Goal: Task Accomplishment & Management: Manage account settings

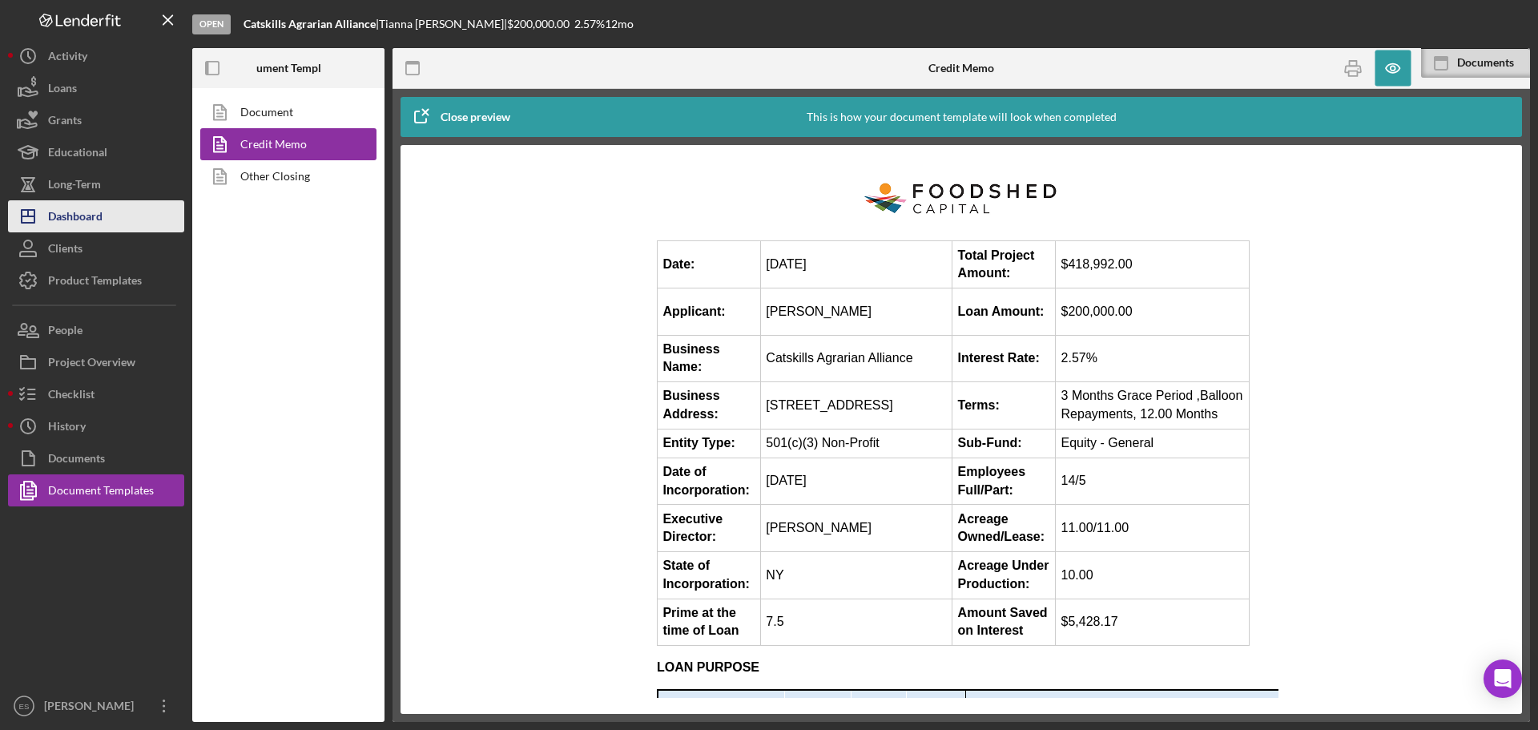
click at [95, 223] on div "Dashboard" at bounding box center [75, 218] width 54 height 36
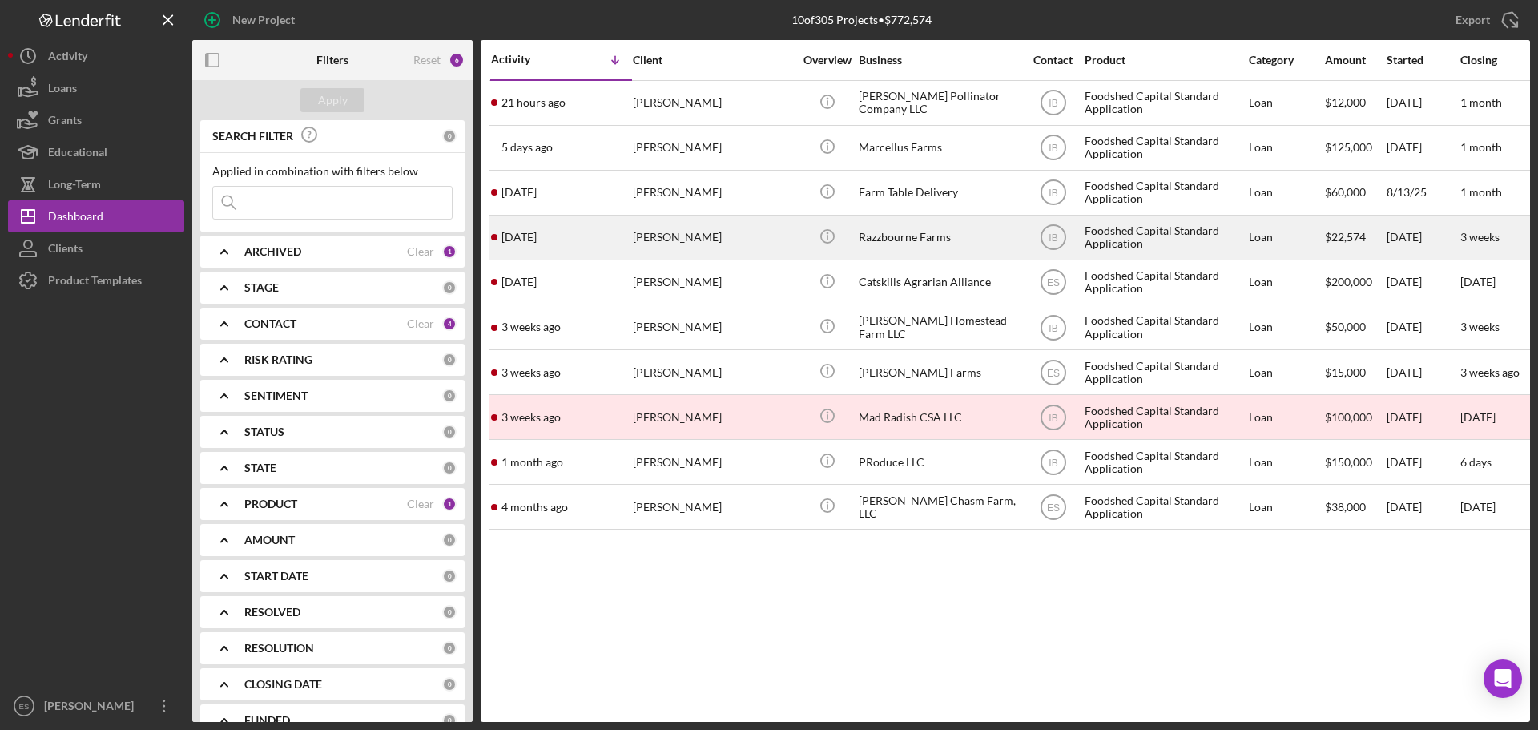
click at [711, 243] on div "Emily Hall" at bounding box center [713, 237] width 160 height 42
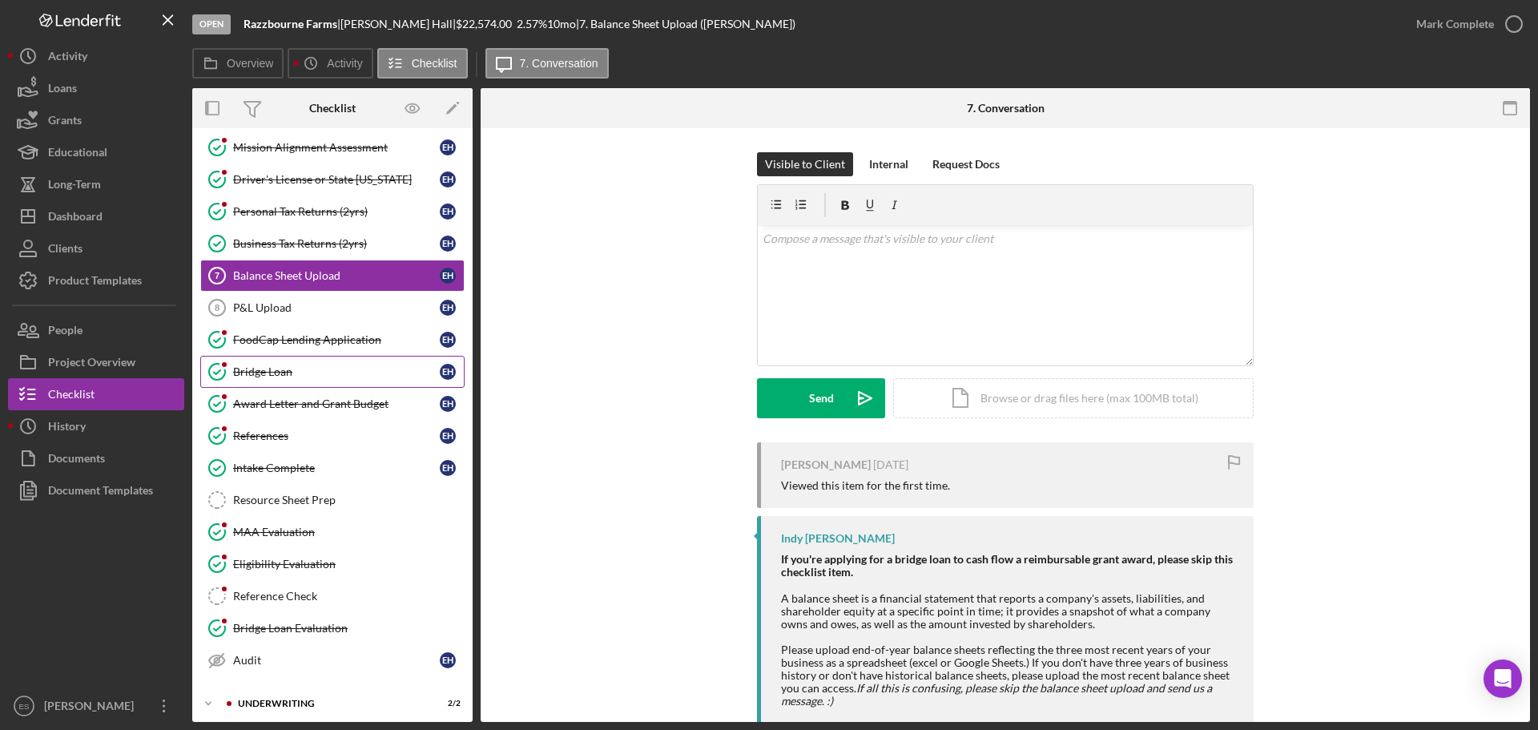
scroll to position [144, 0]
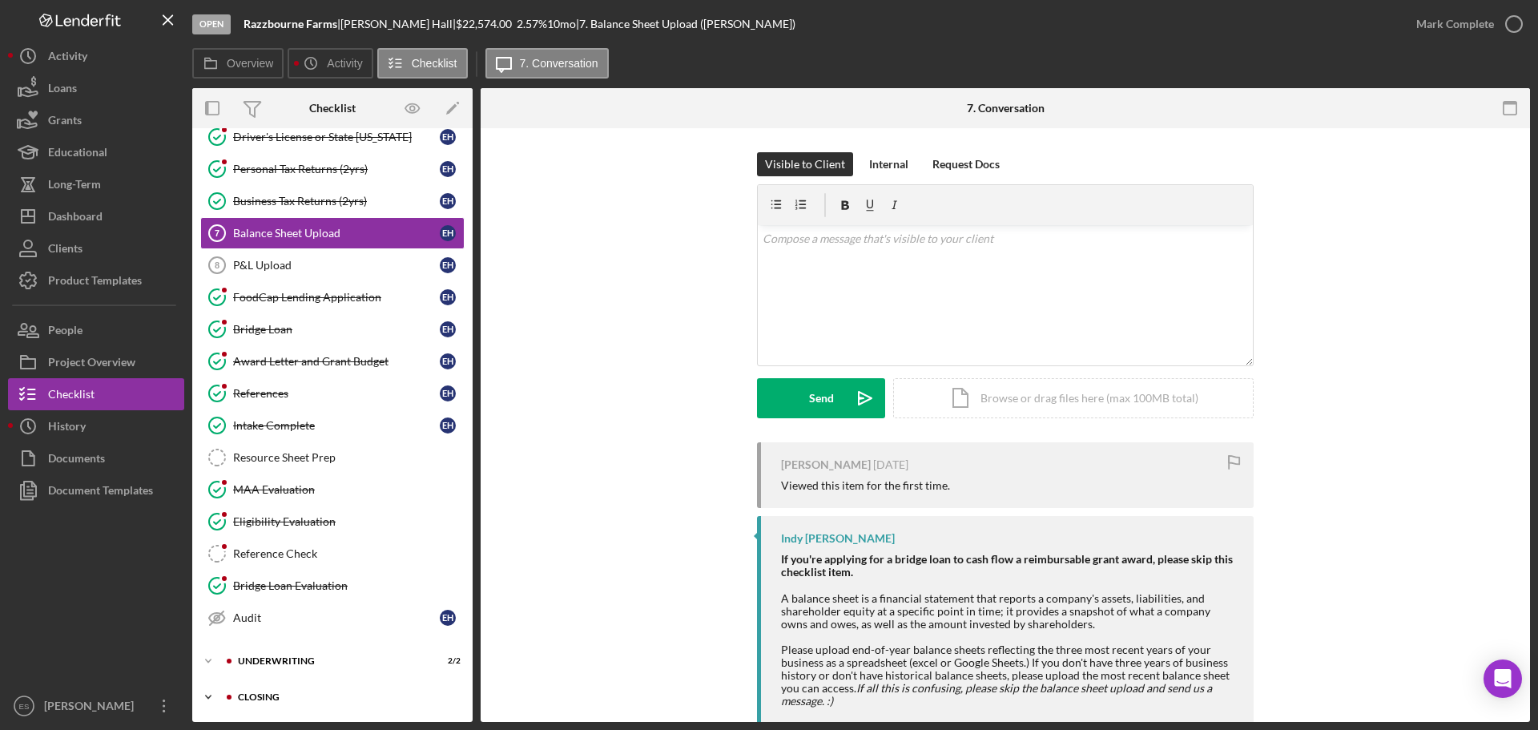
drag, startPoint x: 307, startPoint y: 698, endPoint x: 298, endPoint y: 699, distance: 8.8
click at [298, 699] on div "Closing" at bounding box center [345, 697] width 215 height 10
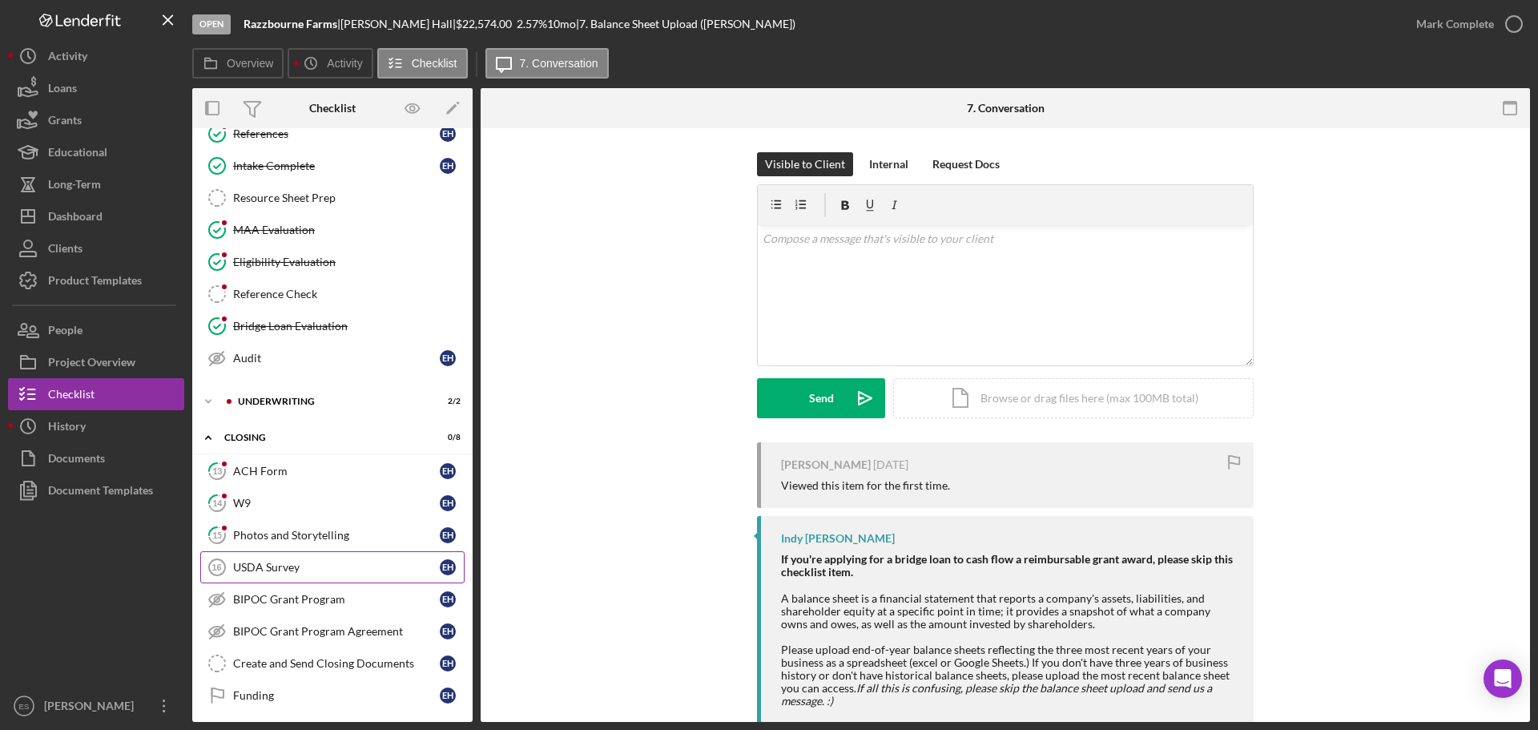
scroll to position [409, 0]
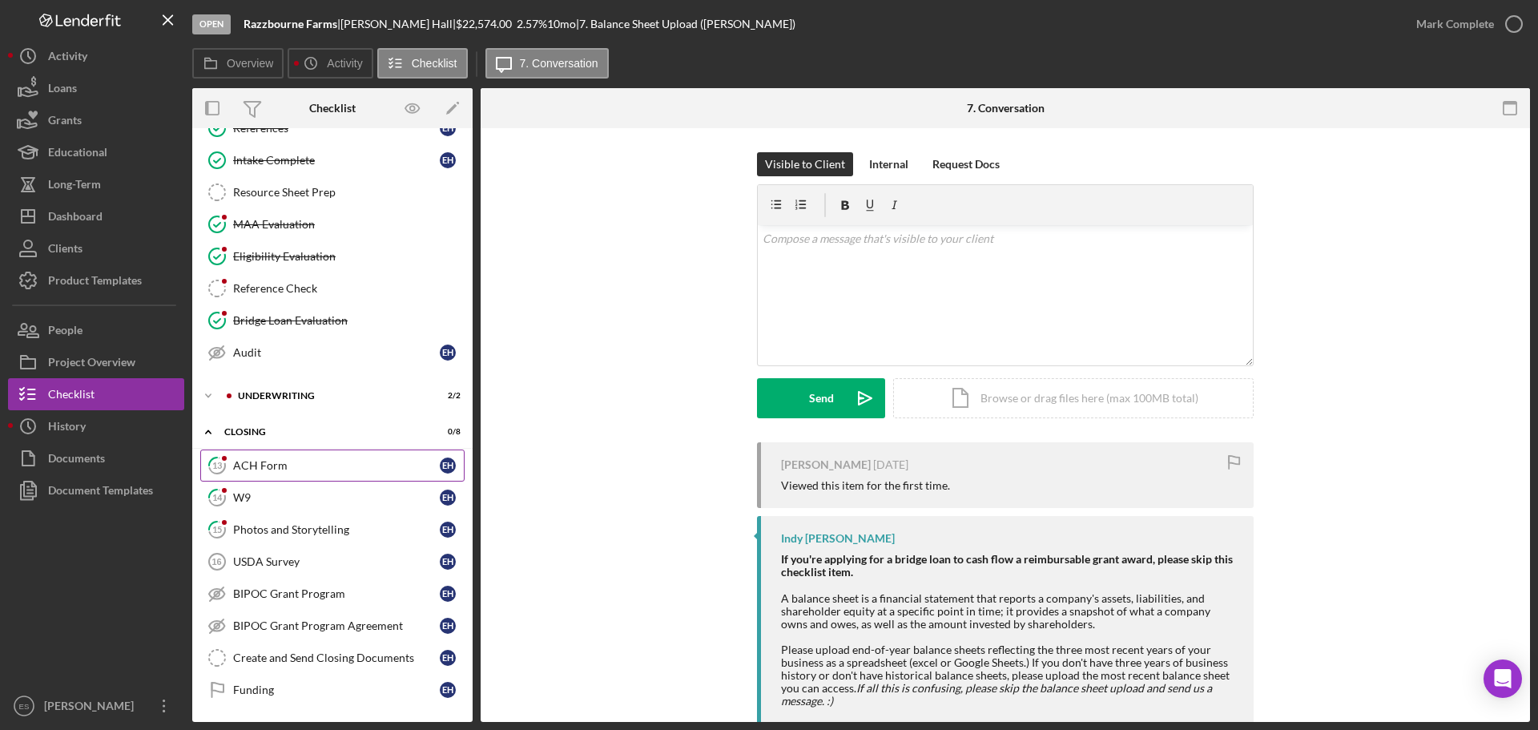
click at [334, 462] on div "ACH Form" at bounding box center [336, 465] width 207 height 13
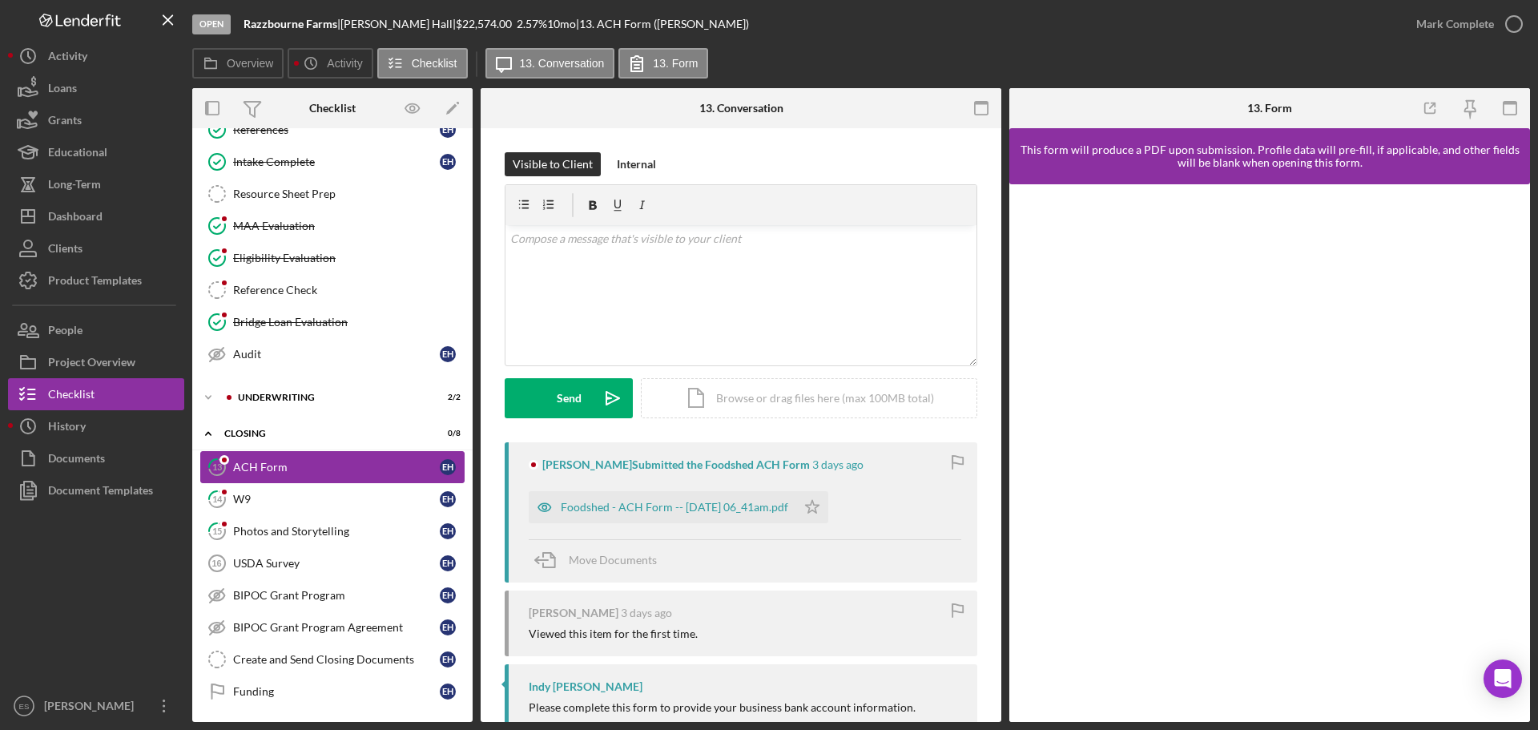
scroll to position [409, 0]
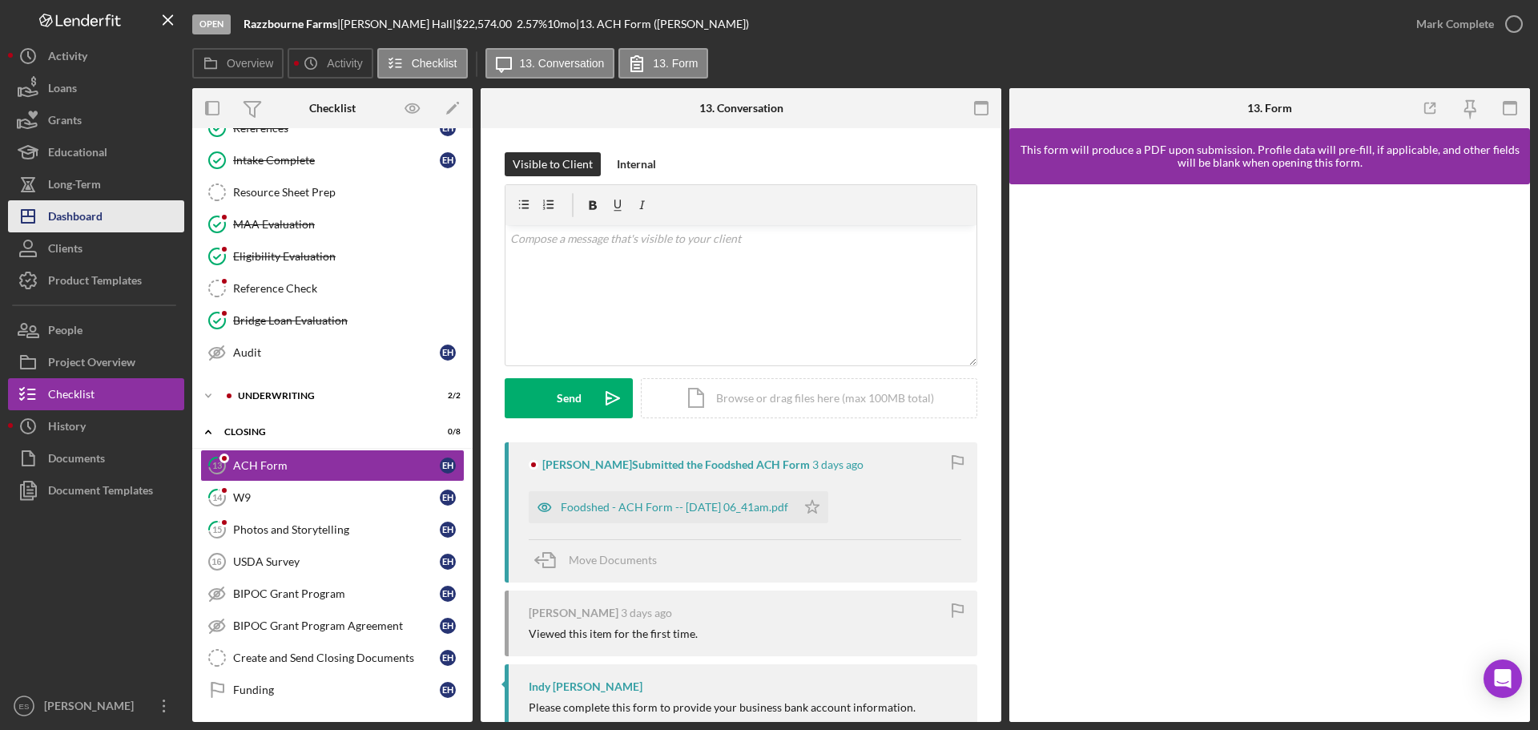
click at [105, 217] on button "Icon/Dashboard Dashboard" at bounding box center [96, 216] width 176 height 32
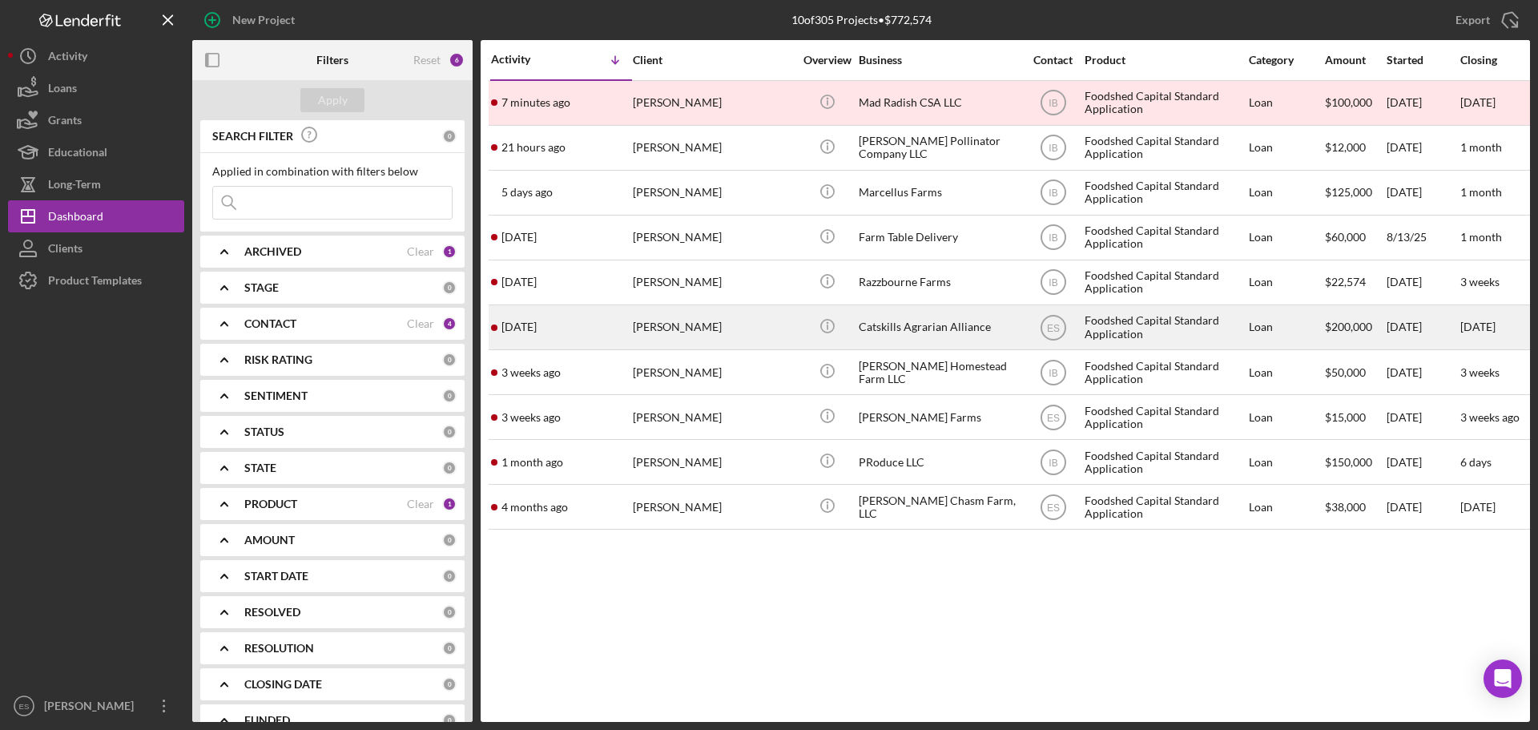
click at [685, 334] on div "Tianna Kennedy" at bounding box center [713, 327] width 160 height 42
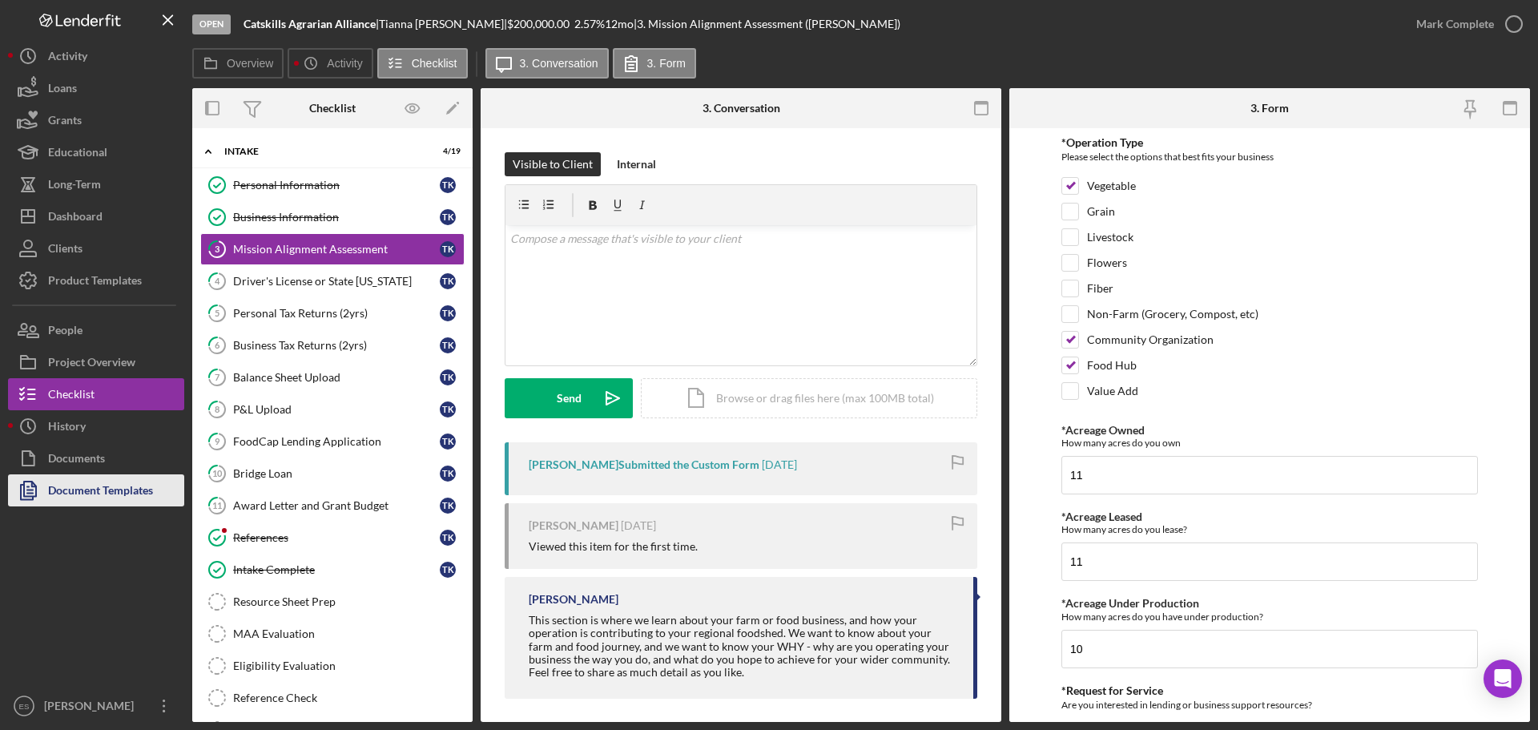
click at [124, 493] on div "Document Templates" at bounding box center [100, 492] width 105 height 36
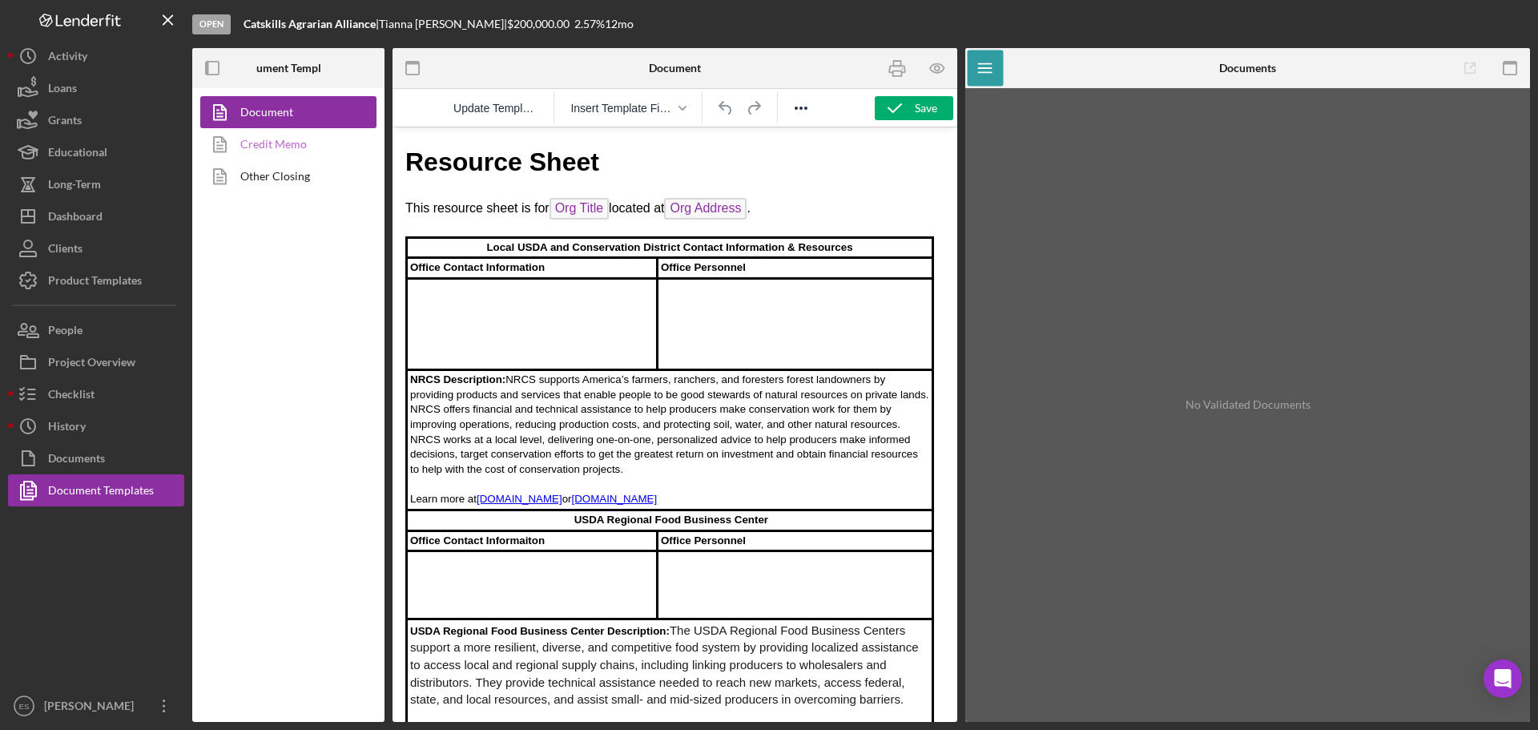
click at [290, 151] on link "Credit Memo" at bounding box center [284, 144] width 168 height 32
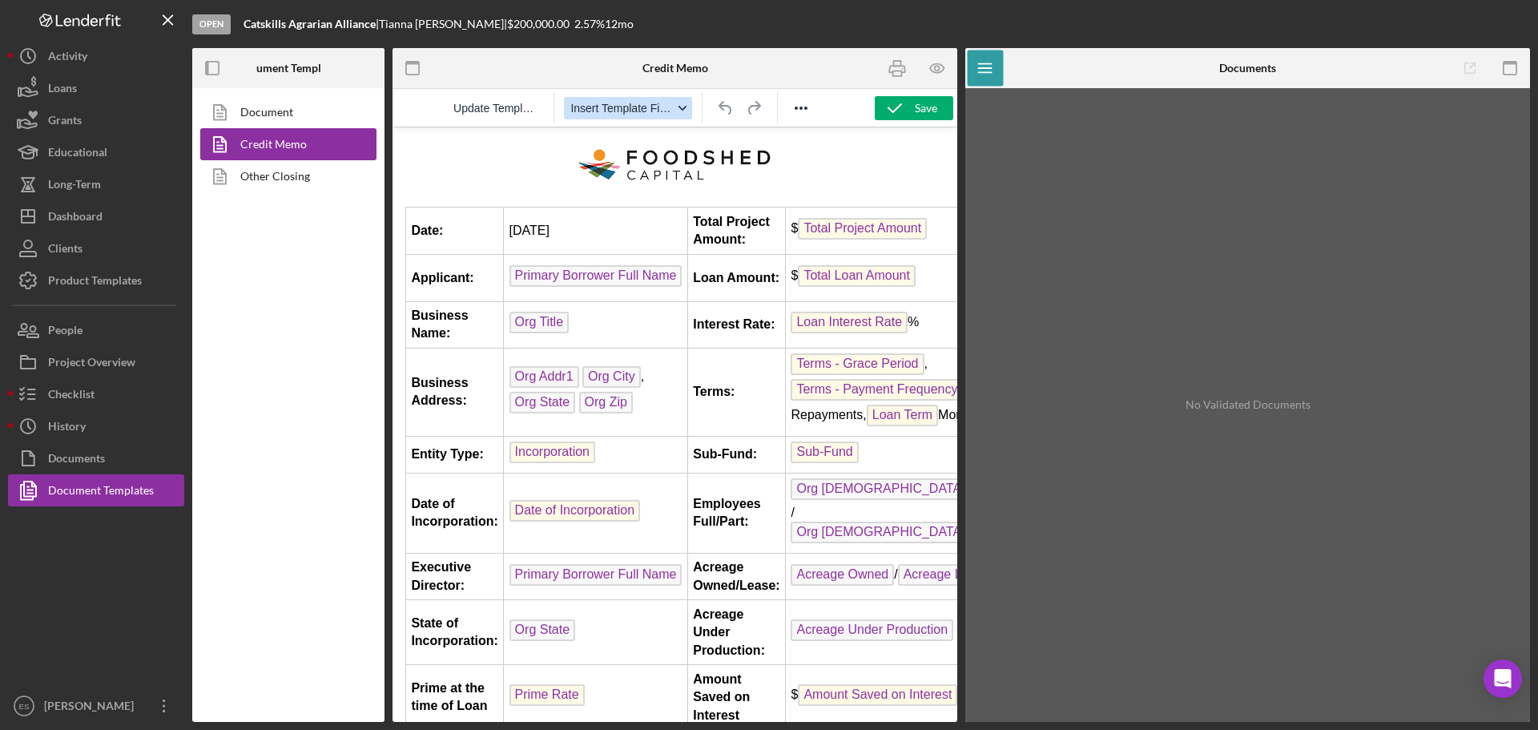
drag, startPoint x: 1515, startPoint y: 65, endPoint x: 917, endPoint y: 97, distance: 599.2
click at [1515, 65] on icon "button" at bounding box center [1510, 68] width 36 height 36
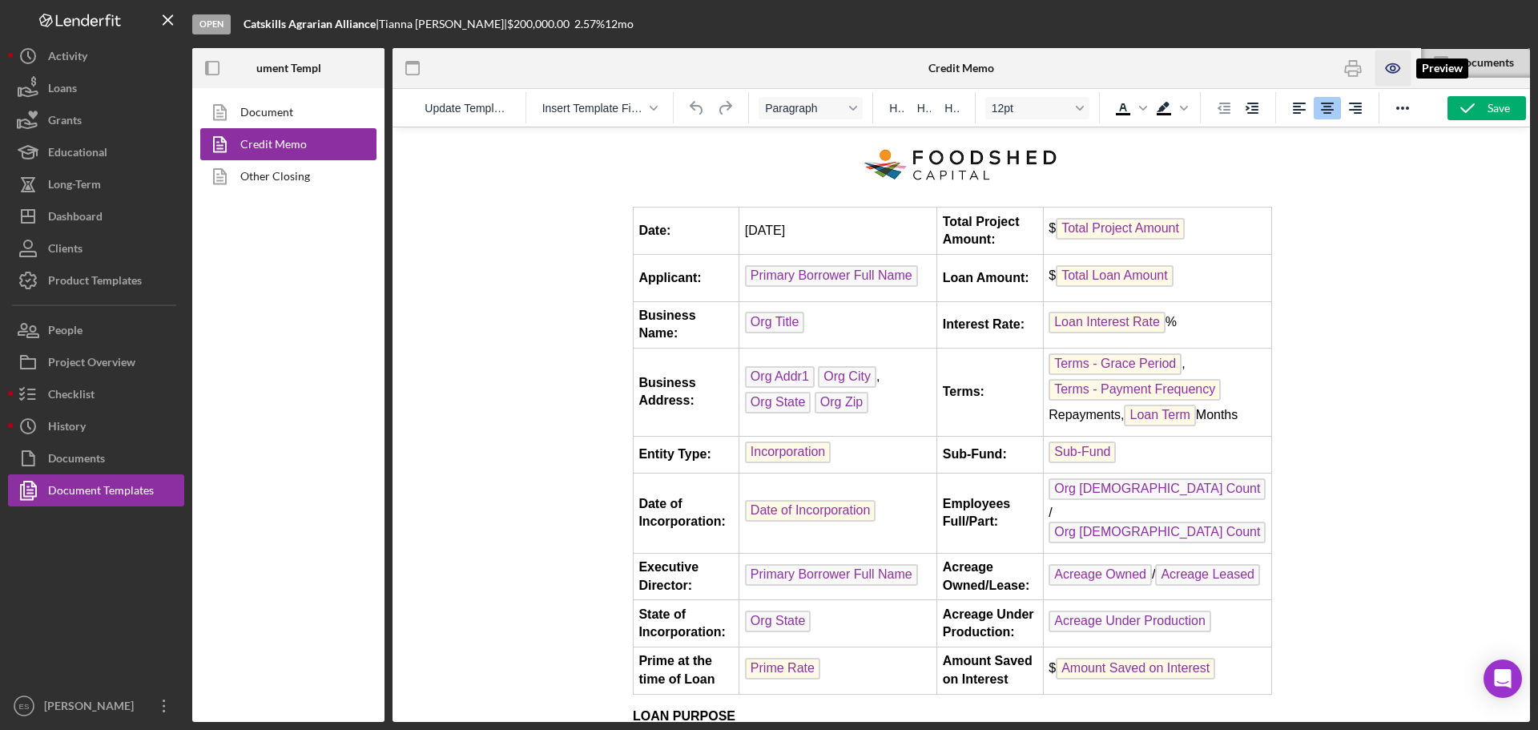
click at [1390, 66] on icon "button" at bounding box center [1392, 68] width 5 height 5
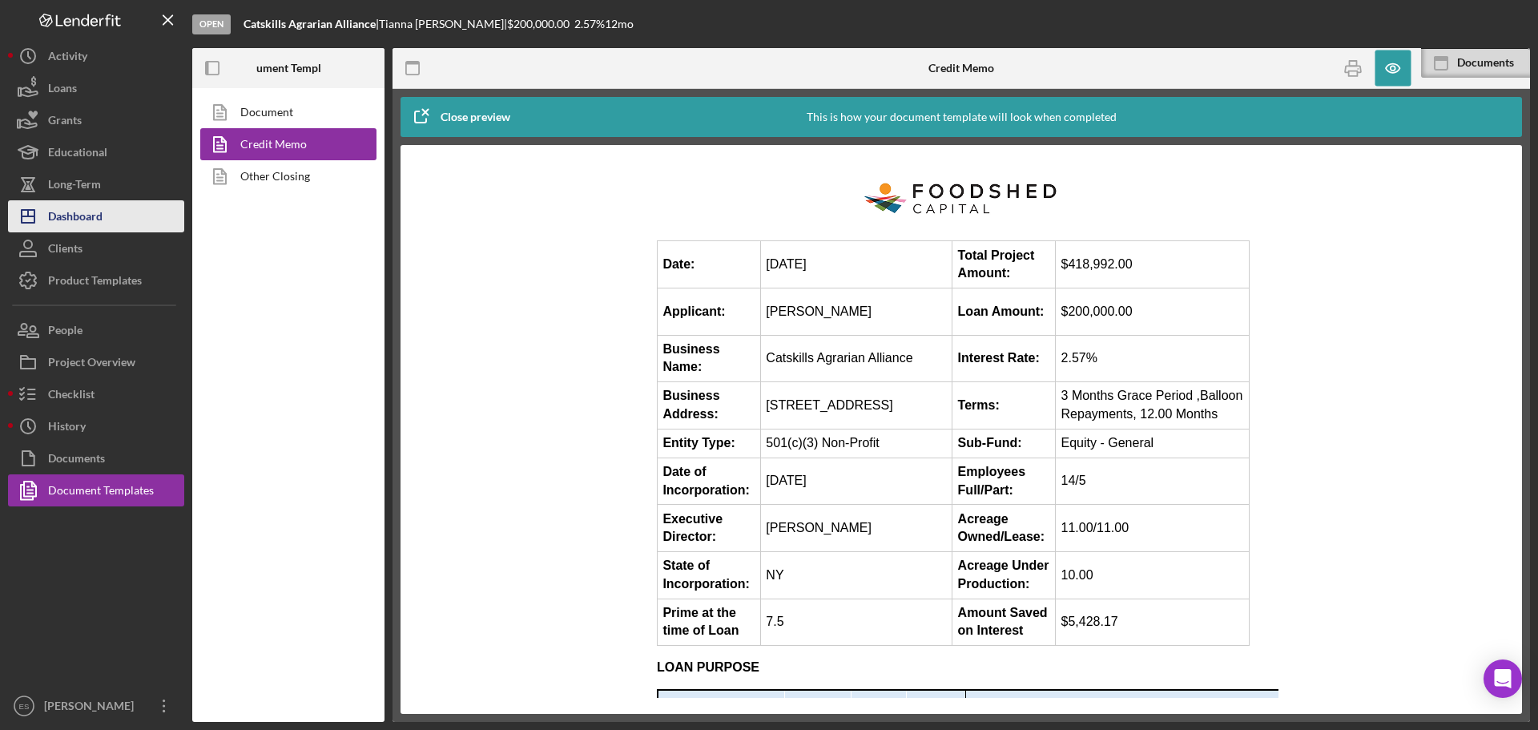
click at [146, 227] on button "Icon/Dashboard Dashboard" at bounding box center [96, 216] width 176 height 32
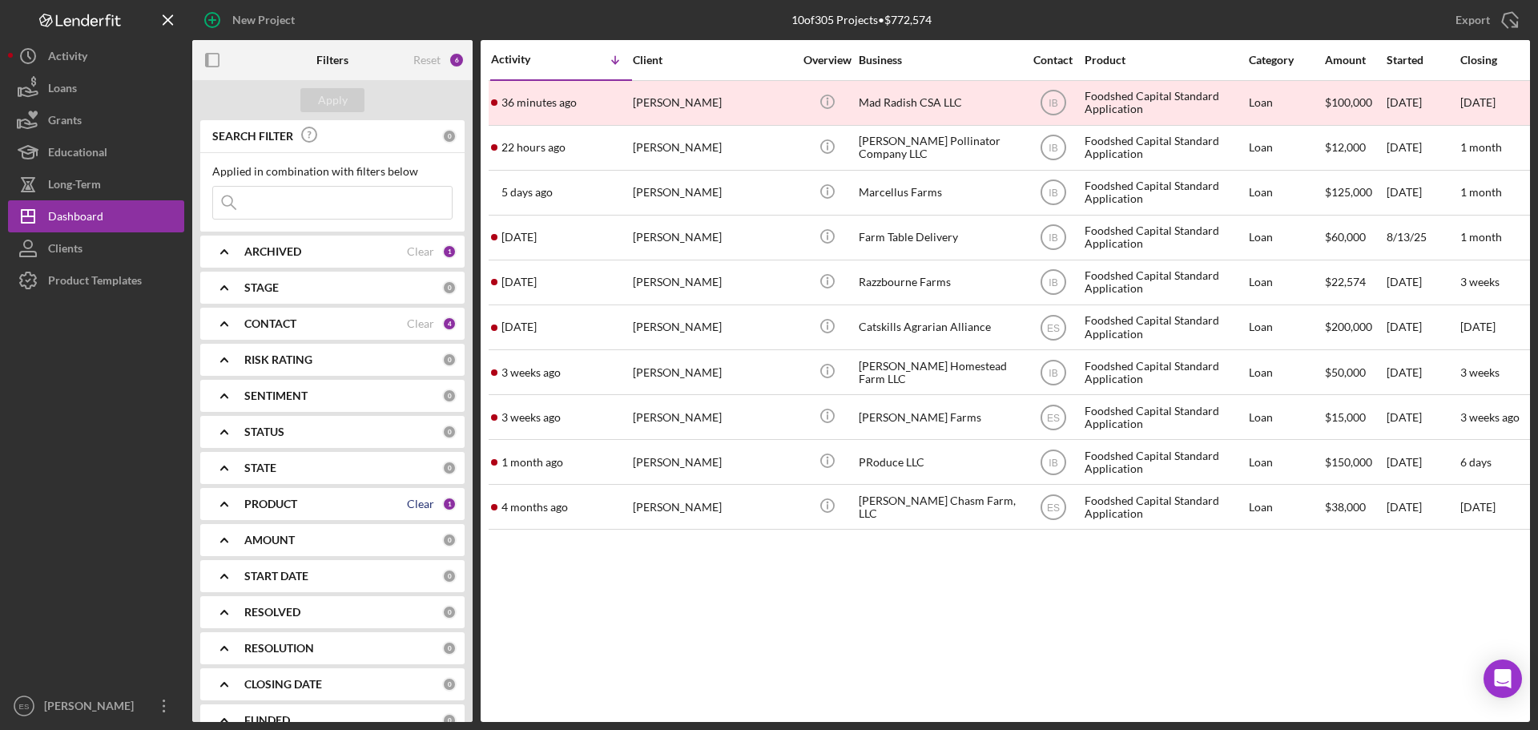
click at [422, 501] on div "Clear" at bounding box center [420, 503] width 27 height 13
click at [362, 505] on div "PRODUCT" at bounding box center [343, 503] width 198 height 13
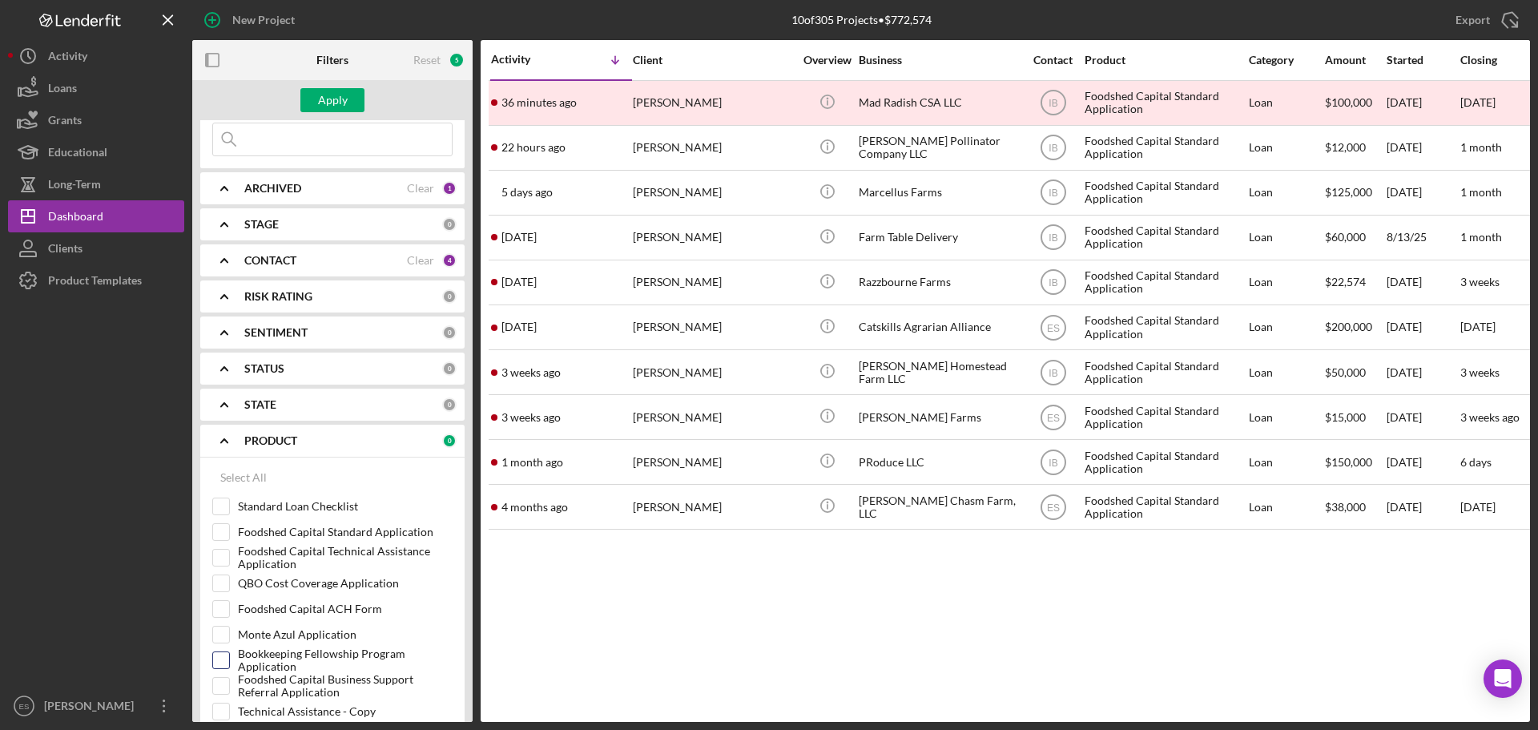
scroll to position [160, 0]
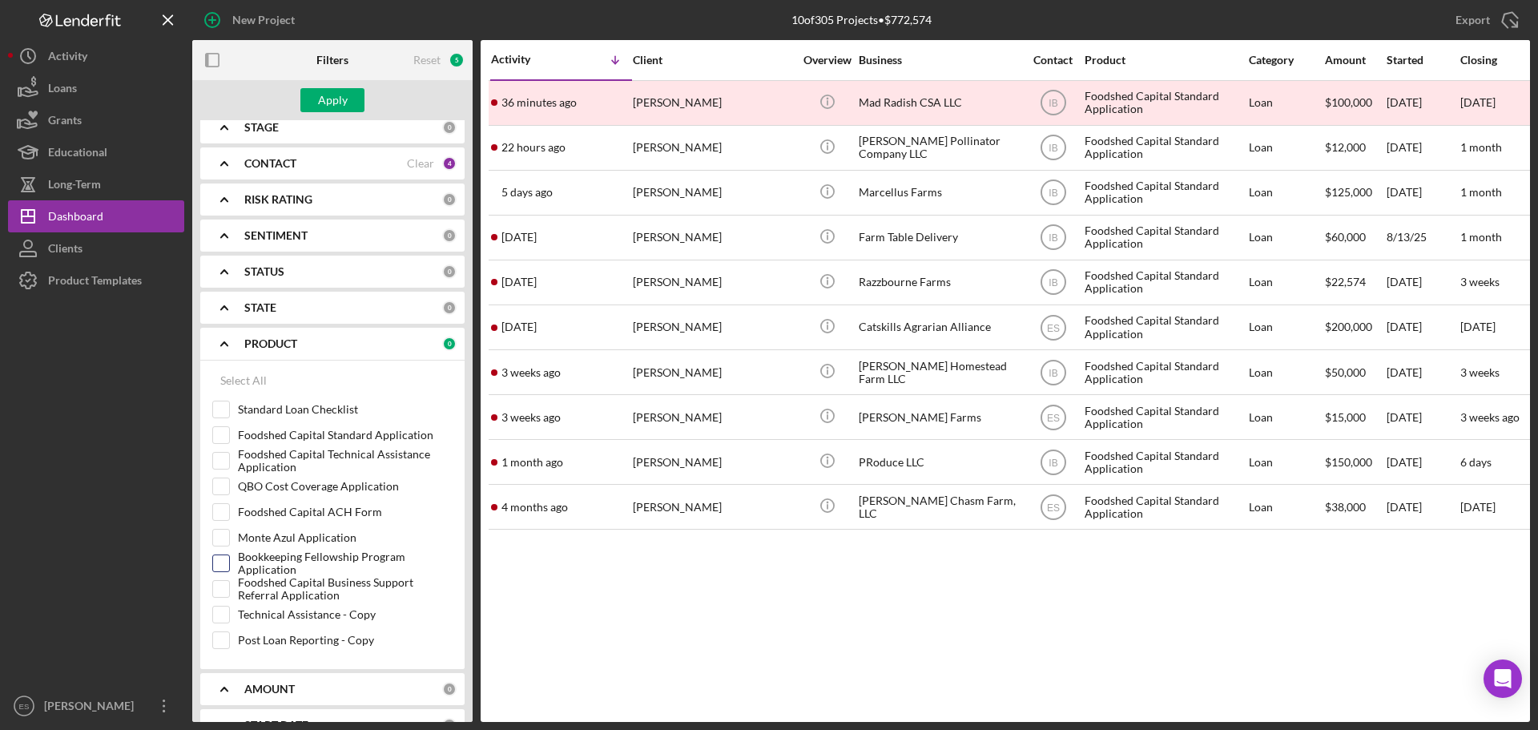
click at [220, 565] on input "Bookkeeping Fellowship Program Application" at bounding box center [221, 563] width 16 height 16
checkbox input "true"
click at [344, 93] on div "Apply" at bounding box center [333, 100] width 30 height 24
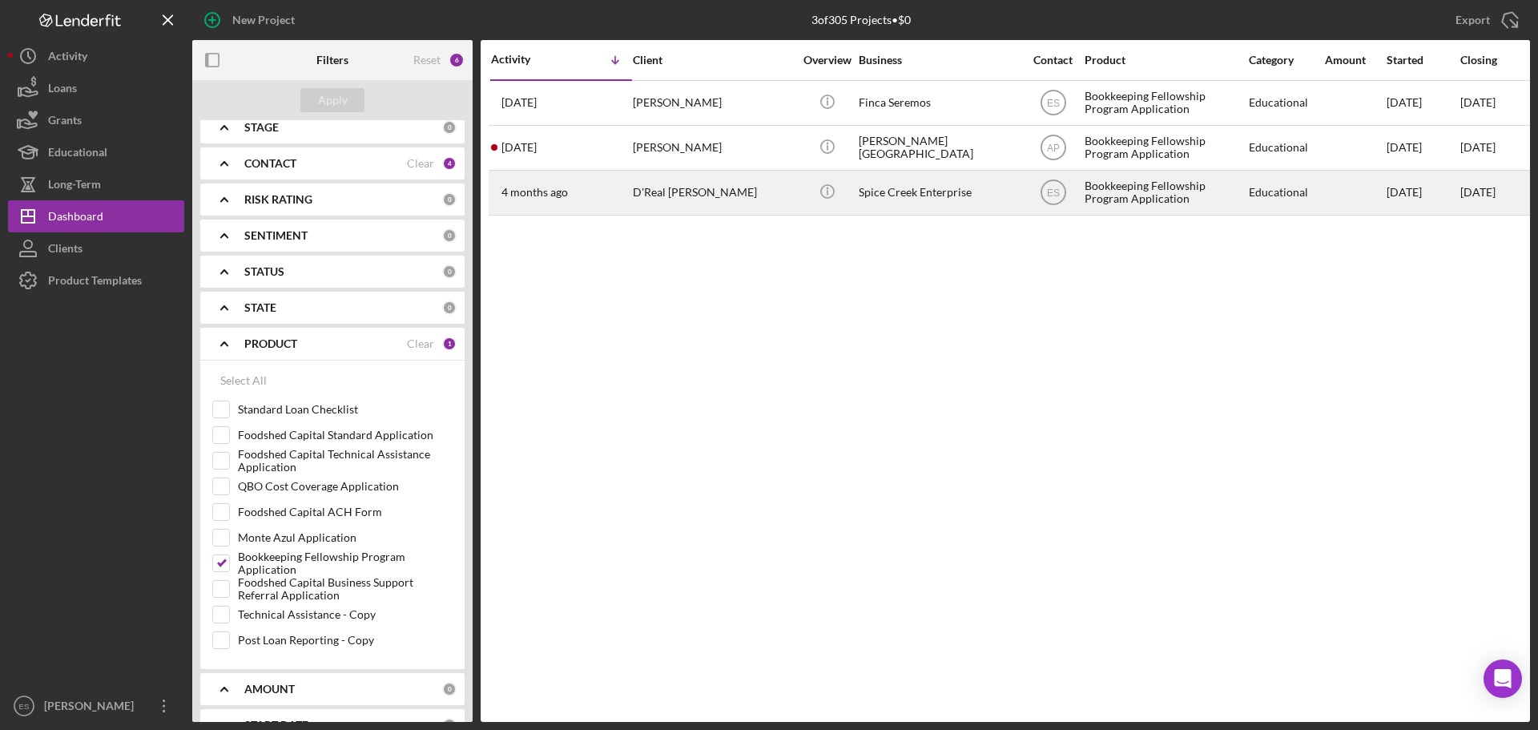
click at [718, 191] on div "D'Real Graham" at bounding box center [713, 192] width 160 height 42
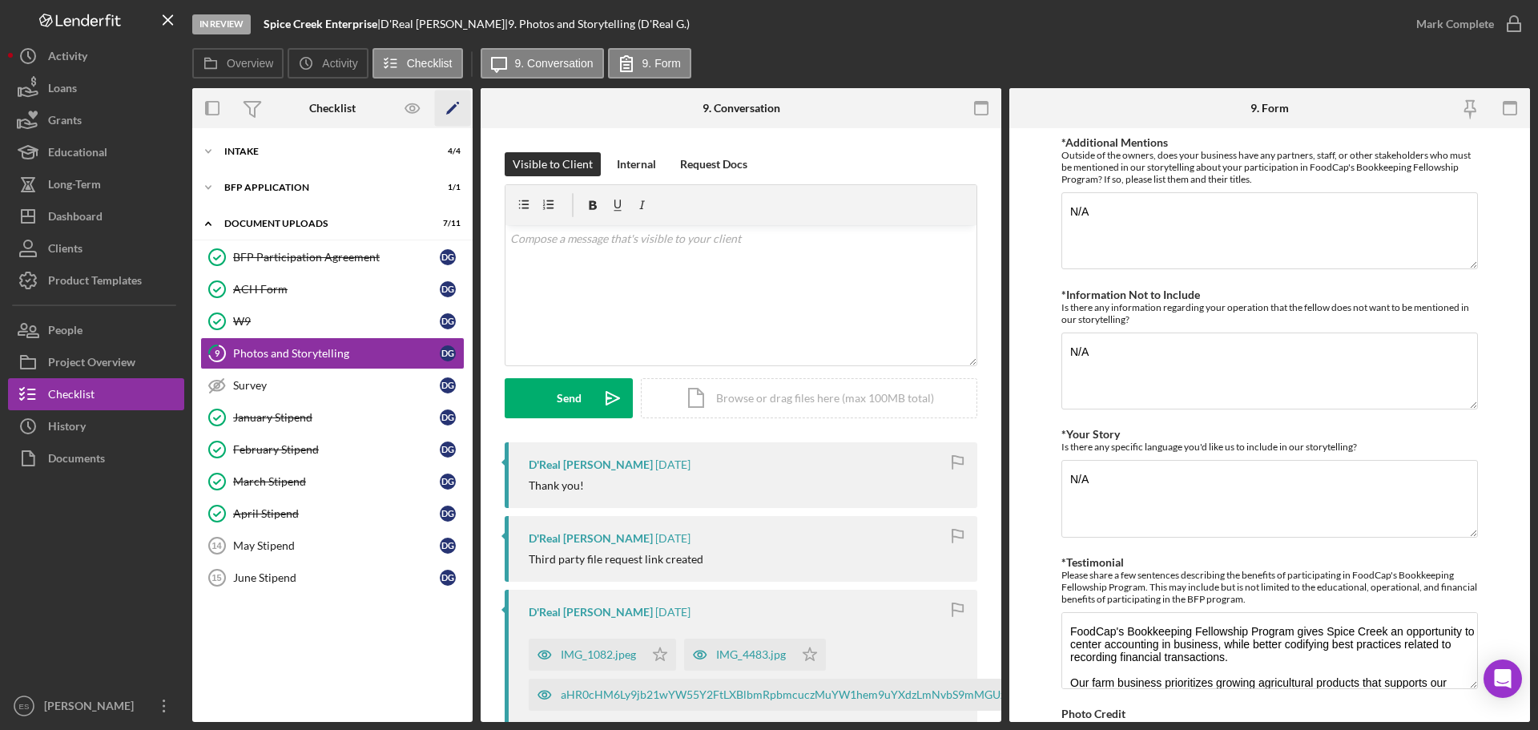
click at [453, 106] on polygon "button" at bounding box center [451, 109] width 11 height 11
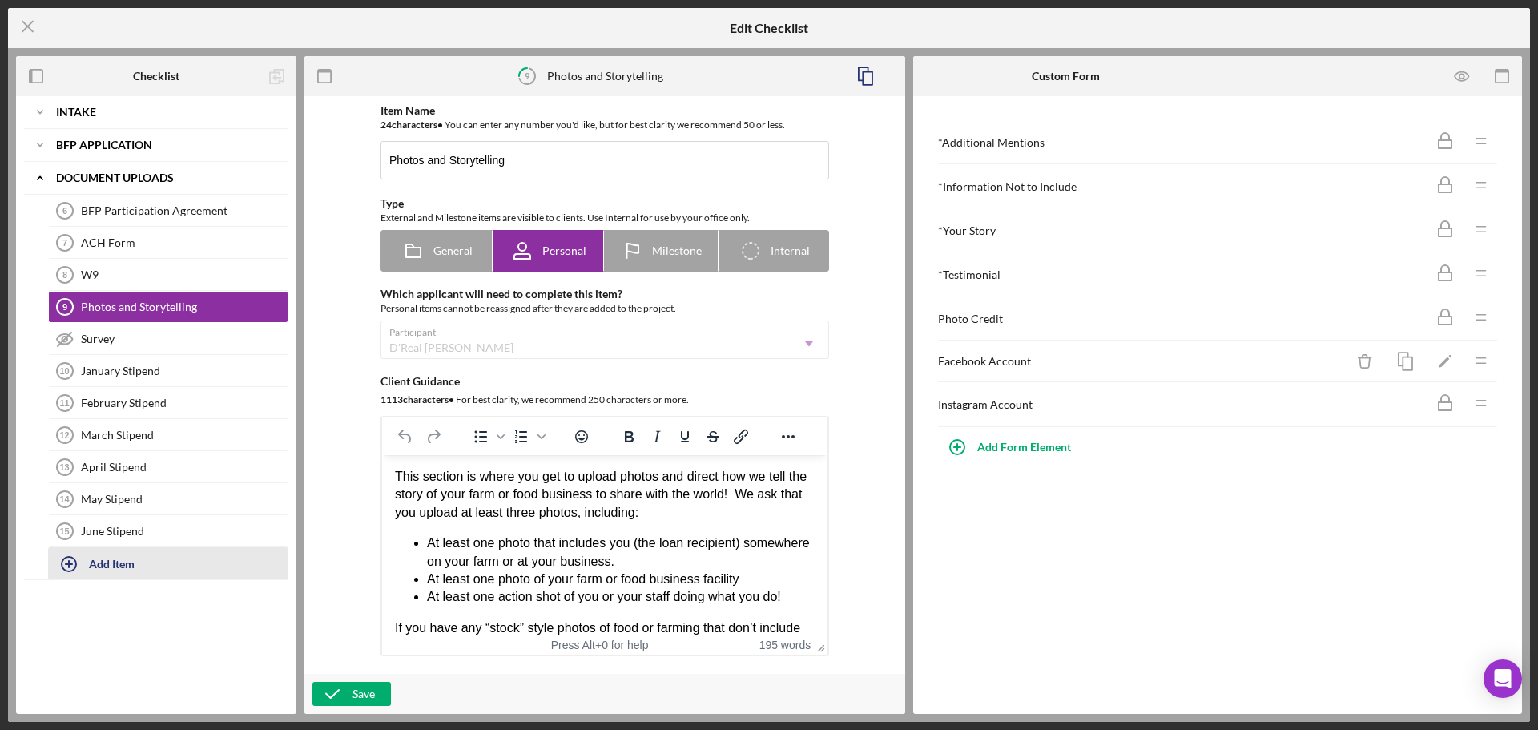
click at [103, 564] on div "Add Item" at bounding box center [112, 563] width 46 height 30
type input "July Stipend"
click at [70, 610] on div "Add" at bounding box center [66, 607] width 21 height 24
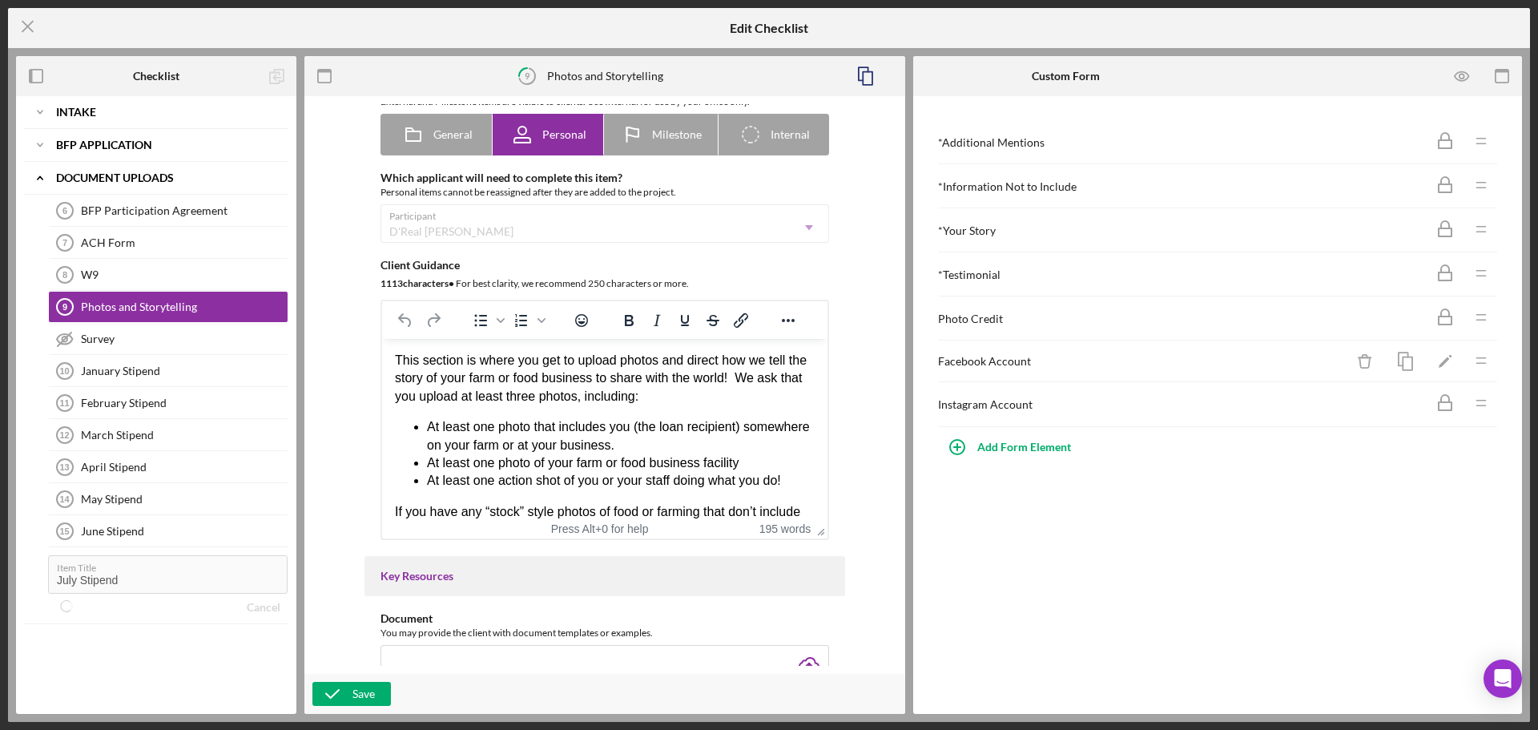
scroll to position [240, 0]
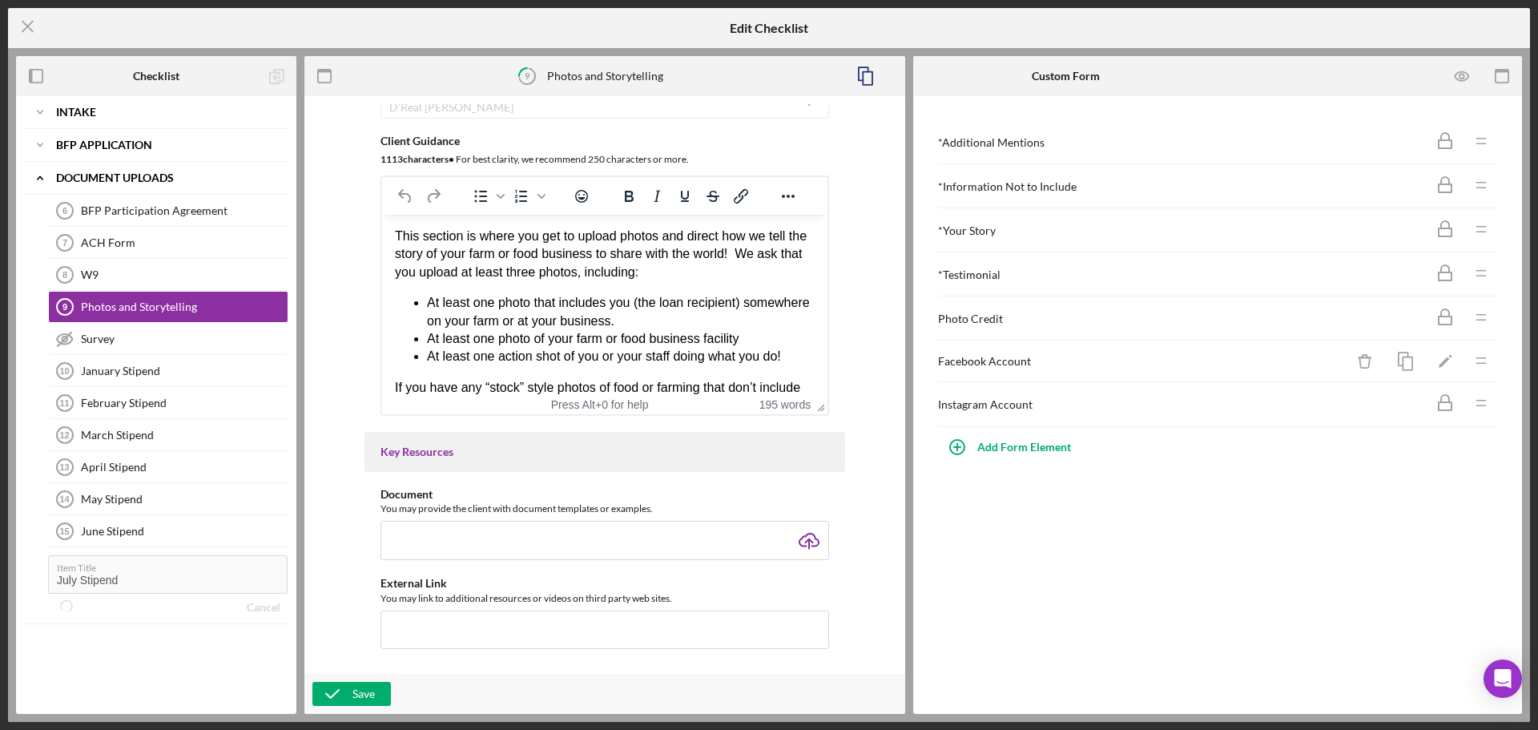
click at [127, 569] on label "Item Title" at bounding box center [172, 565] width 231 height 18
click at [373, 704] on div "Save" at bounding box center [363, 694] width 22 height 24
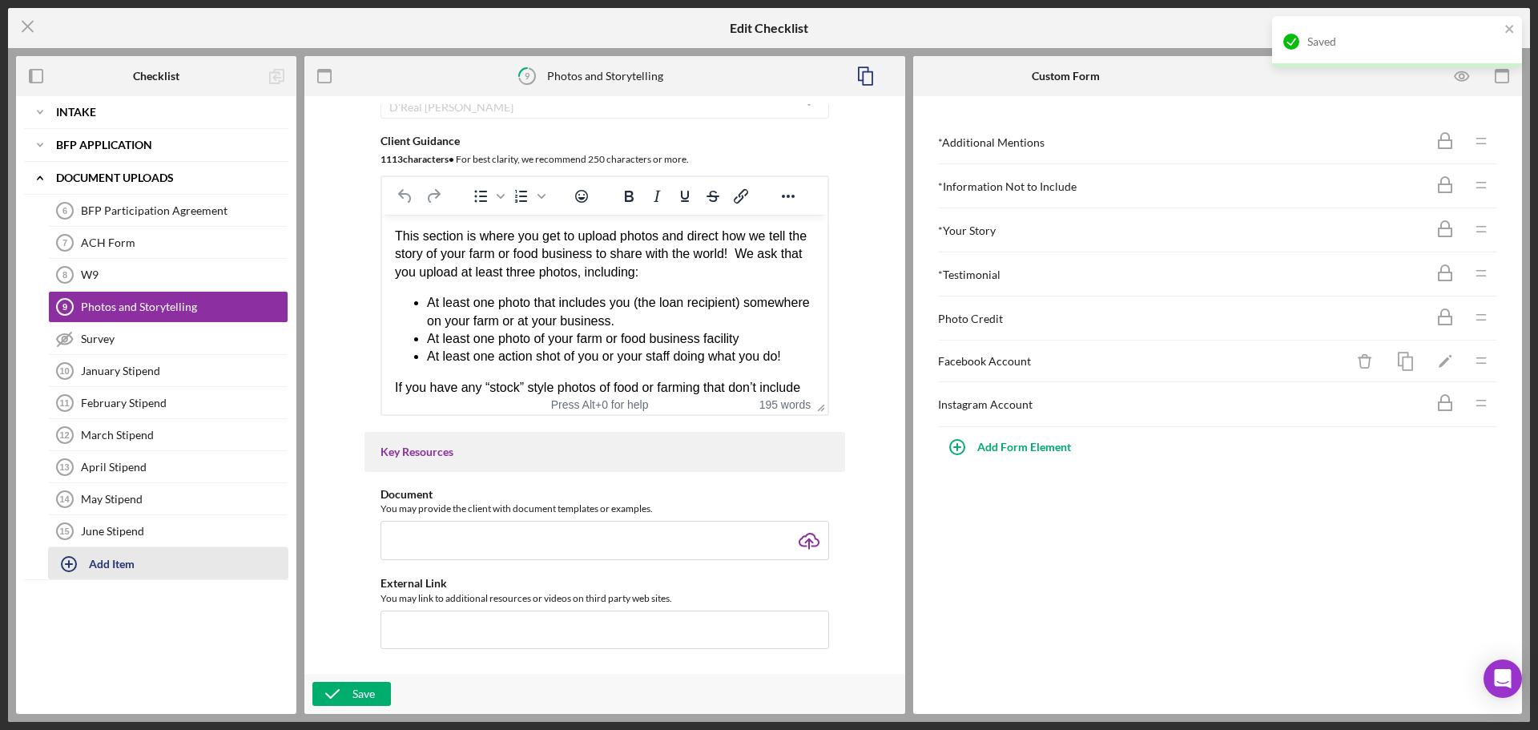
click at [121, 557] on div "Add Item" at bounding box center [112, 563] width 46 height 30
click at [127, 576] on input "Item Title" at bounding box center [167, 574] width 239 height 38
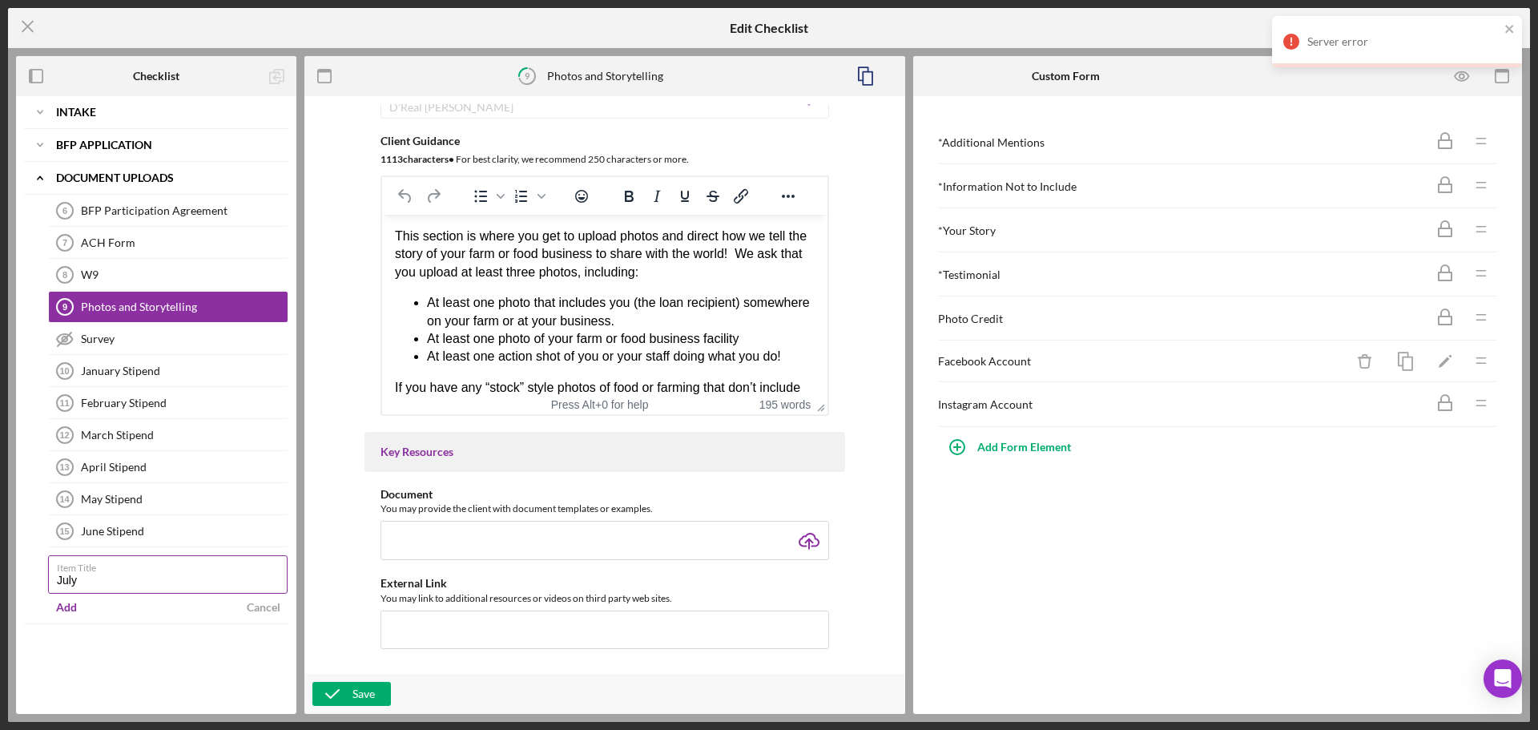
type input "July Stipend"
click at [58, 617] on div "Add" at bounding box center [66, 607] width 21 height 24
click at [338, 702] on icon "button" at bounding box center [332, 694] width 40 height 40
click at [19, 26] on icon "Icon/Menu Close" at bounding box center [28, 26] width 40 height 40
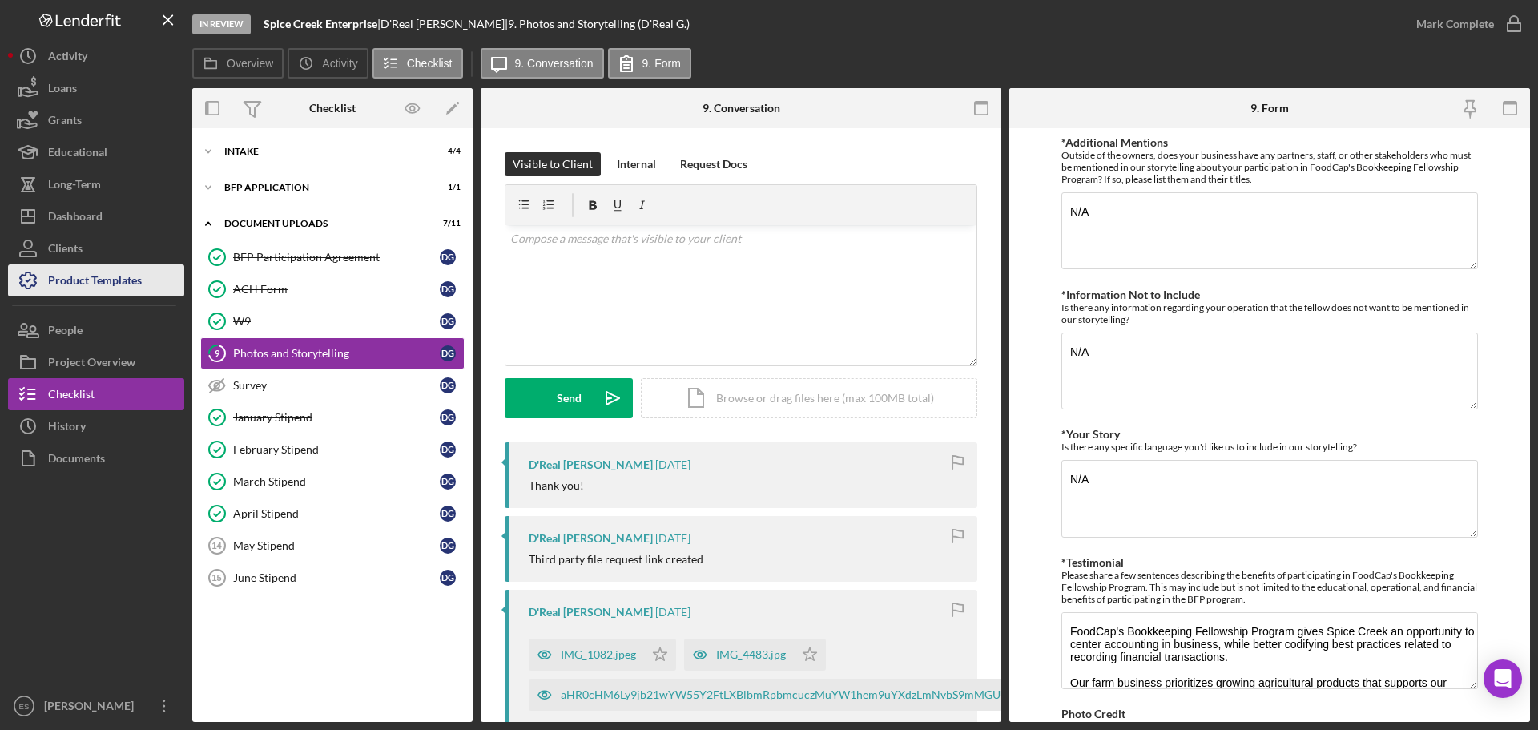
click at [104, 282] on div "Product Templates" at bounding box center [95, 282] width 94 height 36
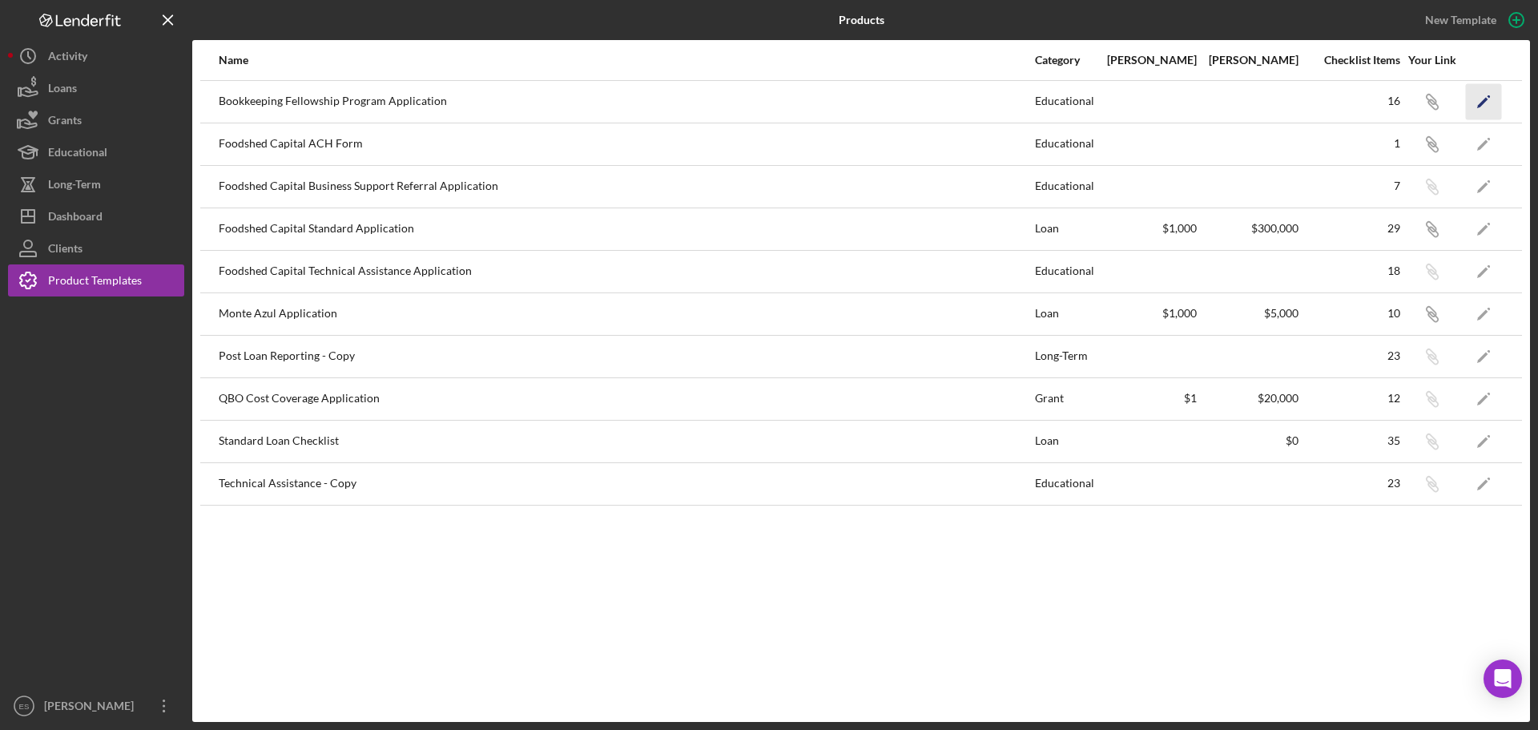
click at [1486, 107] on icon "Icon/Edit" at bounding box center [1484, 101] width 36 height 36
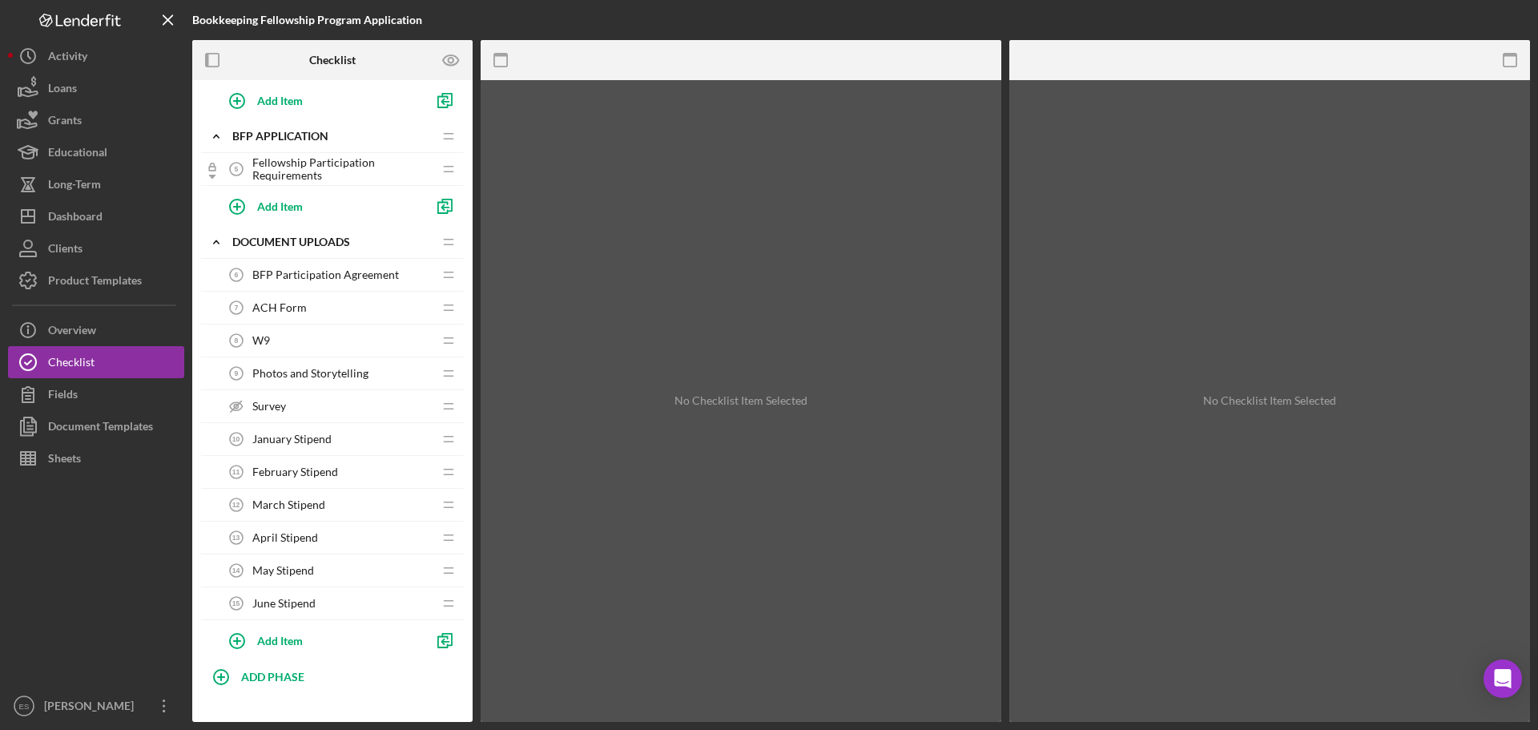
scroll to position [191, 0]
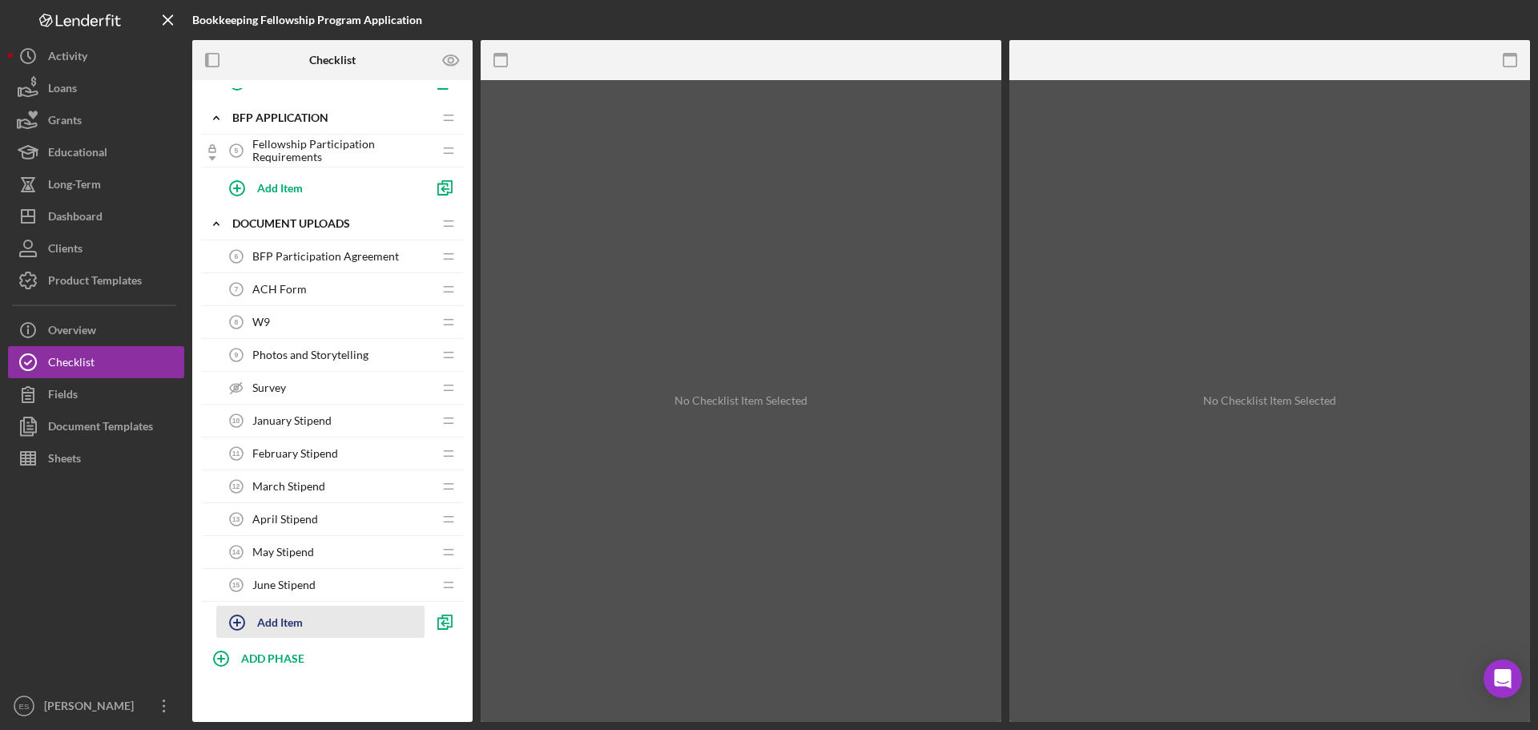
click at [260, 614] on div "Add Item" at bounding box center [280, 621] width 46 height 30
type input "July Stipend"
click at [236, 660] on div "Add" at bounding box center [234, 662] width 21 height 24
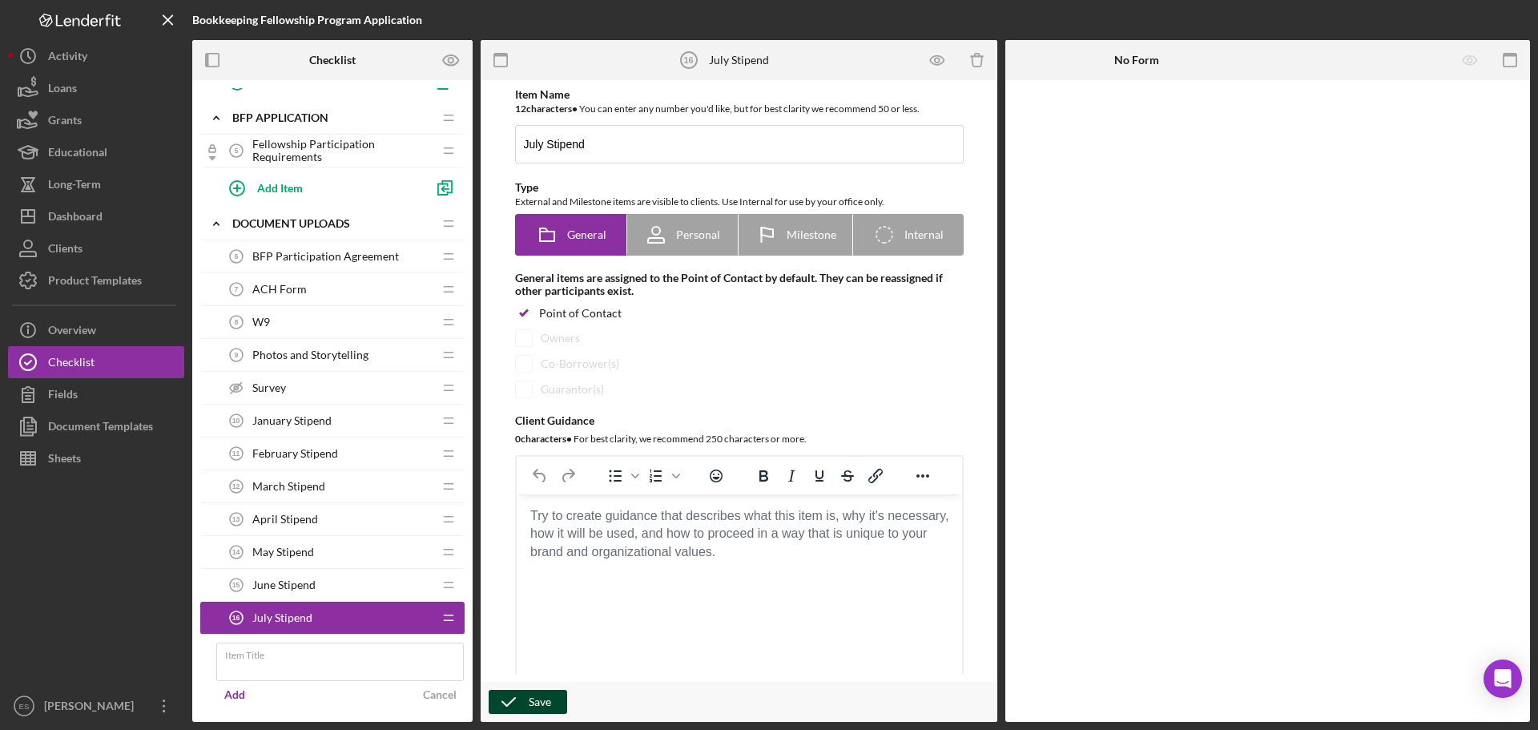
click at [543, 703] on div "Save" at bounding box center [540, 702] width 22 height 24
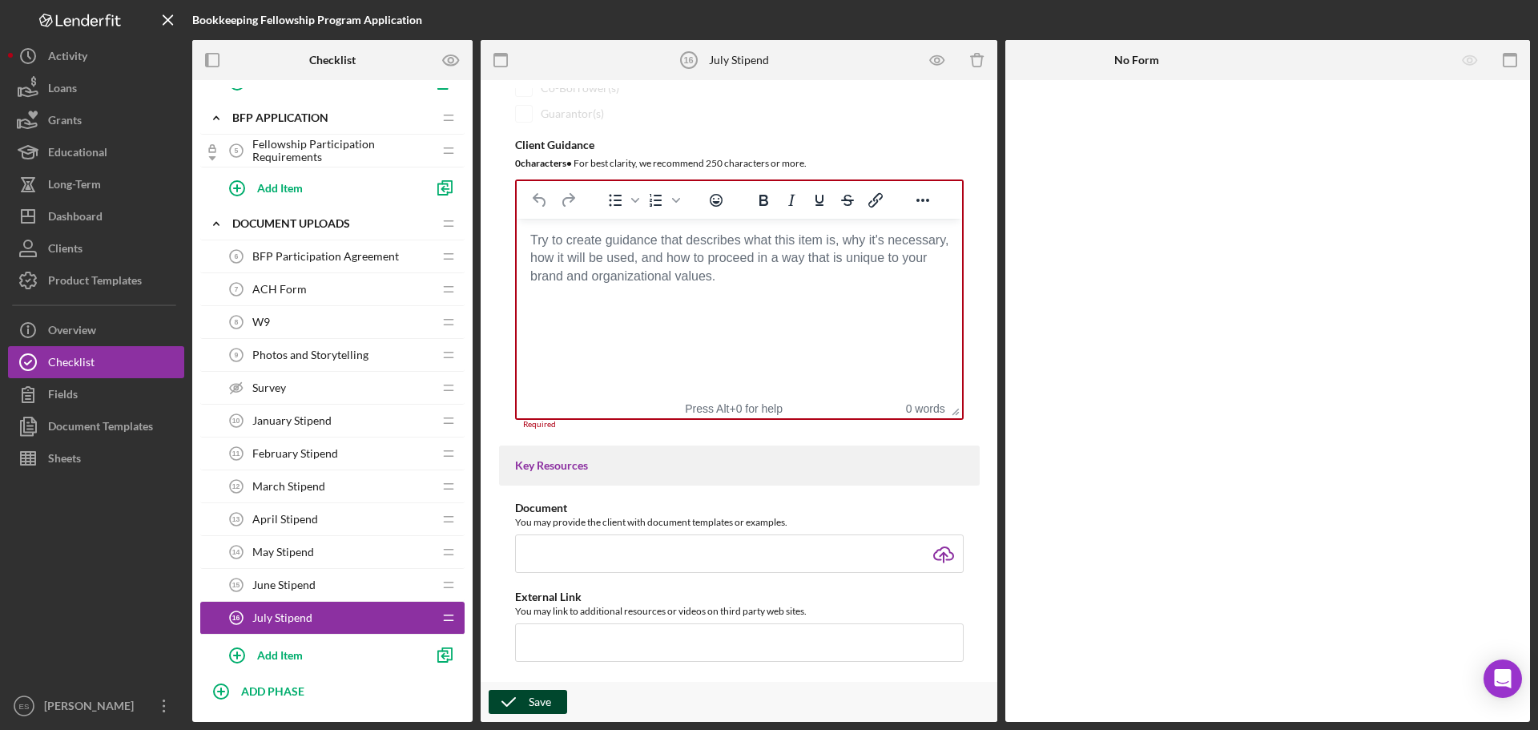
scroll to position [367, 0]
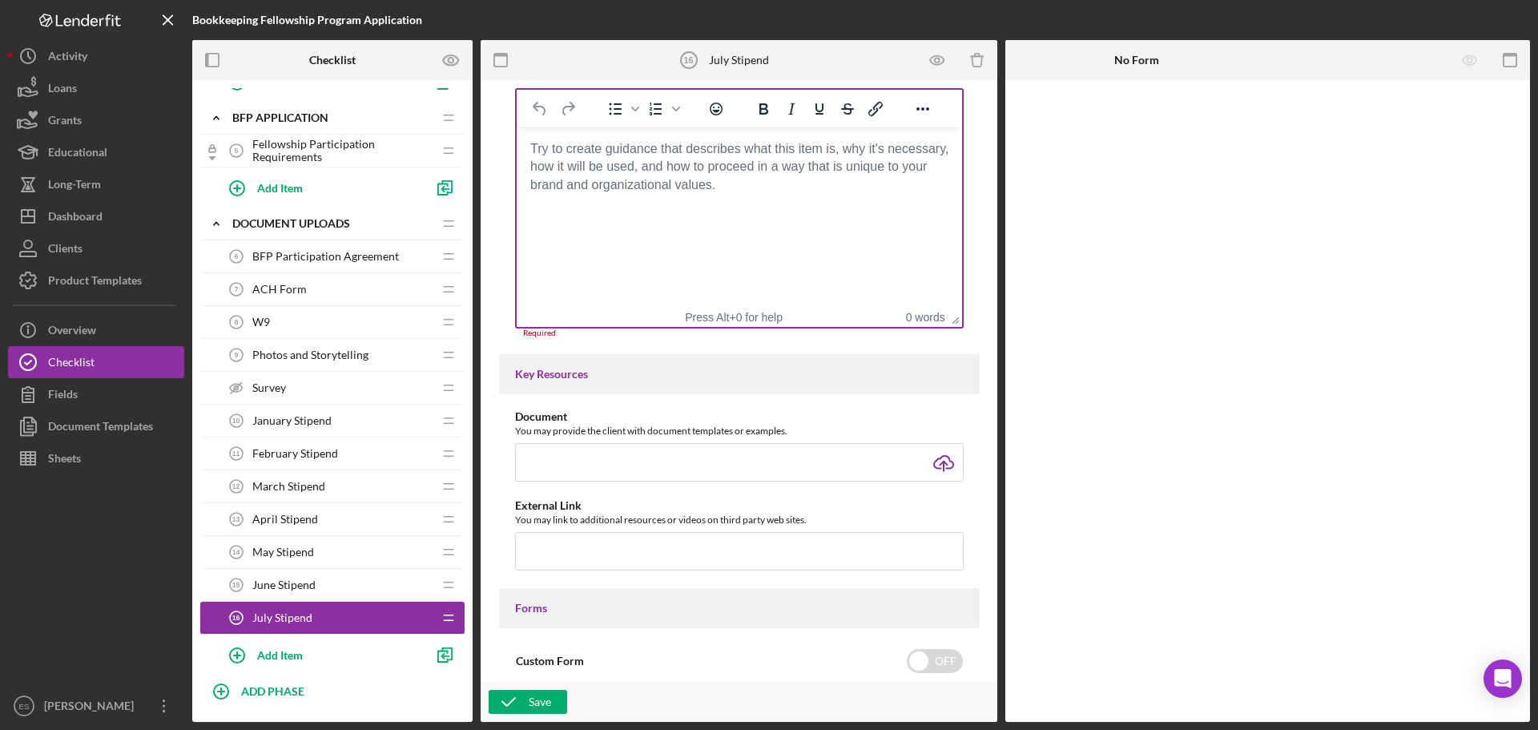
click at [678, 158] on body "Rich Text Area. Press ALT-0 for help." at bounding box center [739, 149] width 420 height 18
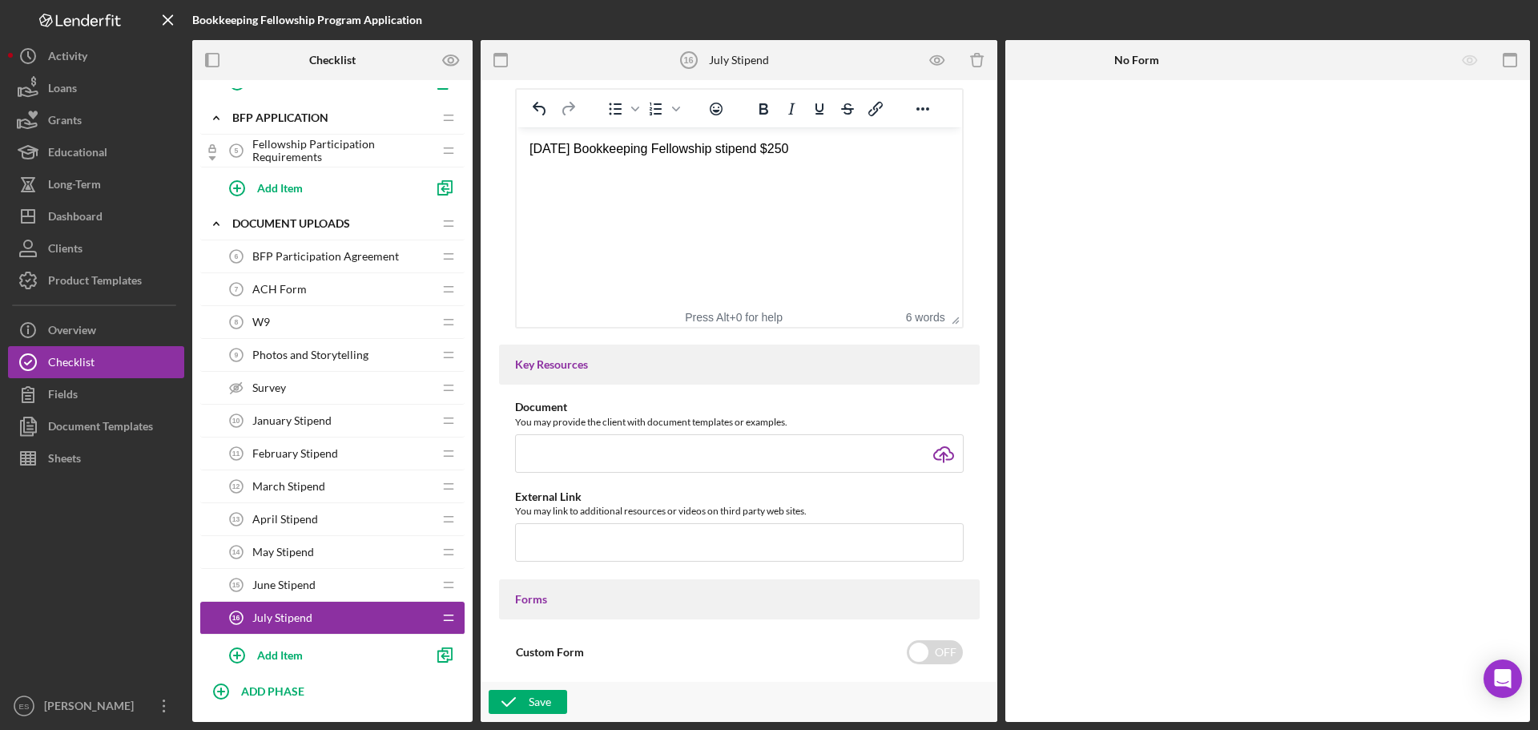
click at [532, 719] on div "Save" at bounding box center [739, 702] width 517 height 40
click at [529, 706] on div "Save" at bounding box center [540, 702] width 22 height 24
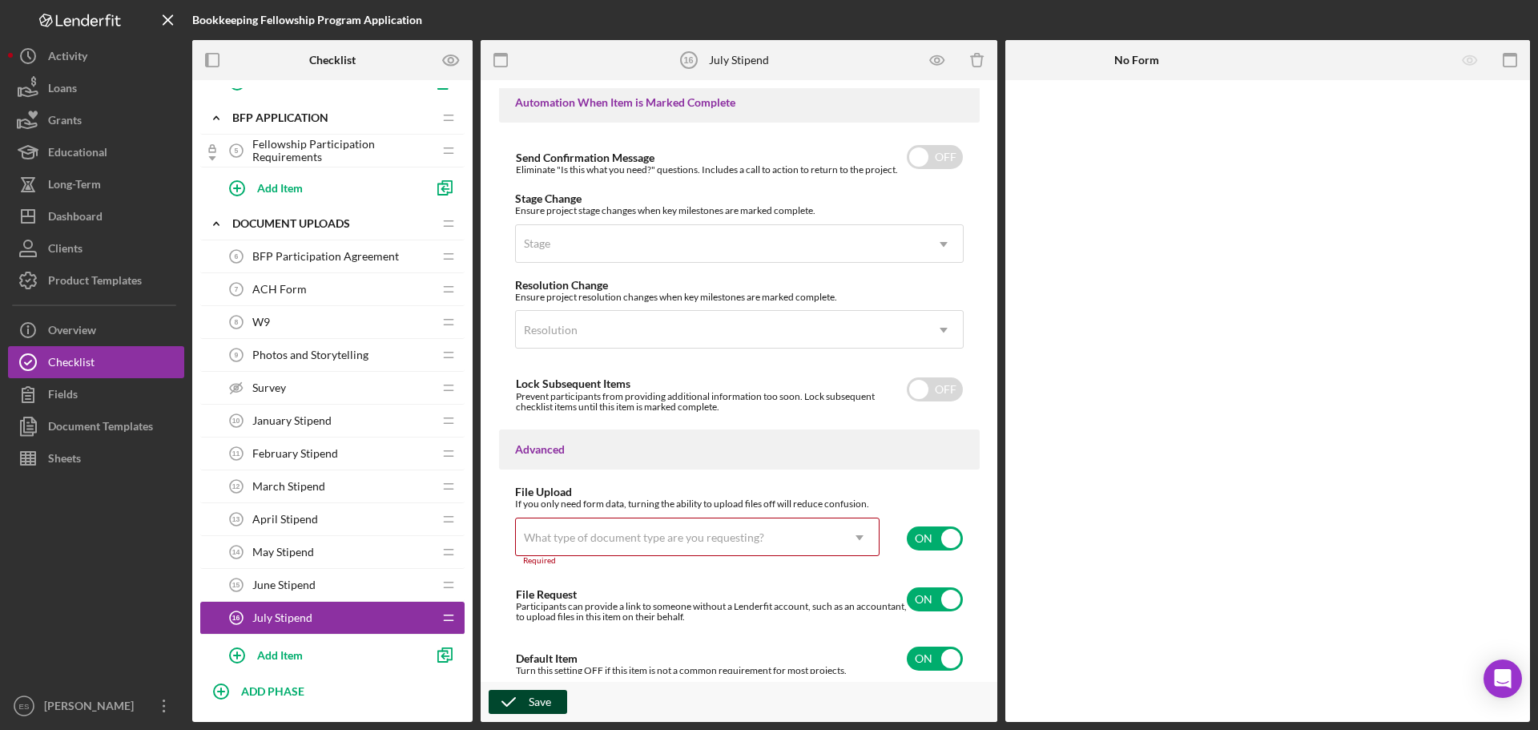
scroll to position [1065, 0]
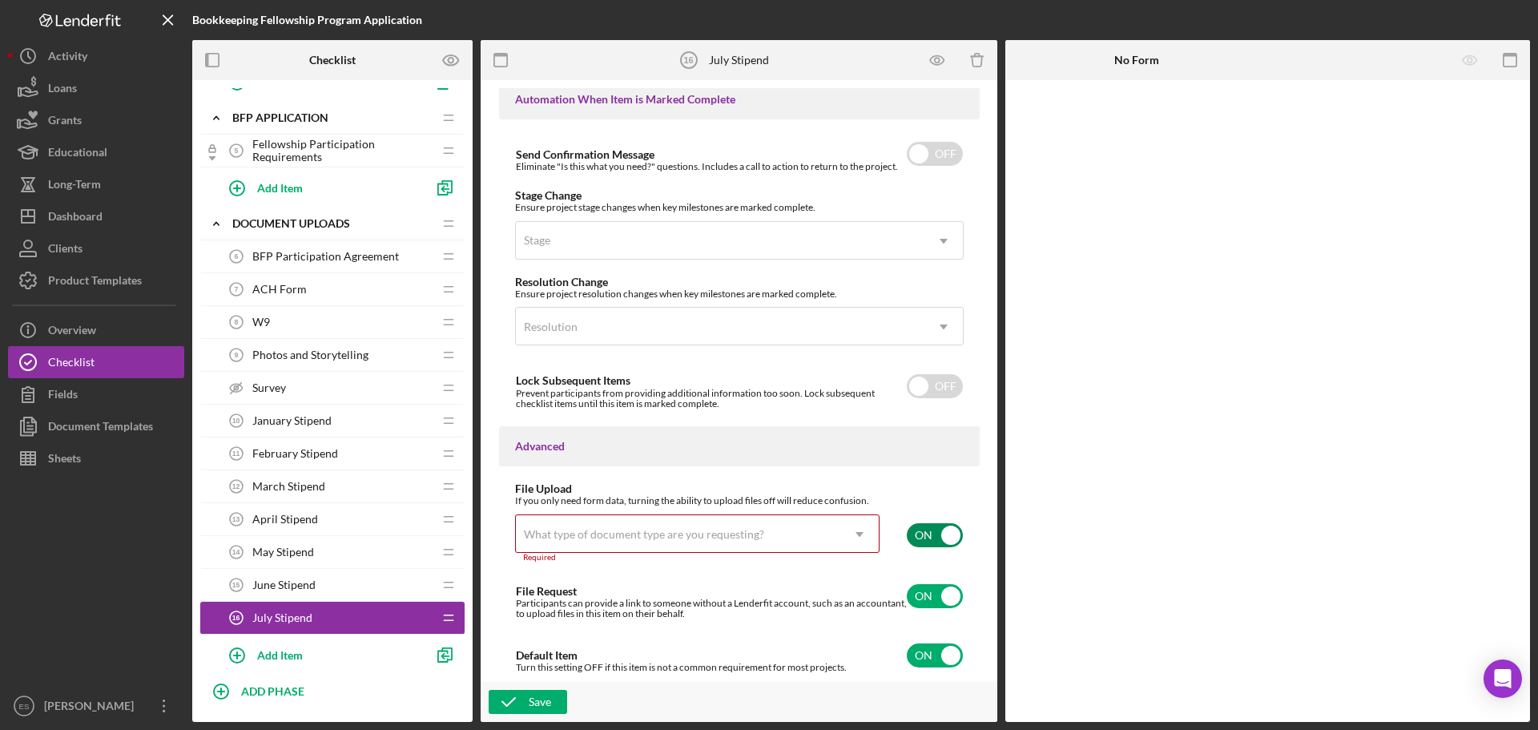
click at [918, 546] on input "checkbox" at bounding box center [935, 535] width 56 height 24
checkbox input "false"
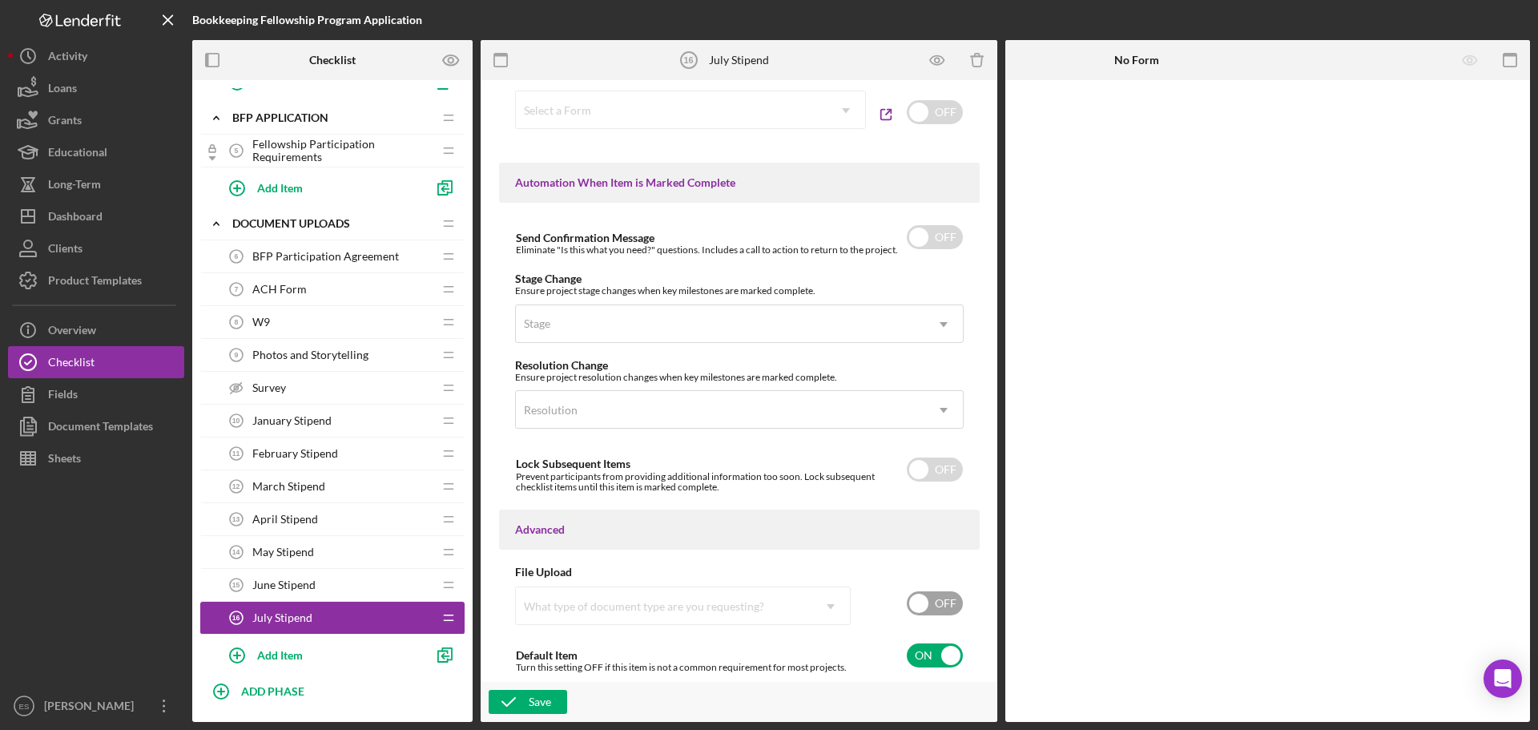
scroll to position [982, 0]
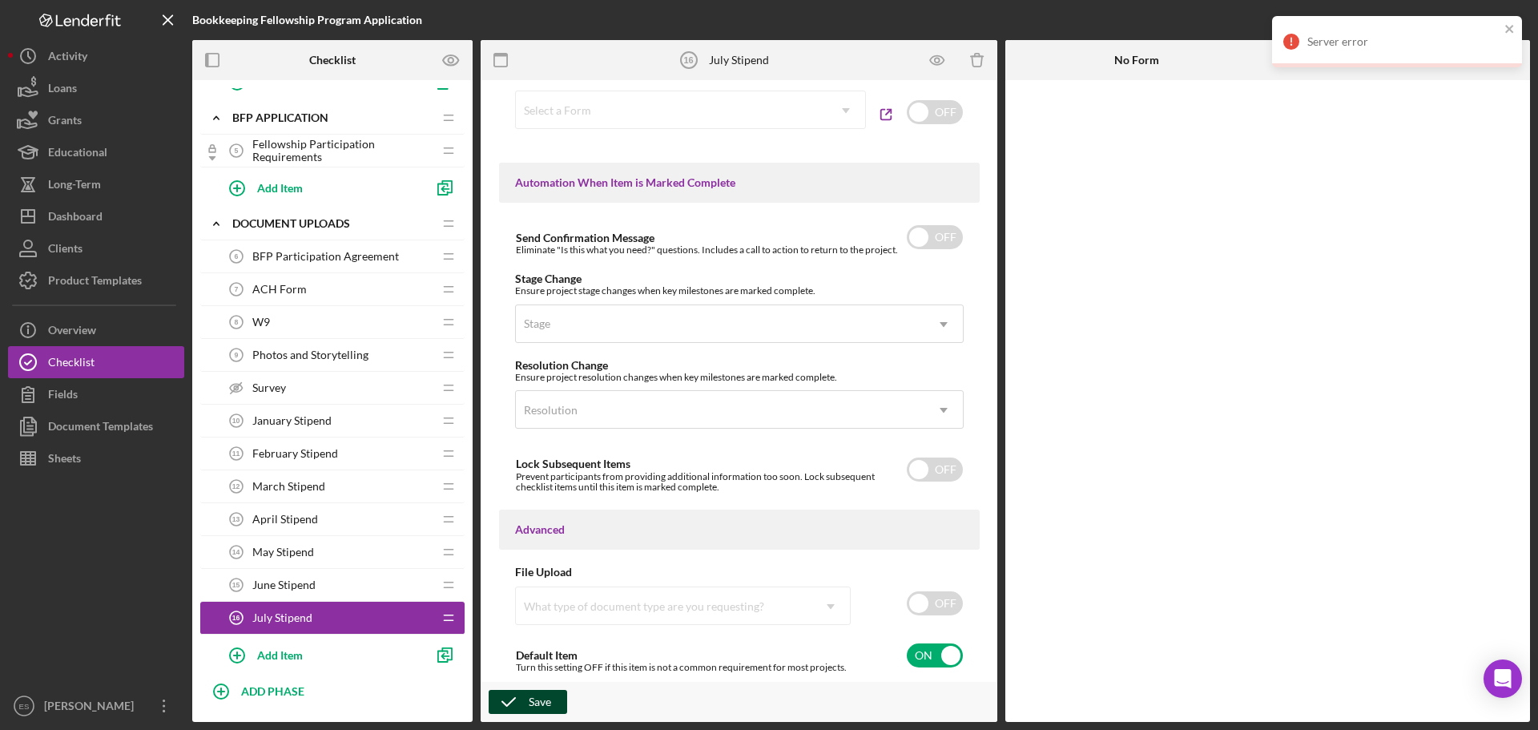
click at [558, 704] on button "Save" at bounding box center [528, 702] width 78 height 24
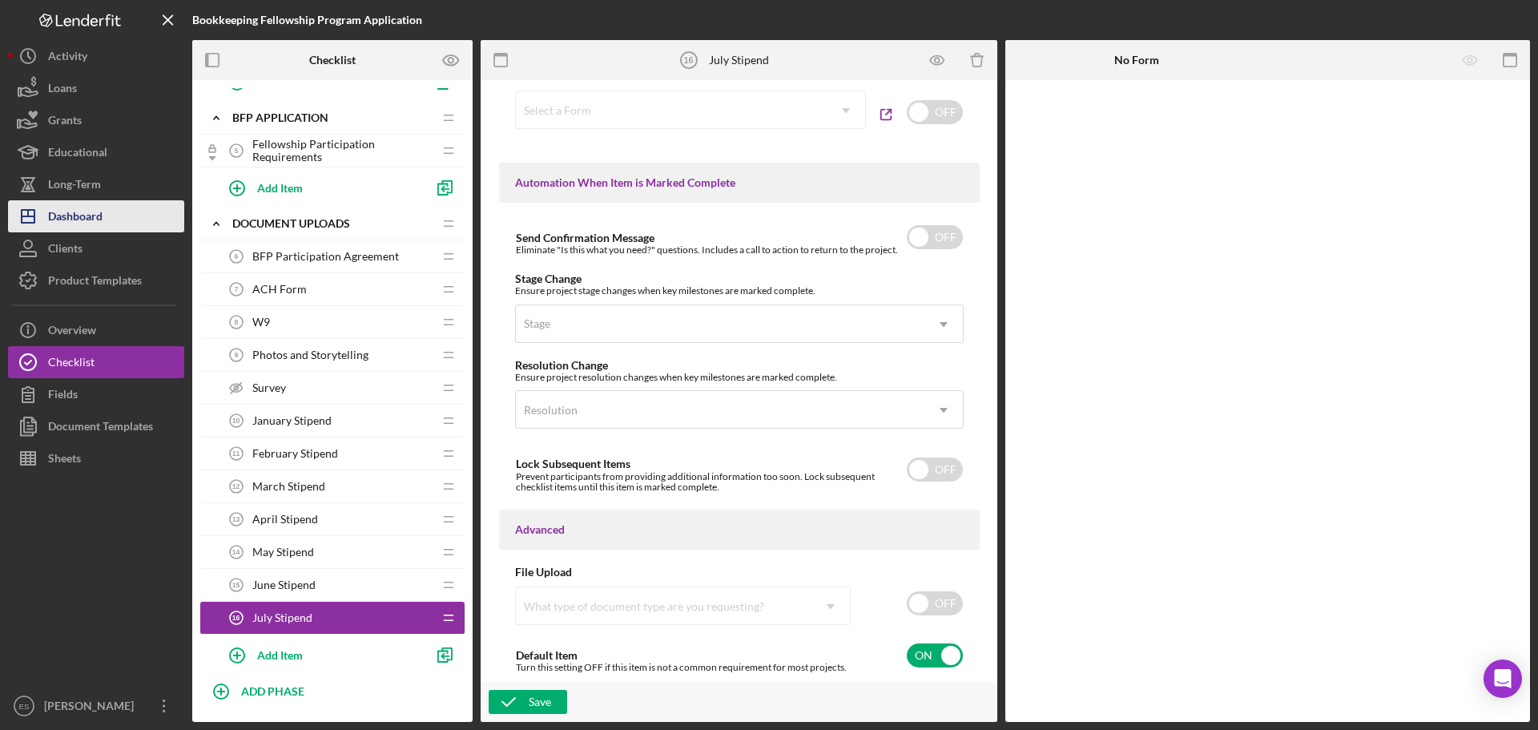
click at [119, 215] on button "Icon/Dashboard Dashboard" at bounding box center [96, 216] width 176 height 32
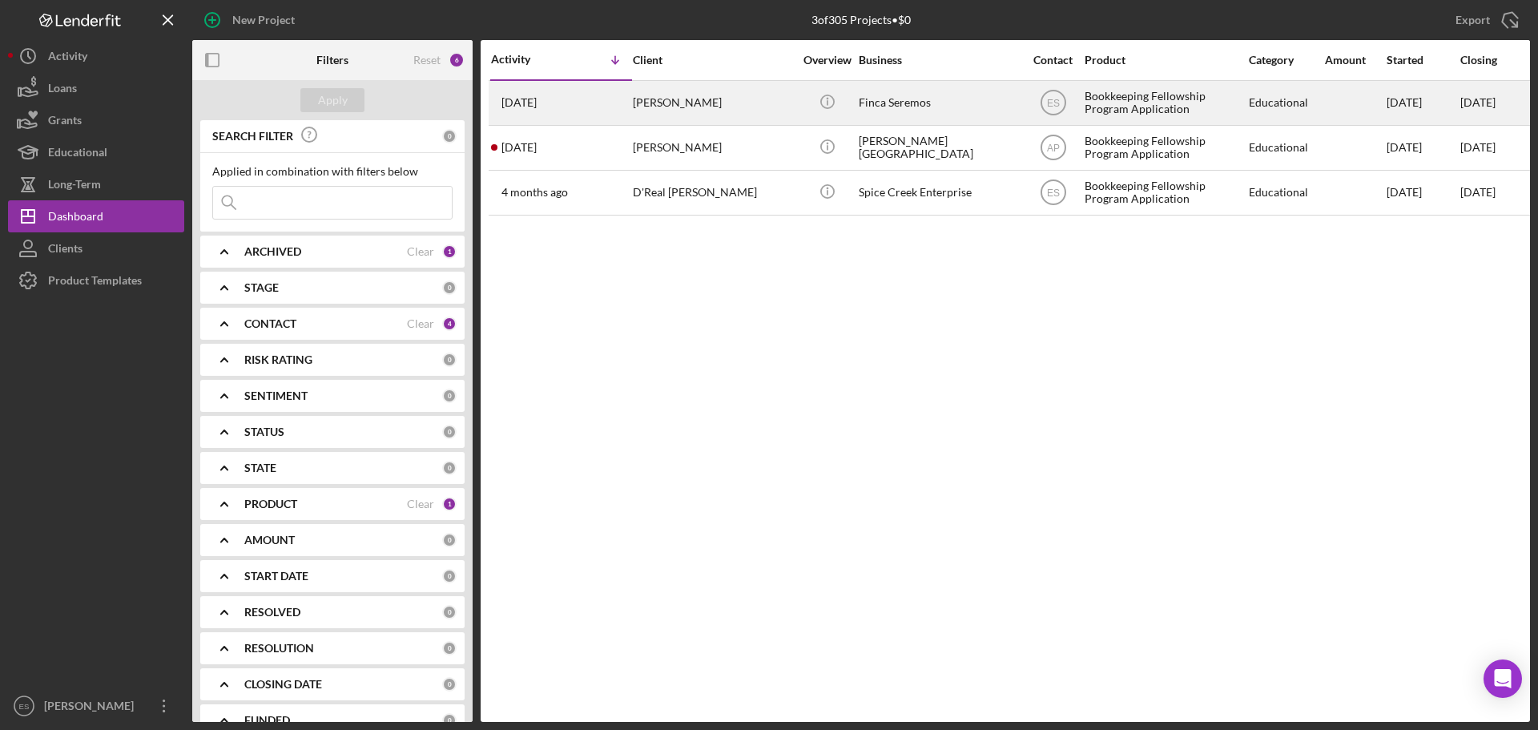
click at [679, 114] on div "Brenda Gonzalez" at bounding box center [713, 103] width 160 height 42
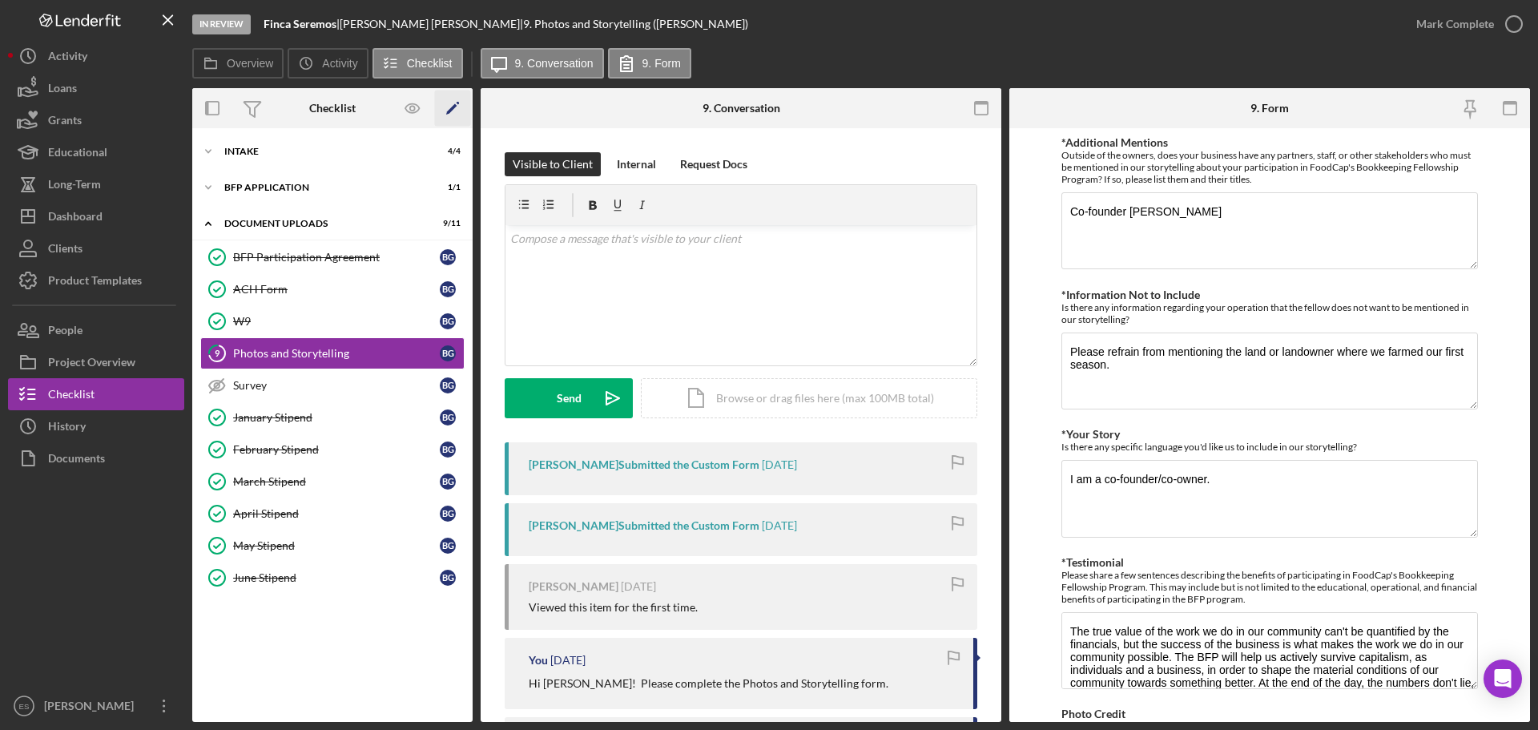
click at [453, 111] on icon "Icon/Edit" at bounding box center [453, 109] width 36 height 36
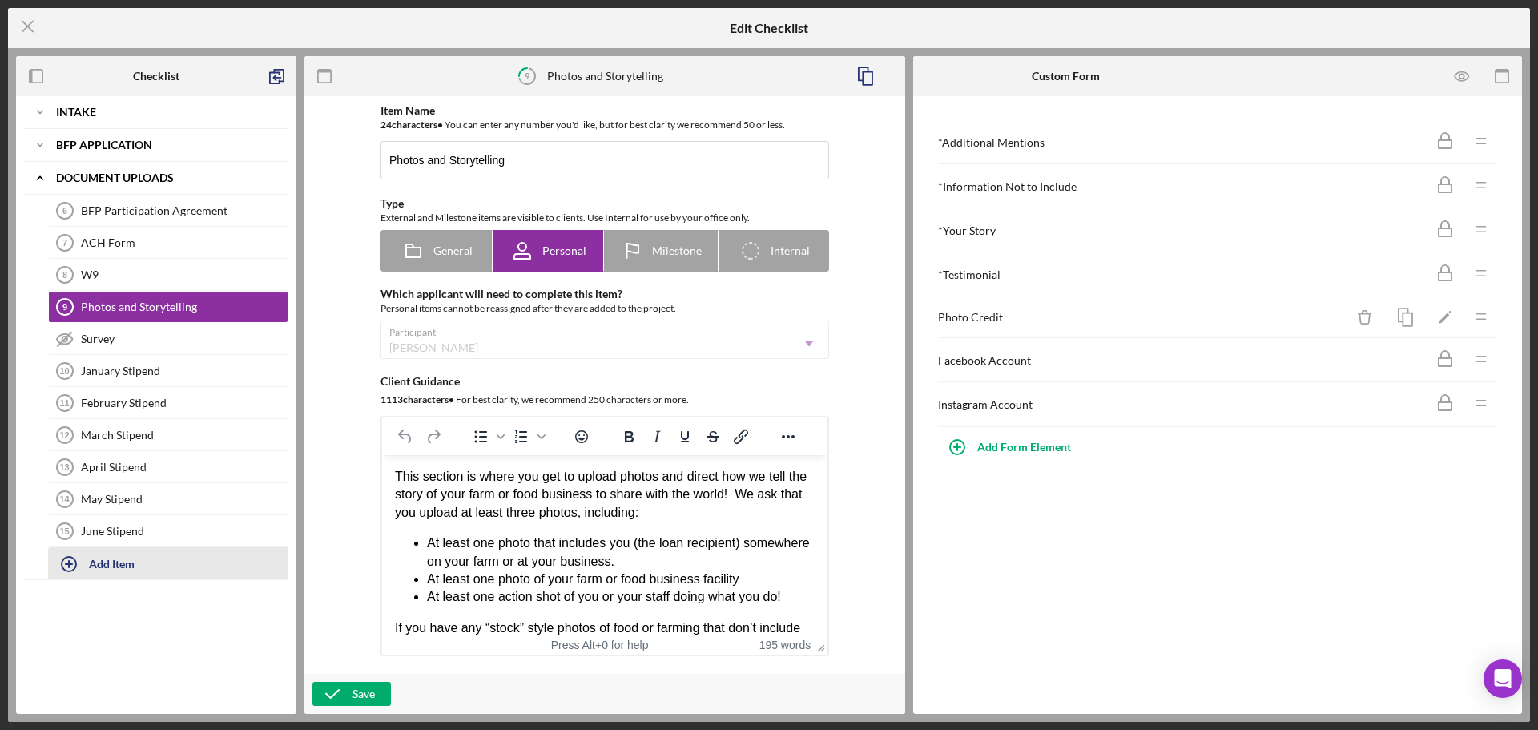
click at [106, 569] on div "Add Item" at bounding box center [112, 563] width 46 height 30
type input "j"
click at [283, 78] on icon "button" at bounding box center [277, 76] width 36 height 36
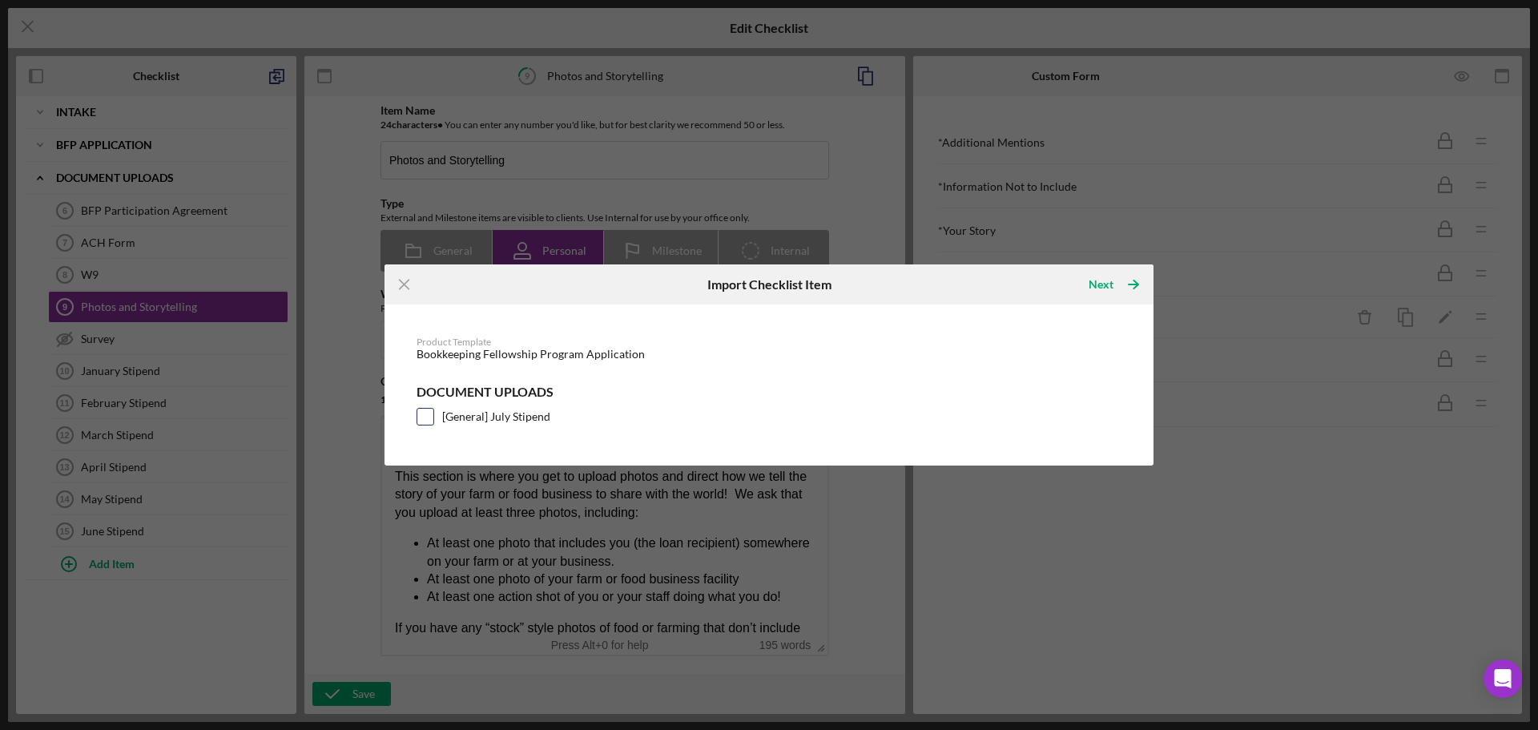
click at [426, 416] on input "[General] July Stipend" at bounding box center [425, 416] width 16 height 16
checkbox input "true"
click at [1108, 284] on div "Next" at bounding box center [1100, 284] width 25 height 32
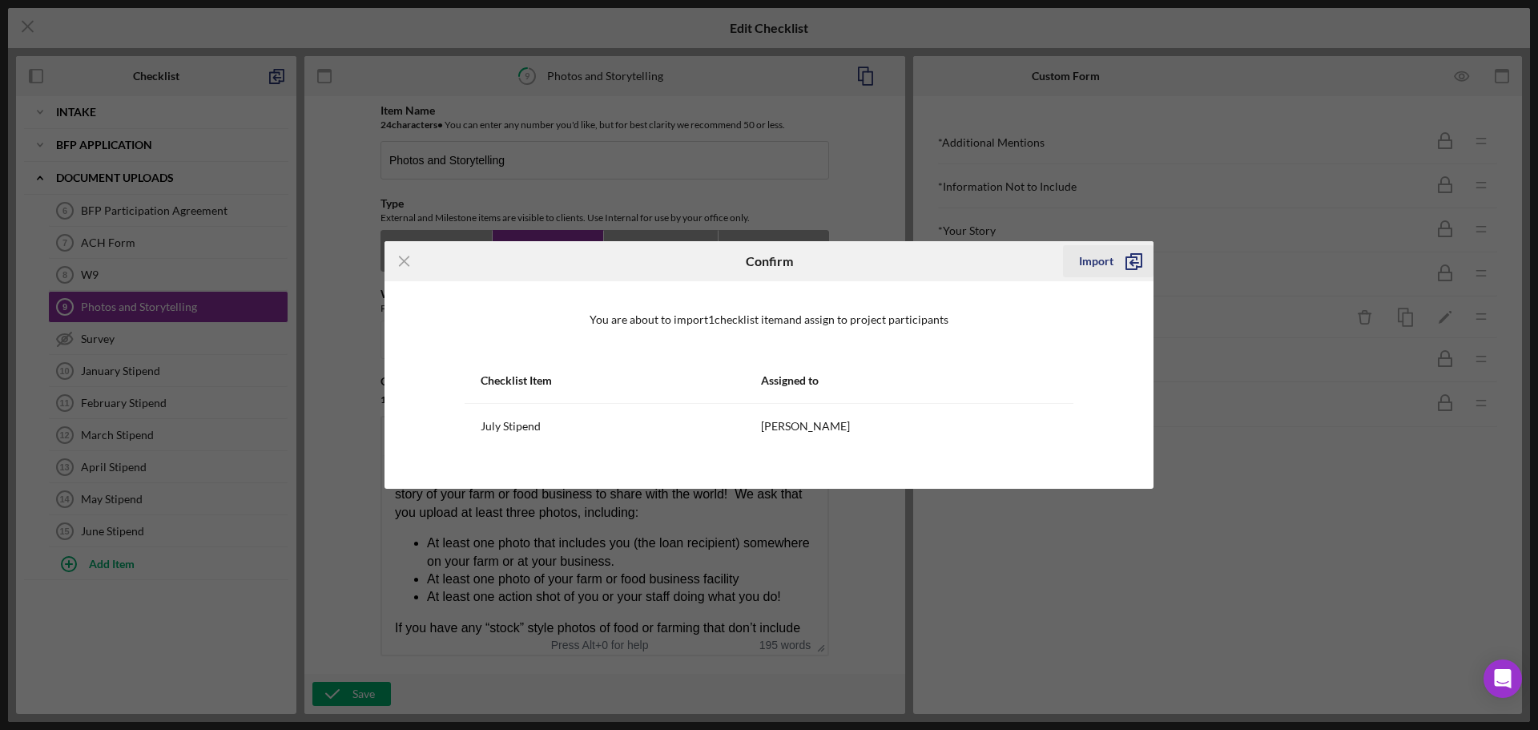
click at [1105, 263] on div "Import" at bounding box center [1096, 261] width 34 height 32
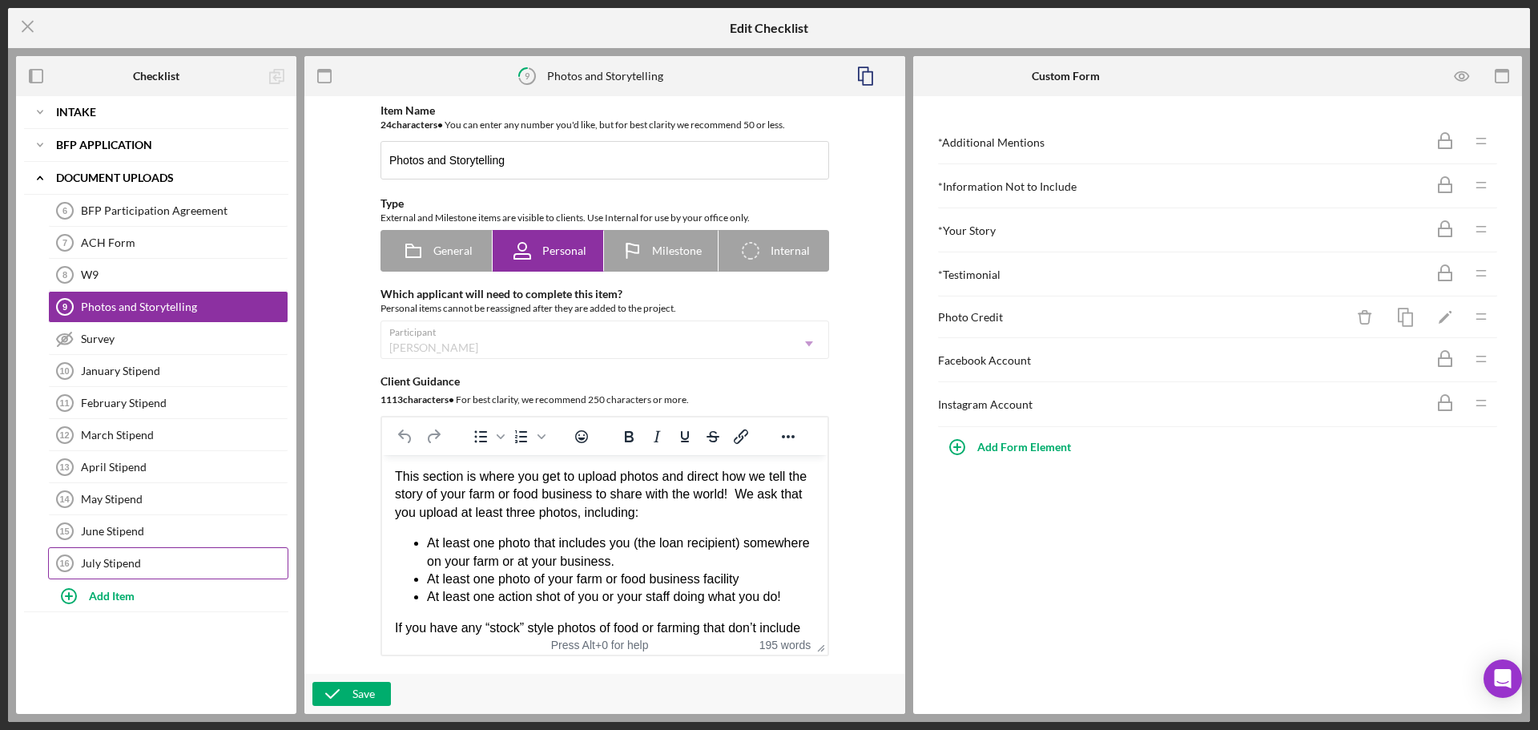
click at [120, 569] on div "July Stipend" at bounding box center [184, 563] width 207 height 13
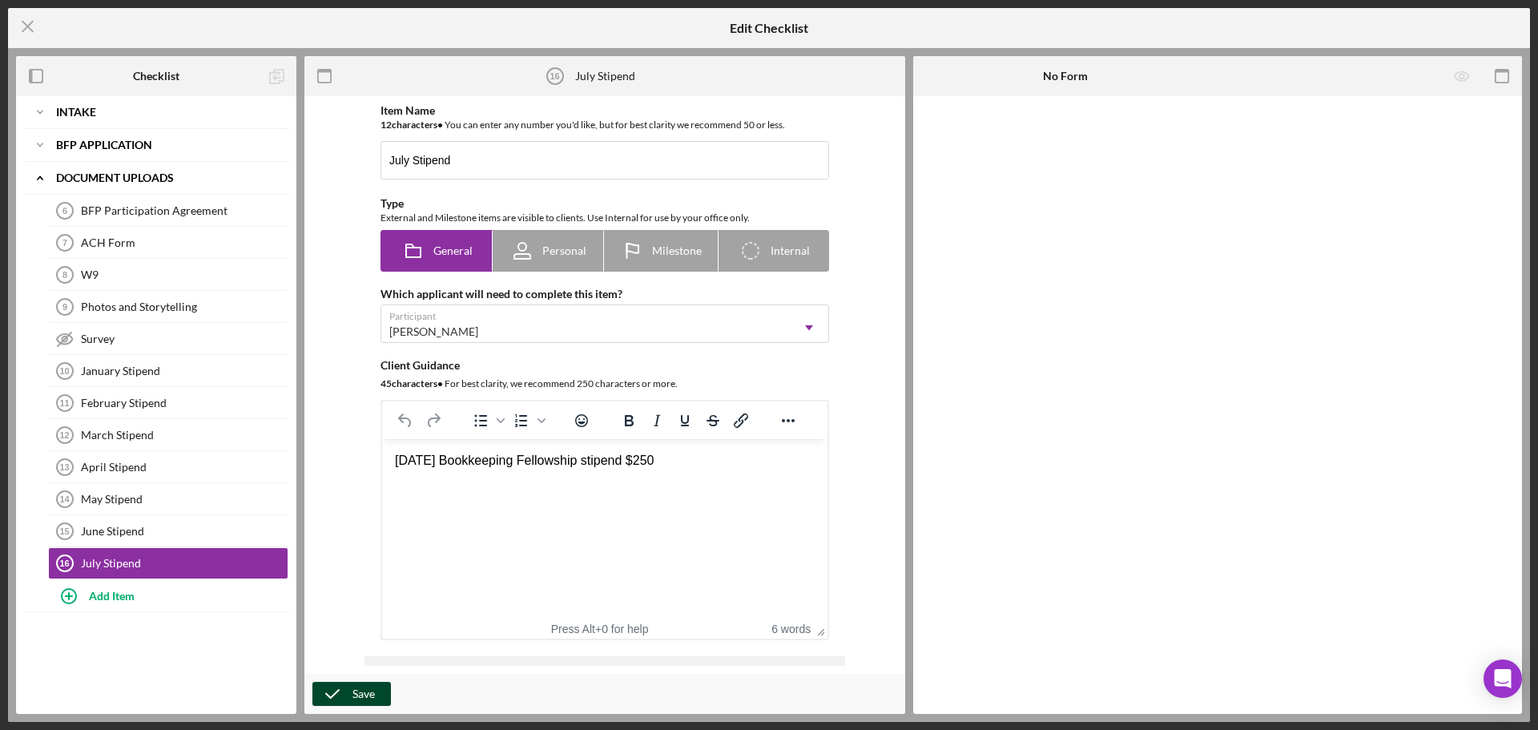
click at [350, 692] on icon "button" at bounding box center [332, 694] width 40 height 40
click at [30, 30] on line at bounding box center [27, 27] width 10 height 10
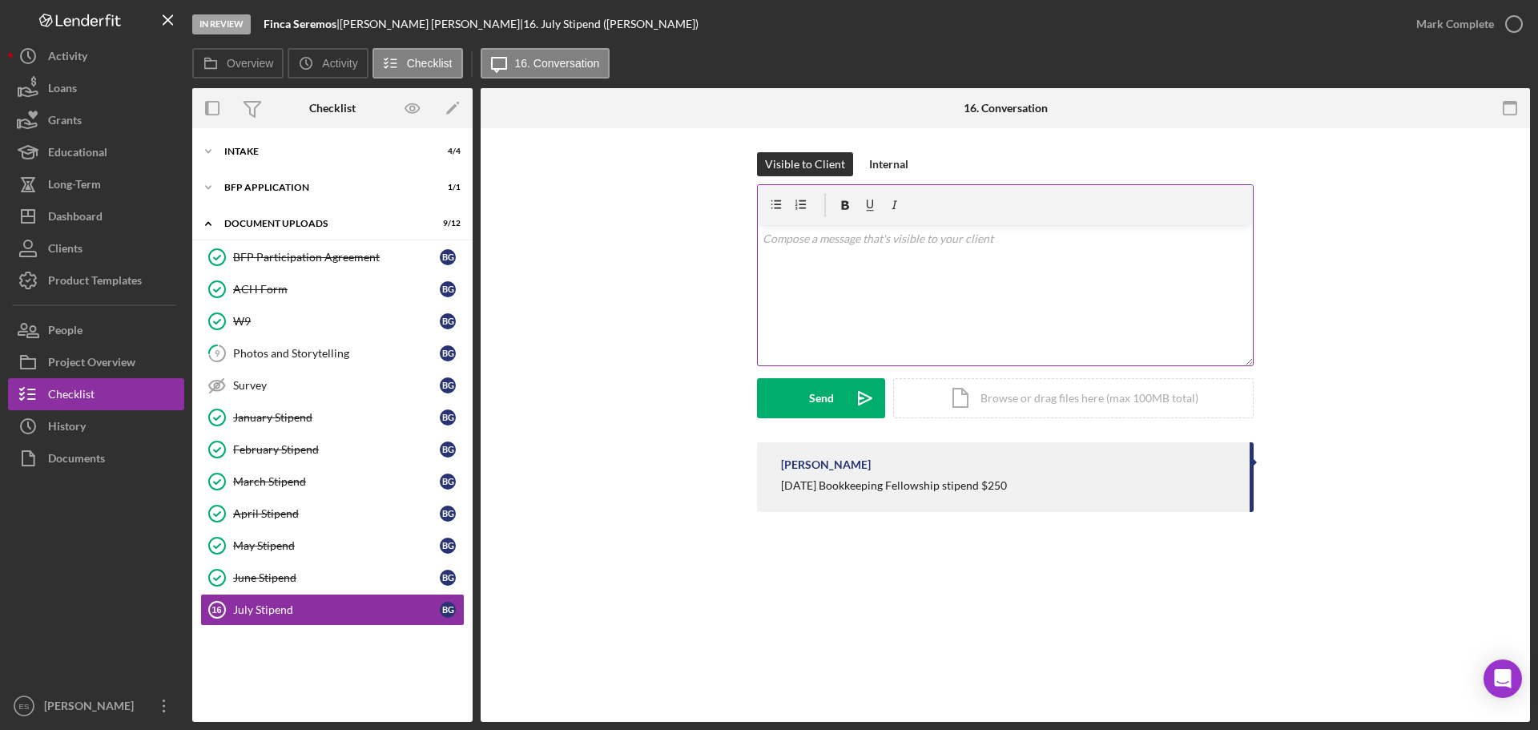
click at [891, 261] on div "v Color teal Color pink Remove color Add row above Add row below Add column bef…" at bounding box center [1005, 295] width 495 height 140
click at [898, 259] on p "Bookkeeping Fellowship stiepnd" at bounding box center [1005, 261] width 486 height 18
drag, startPoint x: 855, startPoint y: 285, endPoint x: 774, endPoint y: 229, distance: 98.4
click at [774, 229] on div "v Color teal Color pink Remove color Add row above Add row below Add column bef…" at bounding box center [1005, 295] width 495 height 140
click at [852, 282] on p "July 2025 $250" at bounding box center [1005, 284] width 486 height 18
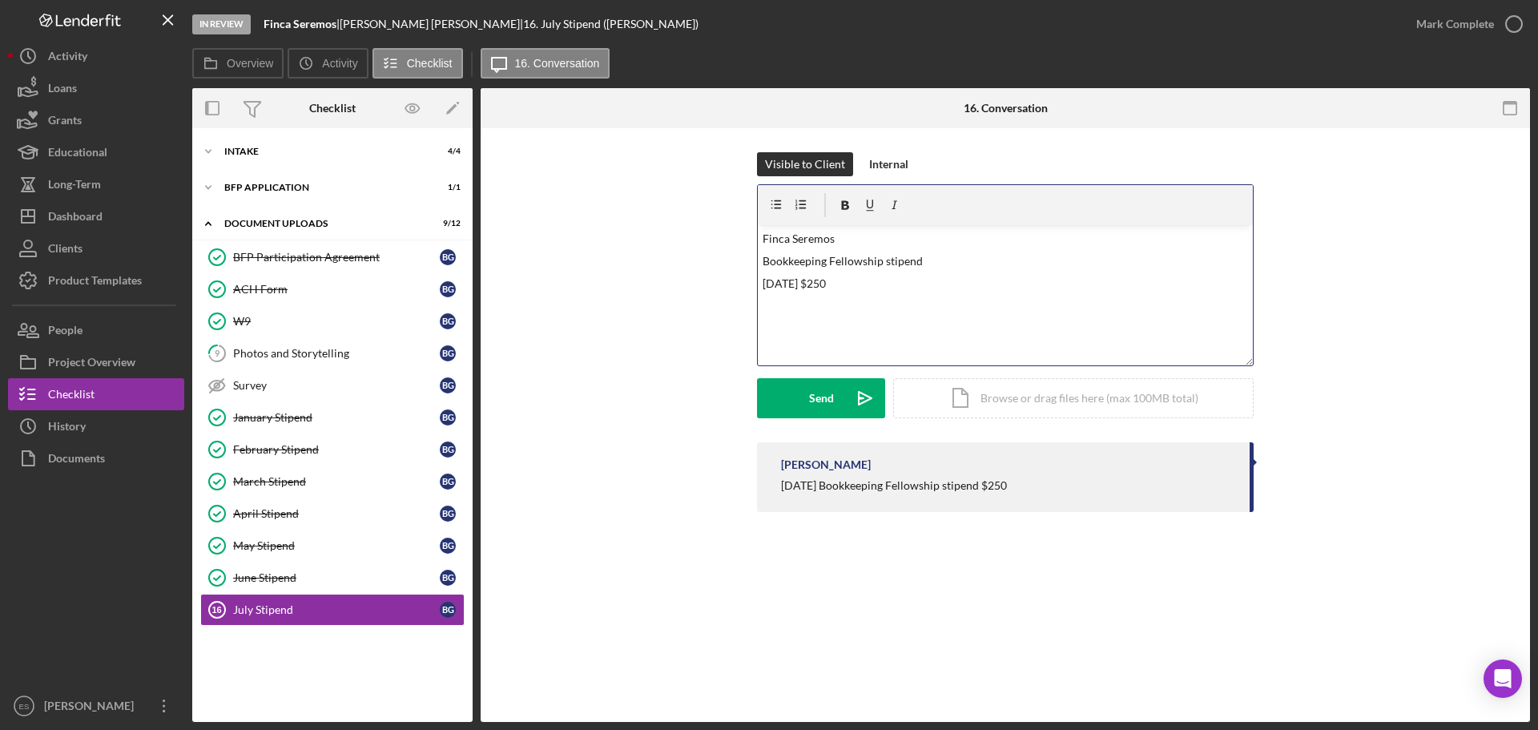
click at [856, 287] on p "July 2025 $250" at bounding box center [1005, 284] width 486 height 18
drag, startPoint x: 875, startPoint y: 295, endPoint x: 720, endPoint y: 223, distance: 170.2
click at [720, 223] on div "Visible to Client Internal v Color teal Color pink Remove color Add row above A…" at bounding box center [1005, 297] width 1001 height 290
copy div "Finca Seremos Bookkeeping Fellowship stipend July 2025 $250"
click at [875, 163] on div "Internal" at bounding box center [888, 164] width 39 height 24
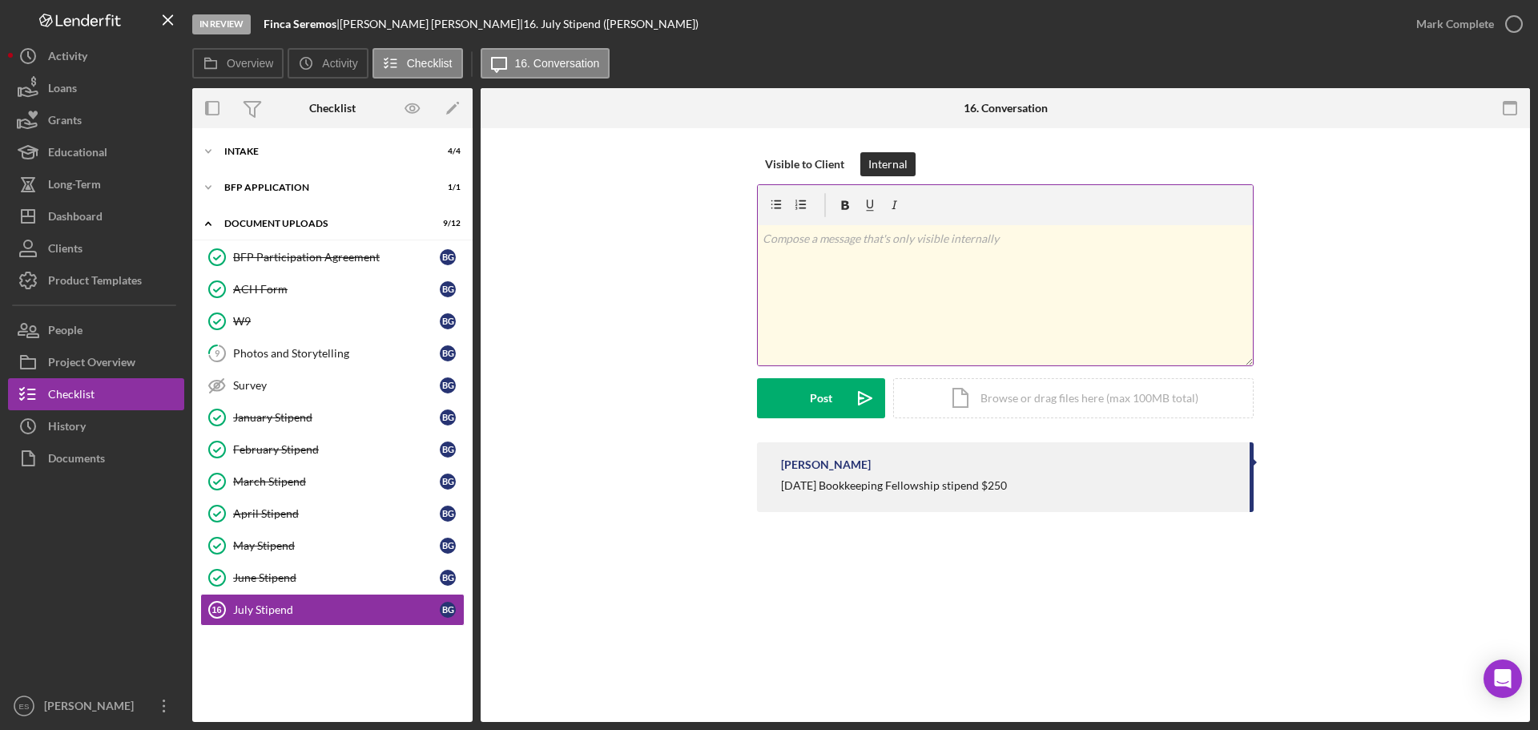
click at [835, 256] on div "v Color teal Color pink Remove color Add row above Add row below Add column bef…" at bounding box center [1005, 295] width 495 height 140
click at [815, 388] on div "Post" at bounding box center [821, 398] width 22 height 40
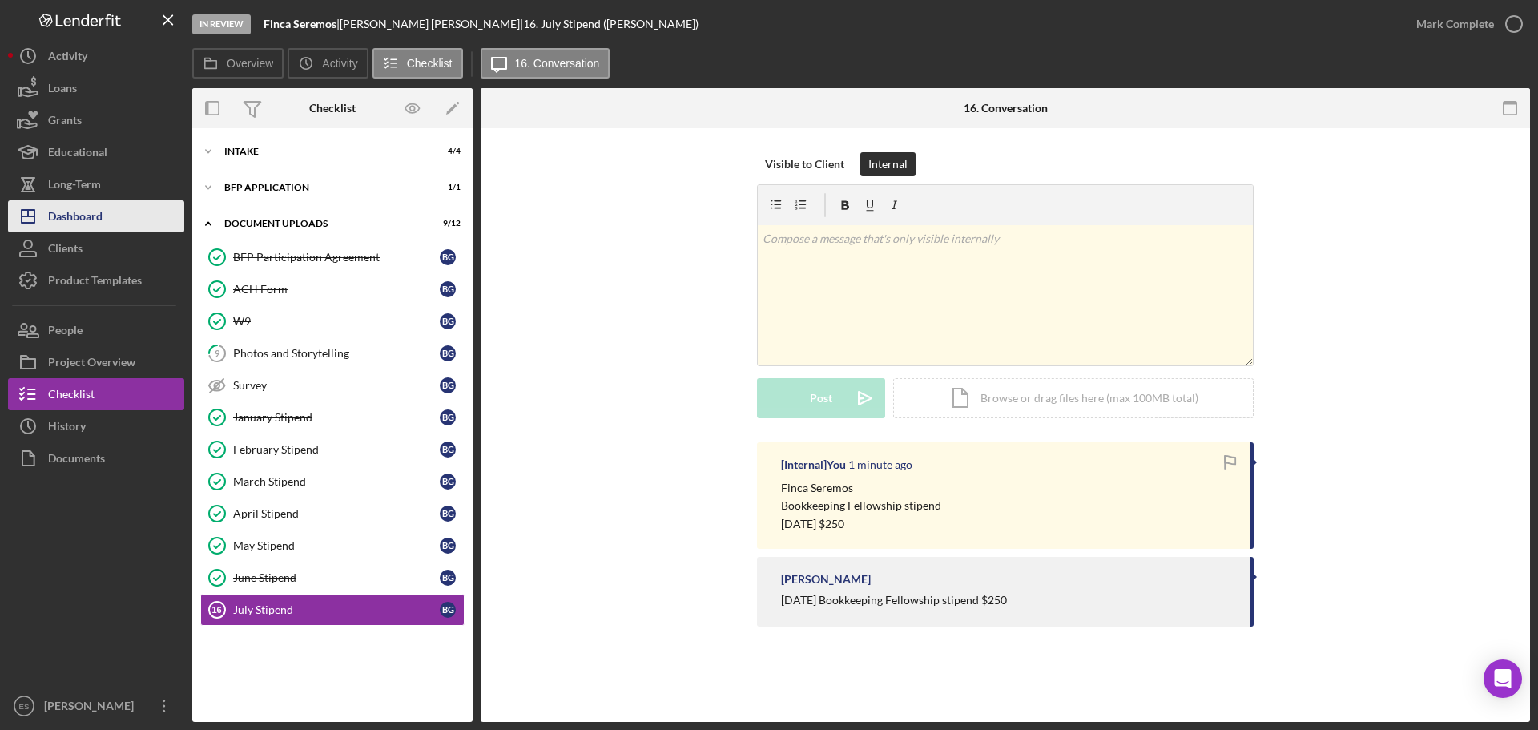
click at [81, 216] on div "Dashboard" at bounding box center [75, 218] width 54 height 36
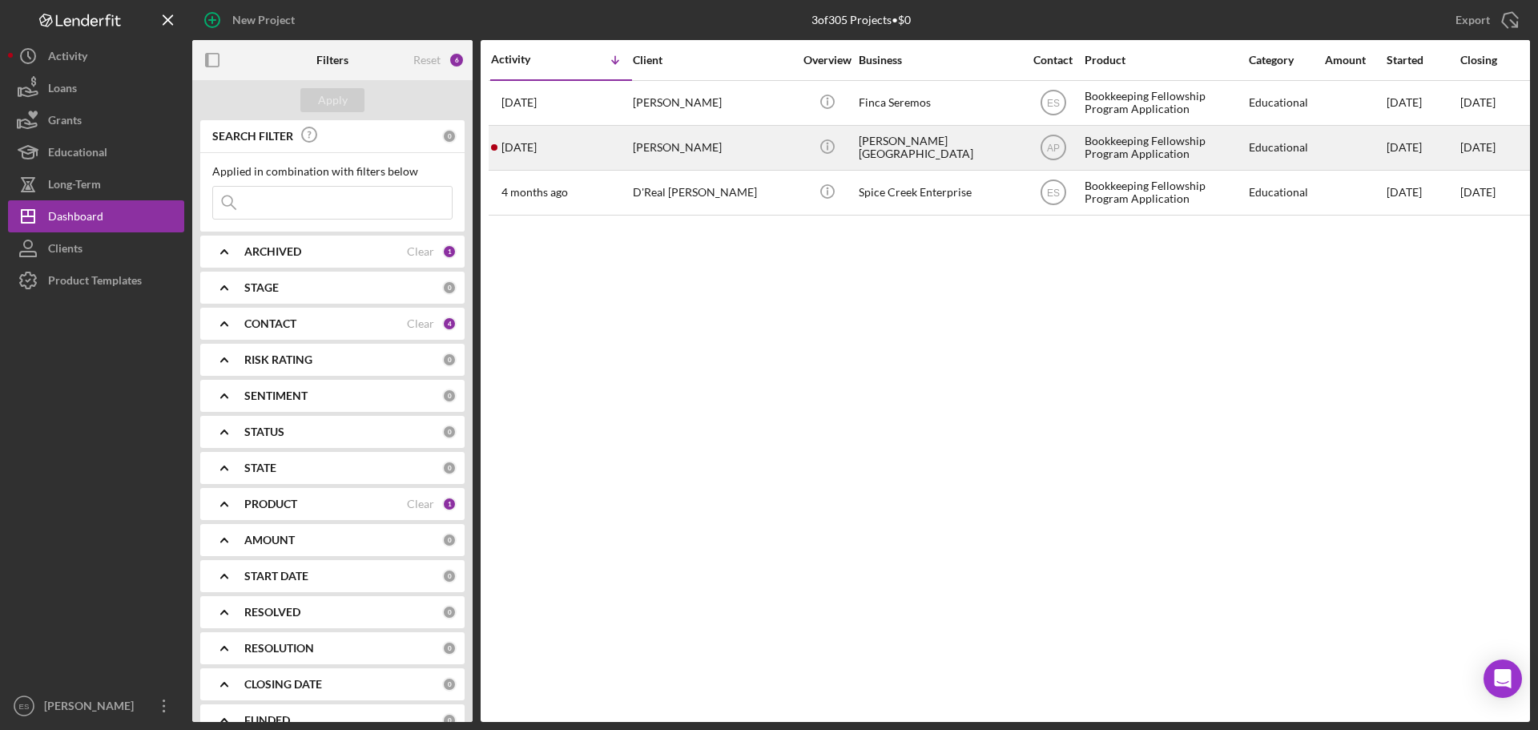
click at [707, 157] on div "Merlon Harper" at bounding box center [713, 148] width 160 height 42
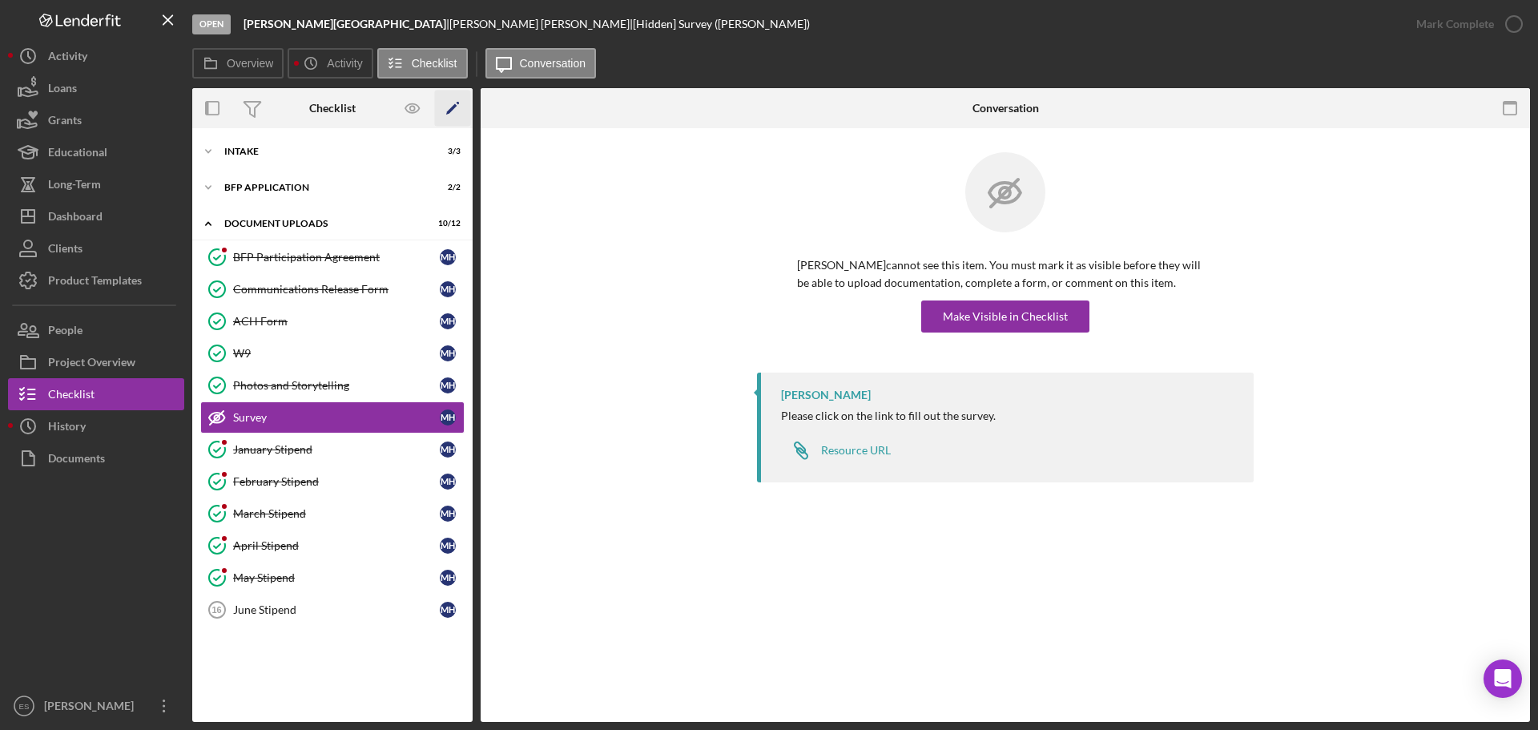
click at [456, 107] on icon "Icon/Edit" at bounding box center [453, 109] width 36 height 36
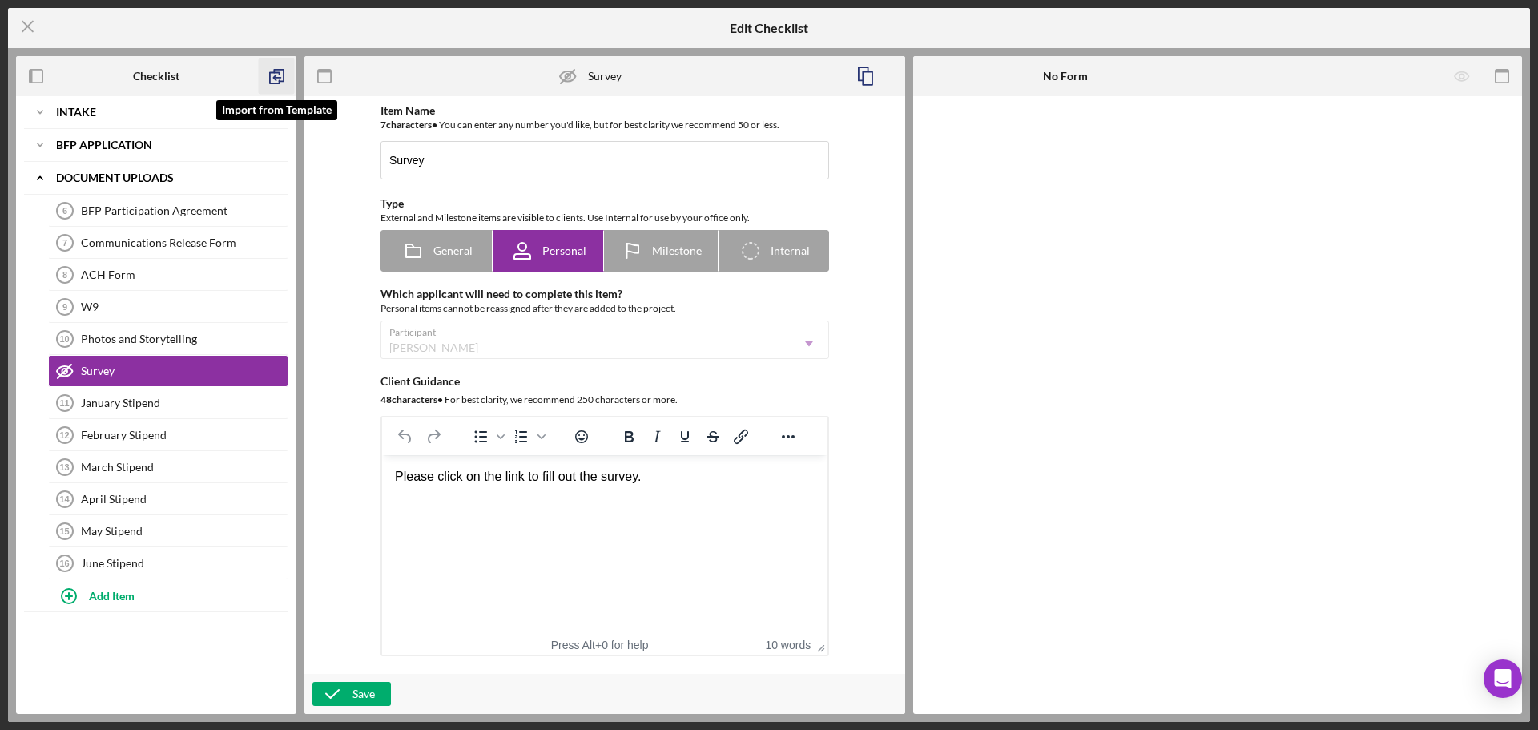
click at [271, 74] on icon "button" at bounding box center [277, 76] width 36 height 36
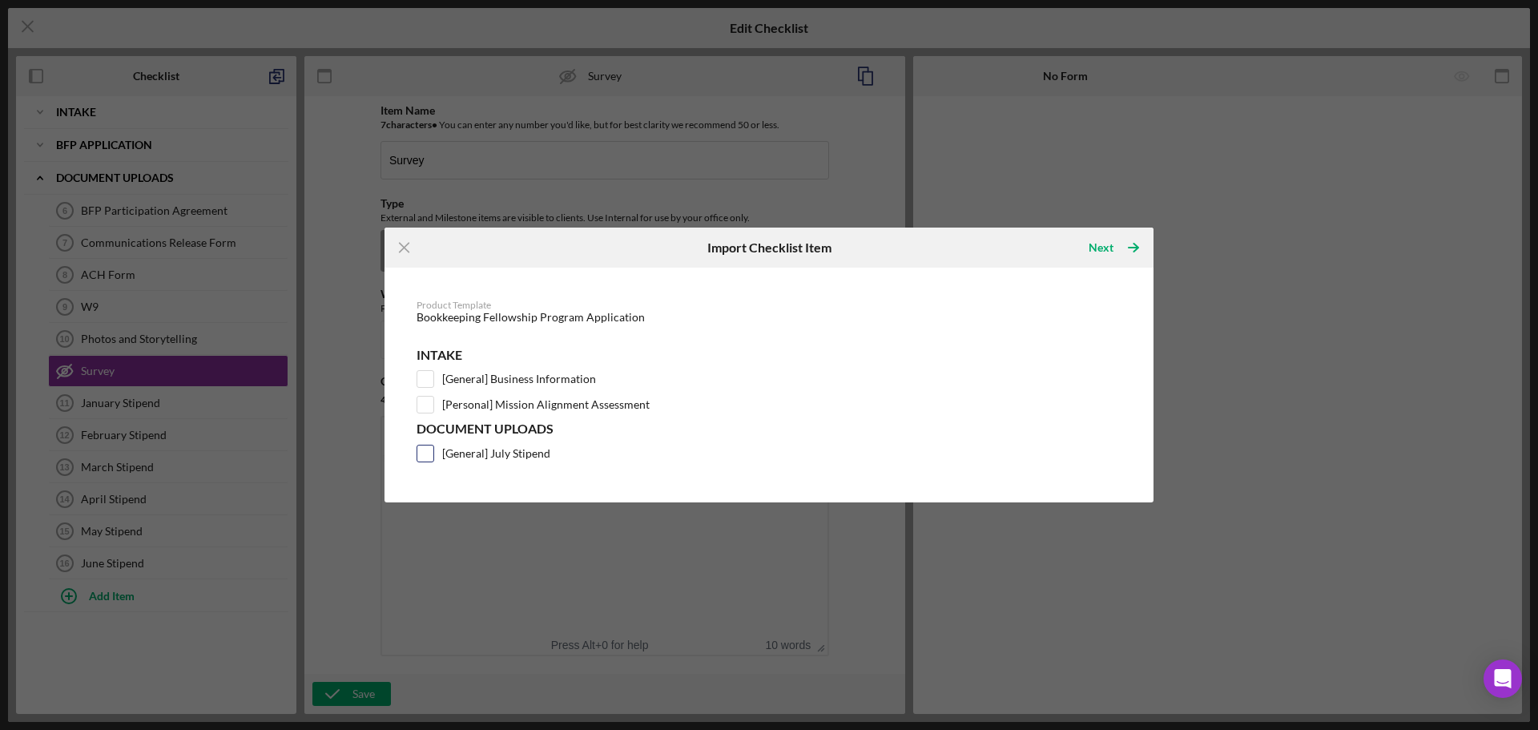
click at [416, 447] on div at bounding box center [425, 454] width 18 height 18
click at [425, 457] on input "[General] July Stipend" at bounding box center [425, 453] width 16 height 16
checkbox input "true"
click at [1105, 257] on div "Next" at bounding box center [1100, 247] width 25 height 32
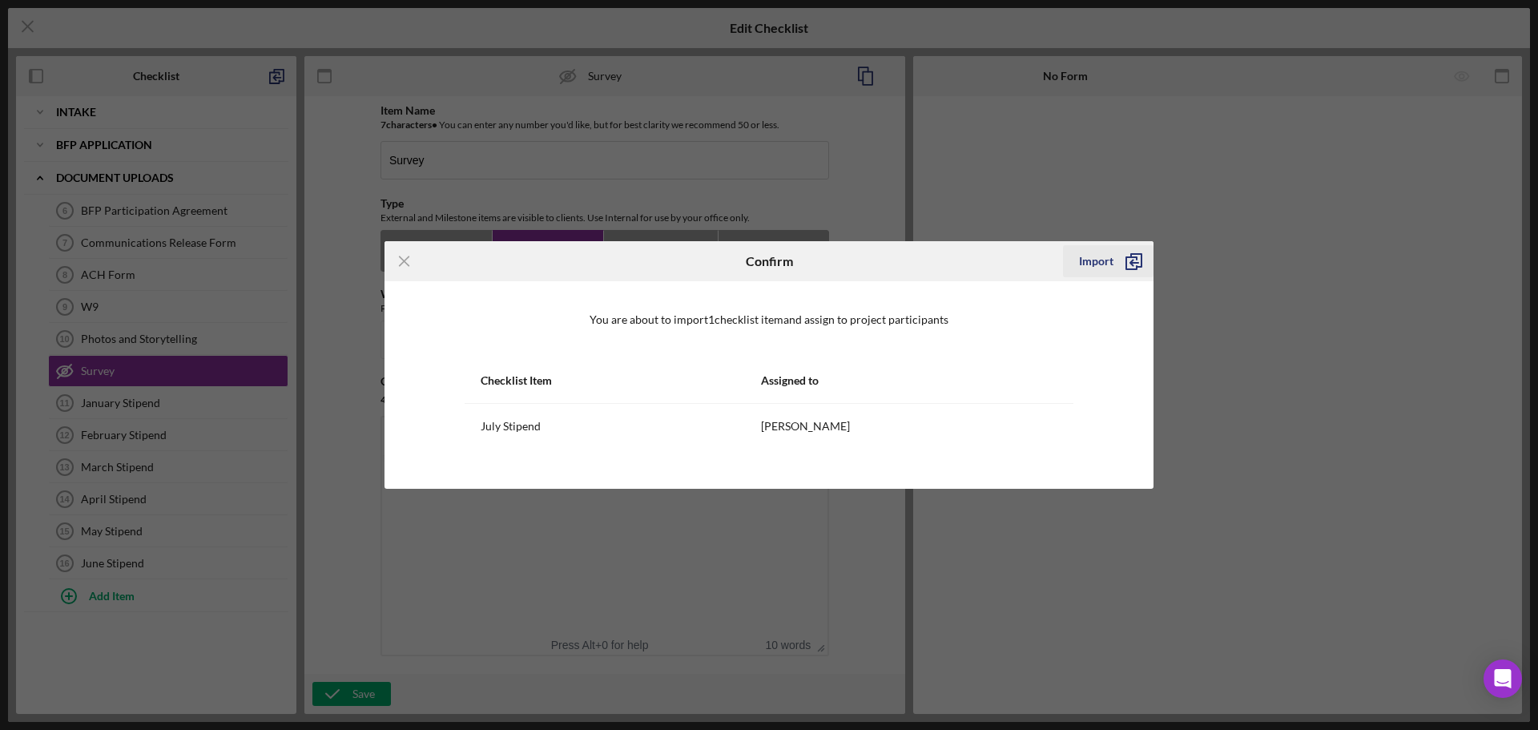
click at [1102, 257] on div "Import" at bounding box center [1096, 261] width 34 height 32
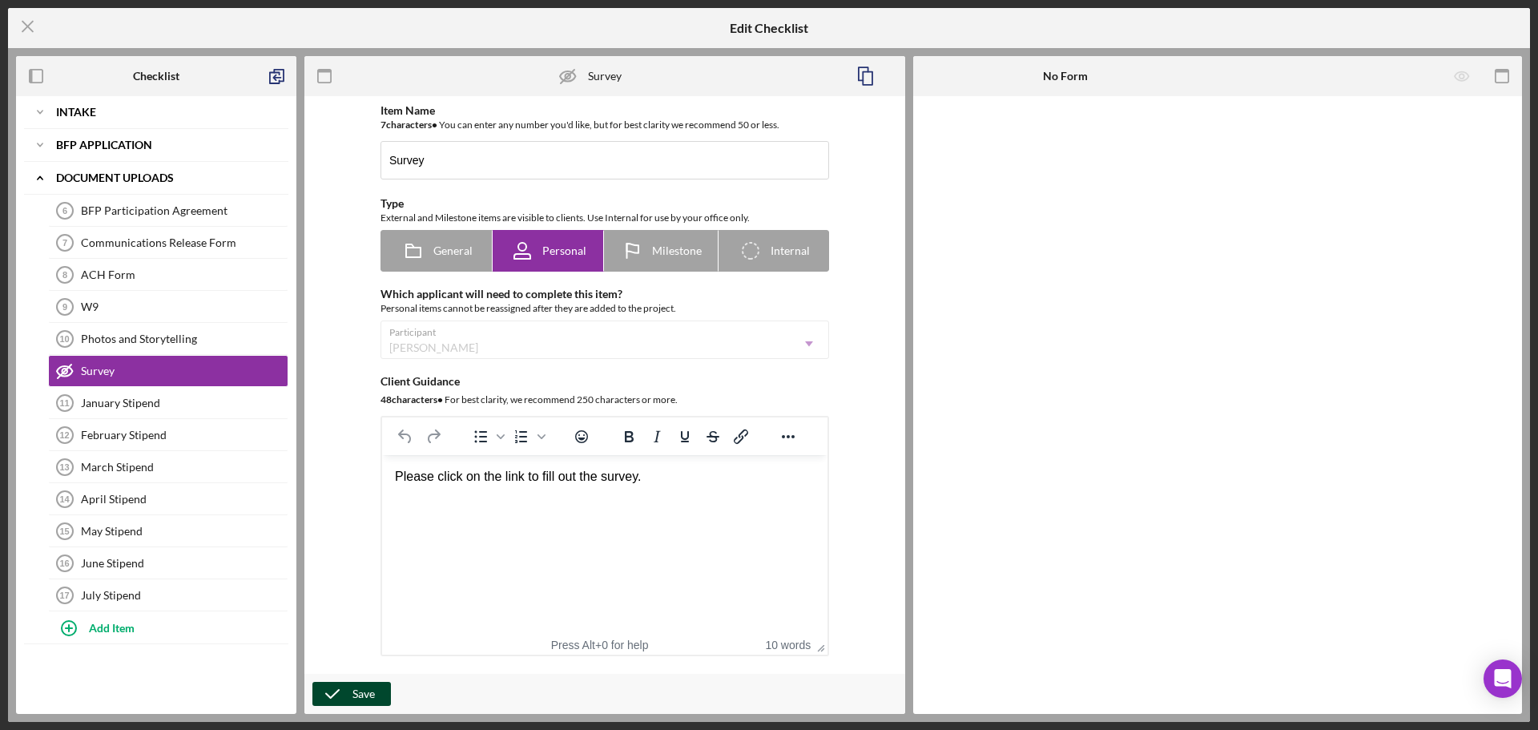
click at [363, 690] on div "Save" at bounding box center [363, 694] width 22 height 24
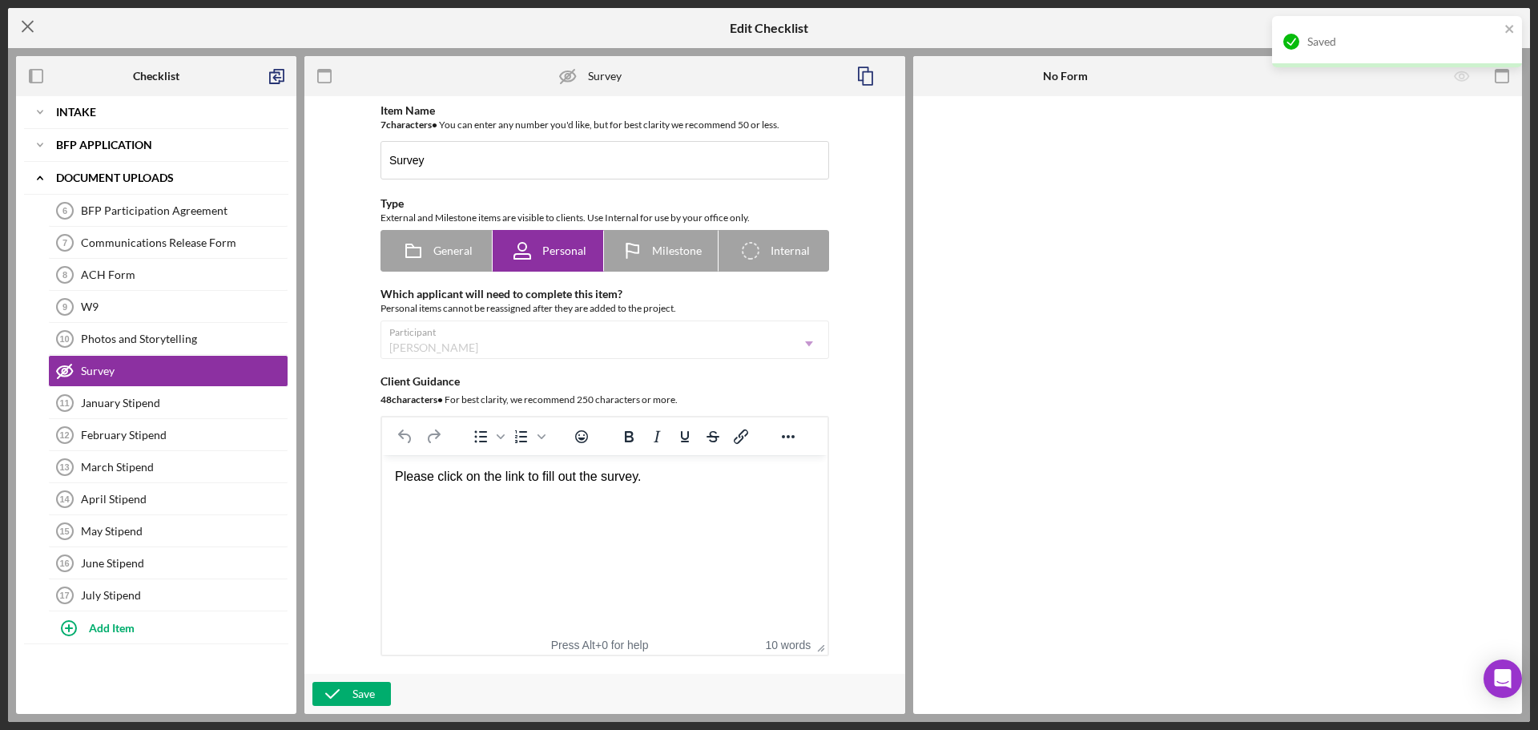
click at [28, 22] on icon "Icon/Menu Close" at bounding box center [28, 26] width 40 height 40
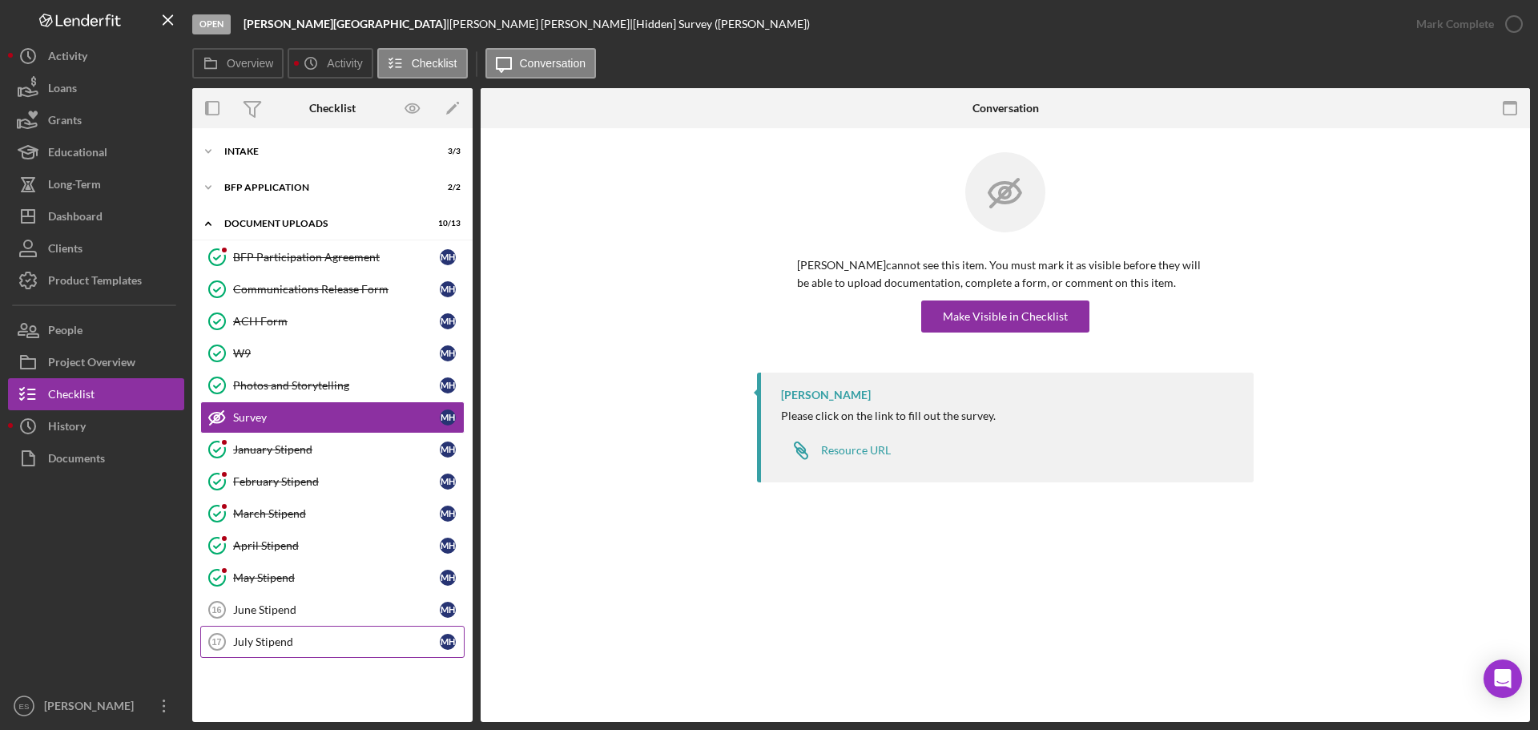
click at [409, 639] on div "July Stipend" at bounding box center [336, 641] width 207 height 13
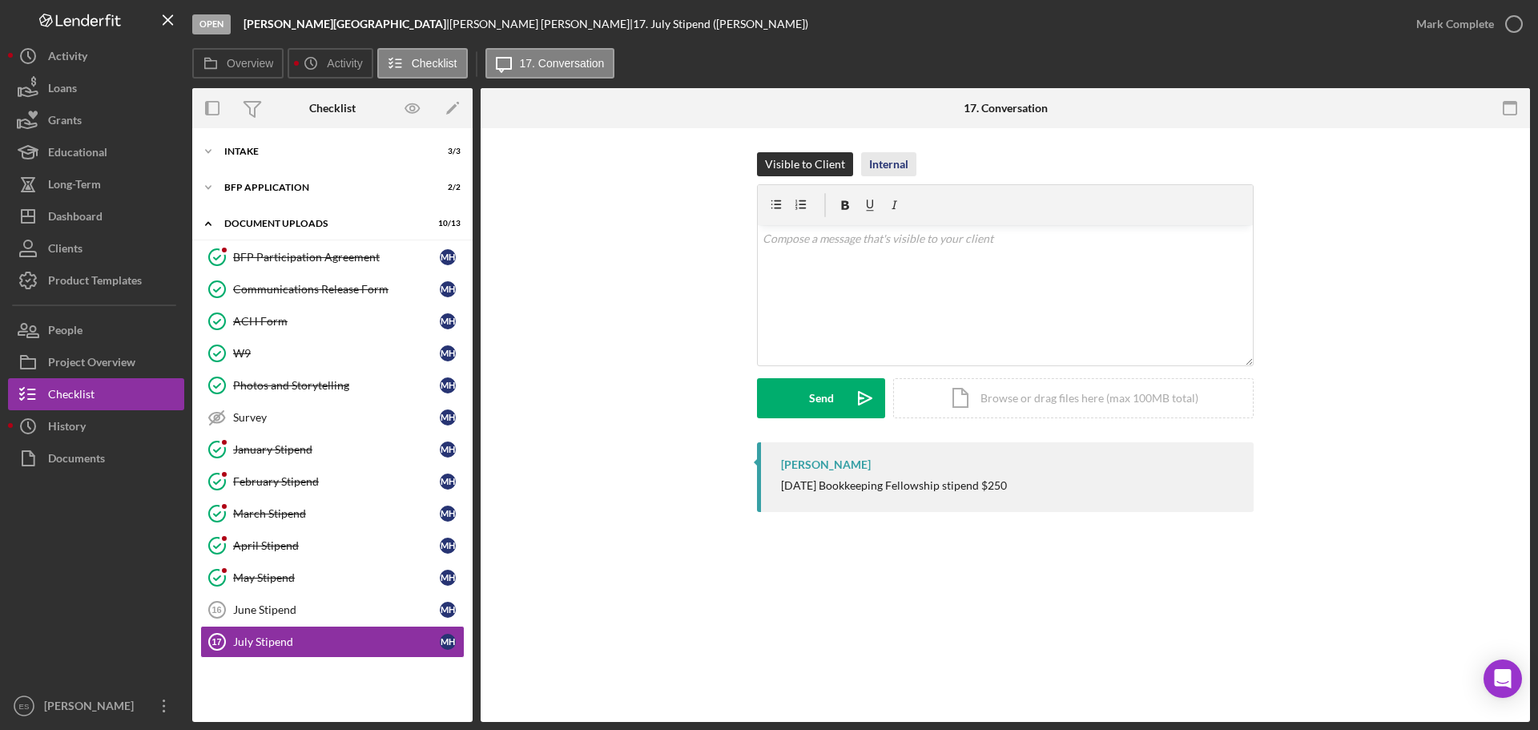
click at [887, 159] on div "Internal" at bounding box center [888, 164] width 39 height 24
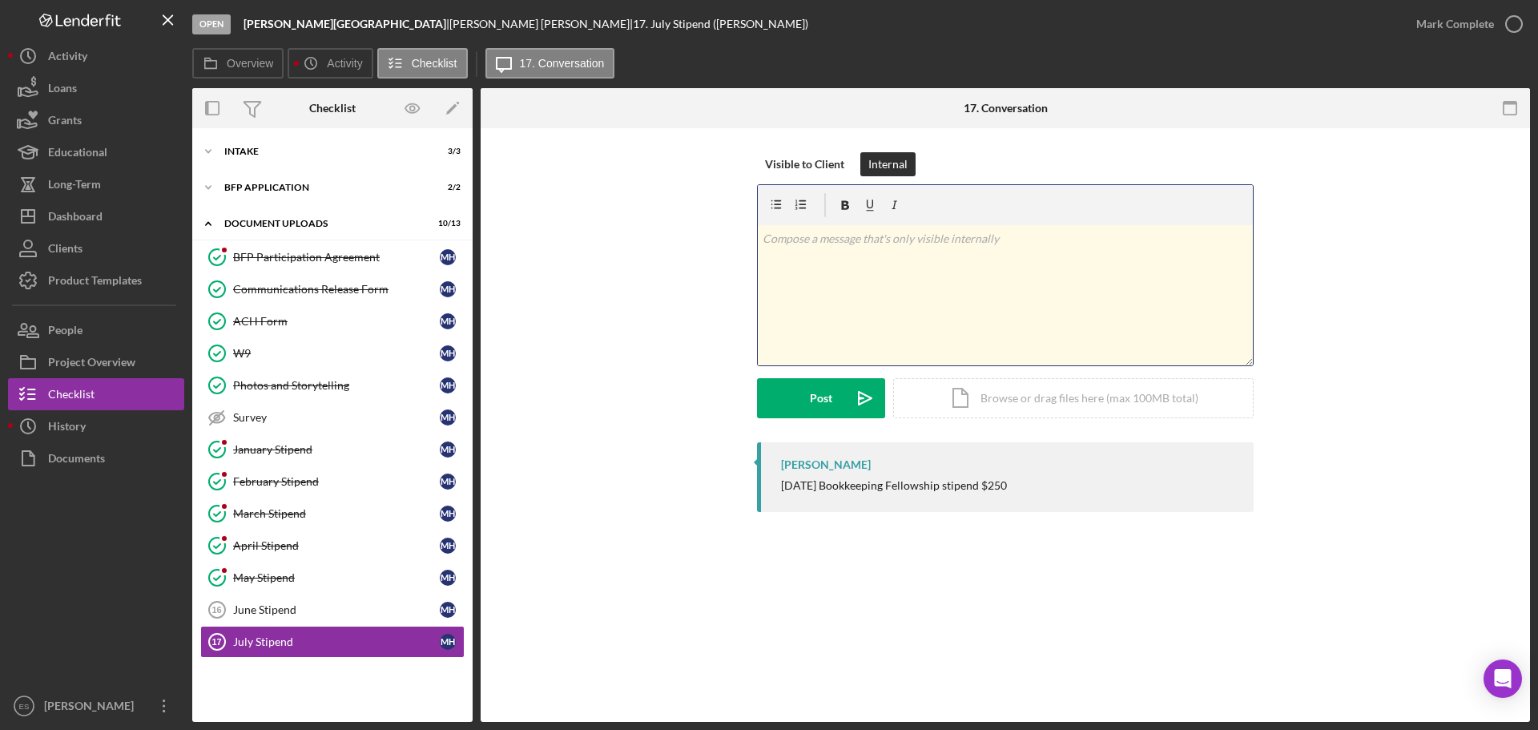
click at [901, 244] on p at bounding box center [1005, 239] width 486 height 18
click at [831, 403] on div "Post" at bounding box center [821, 398] width 22 height 40
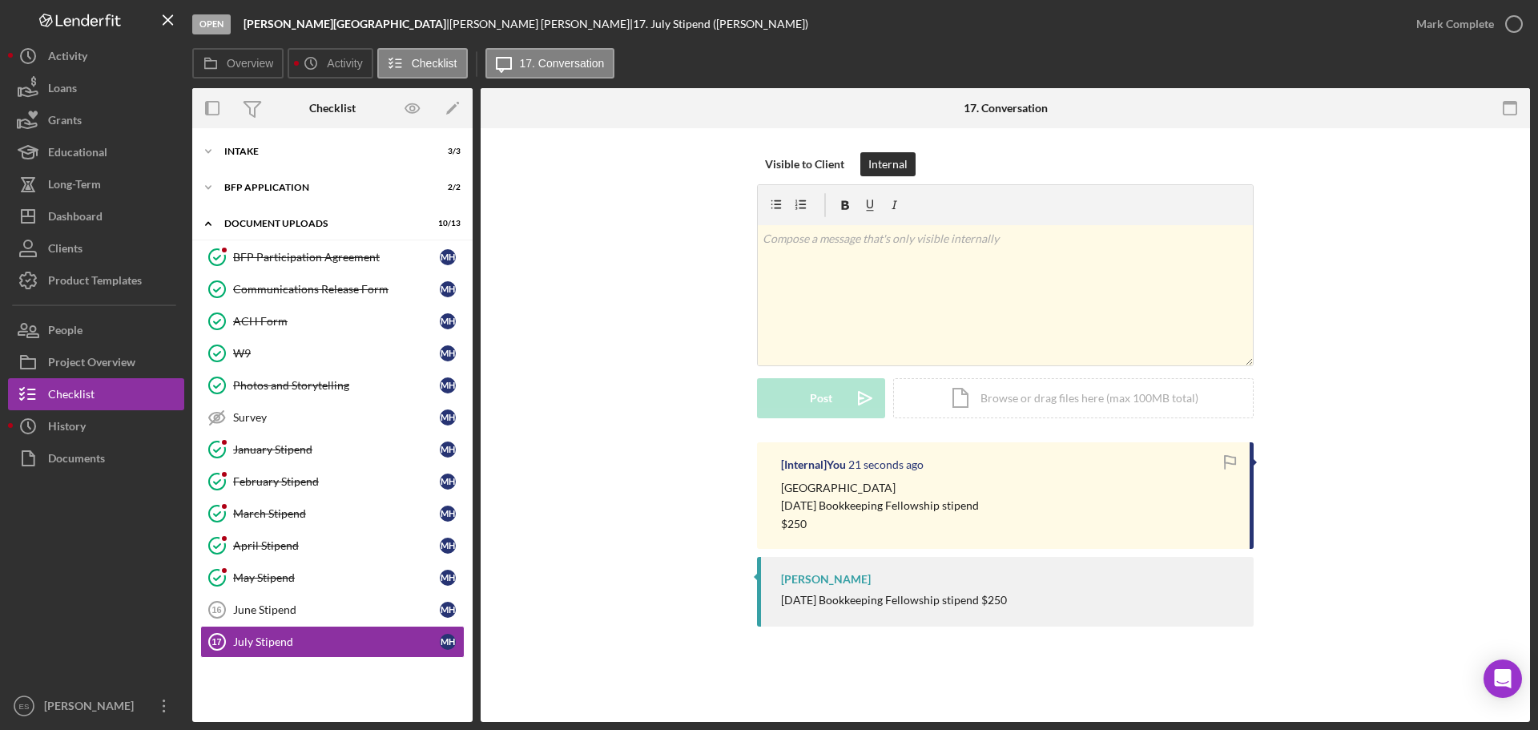
drag, startPoint x: 1476, startPoint y: 219, endPoint x: 1450, endPoint y: 227, distance: 26.9
click at [1476, 219] on div "Visible to Client Internal v Color teal Color pink Remove color Add row above A…" at bounding box center [1005, 297] width 1001 height 290
click at [116, 221] on button "Icon/Dashboard Dashboard" at bounding box center [96, 216] width 176 height 32
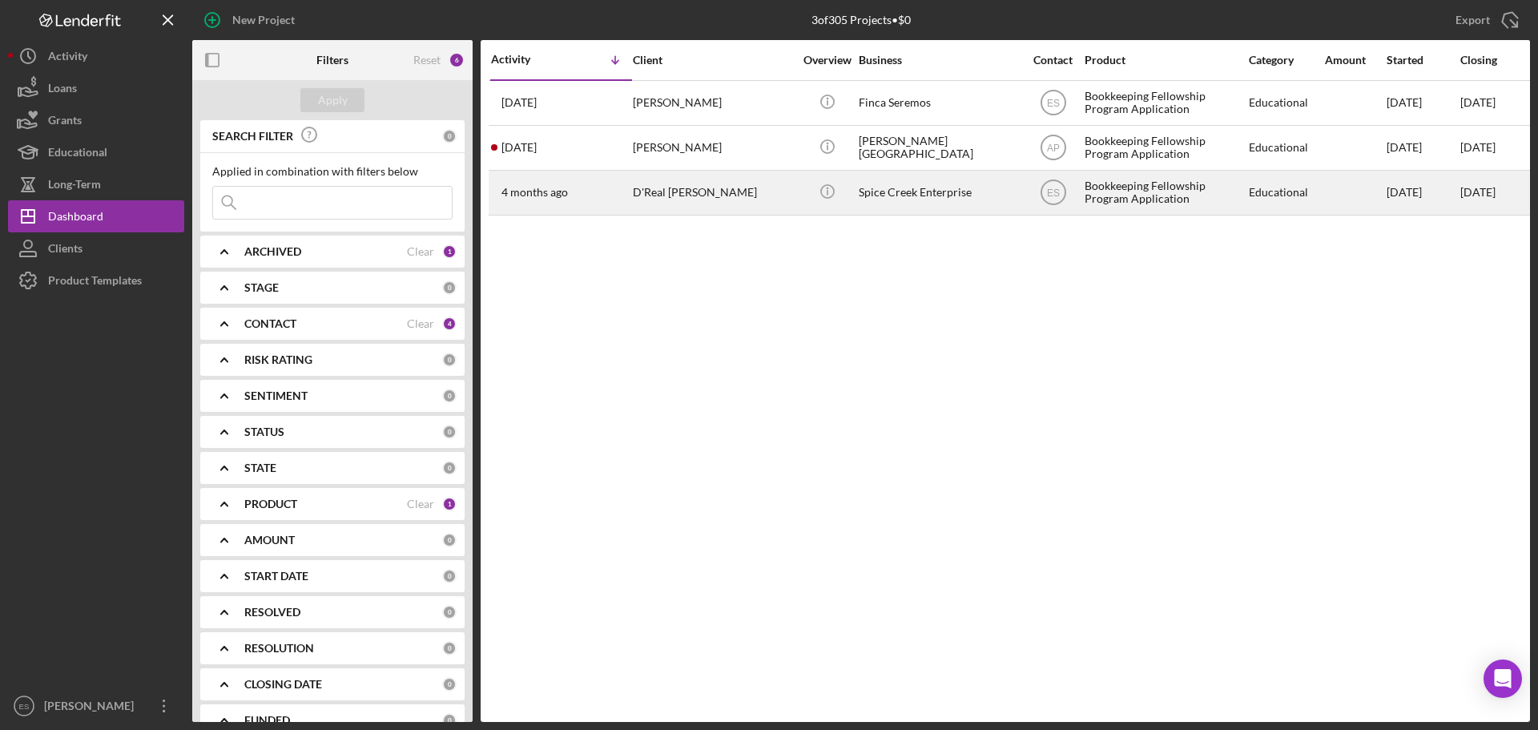
click at [602, 181] on div "4 months ago D'Real Graham" at bounding box center [561, 192] width 140 height 42
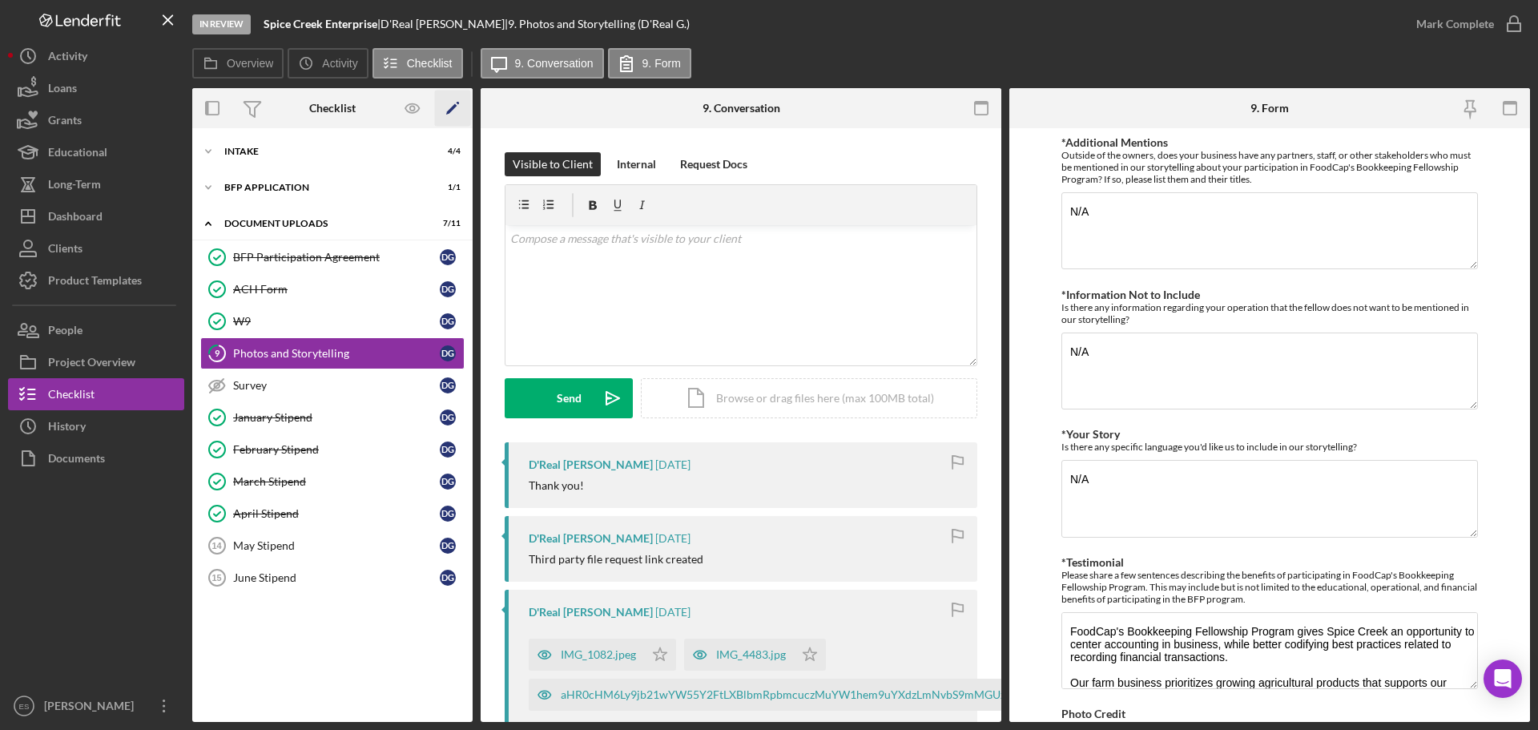
click at [453, 110] on polygon "button" at bounding box center [451, 109] width 11 height 11
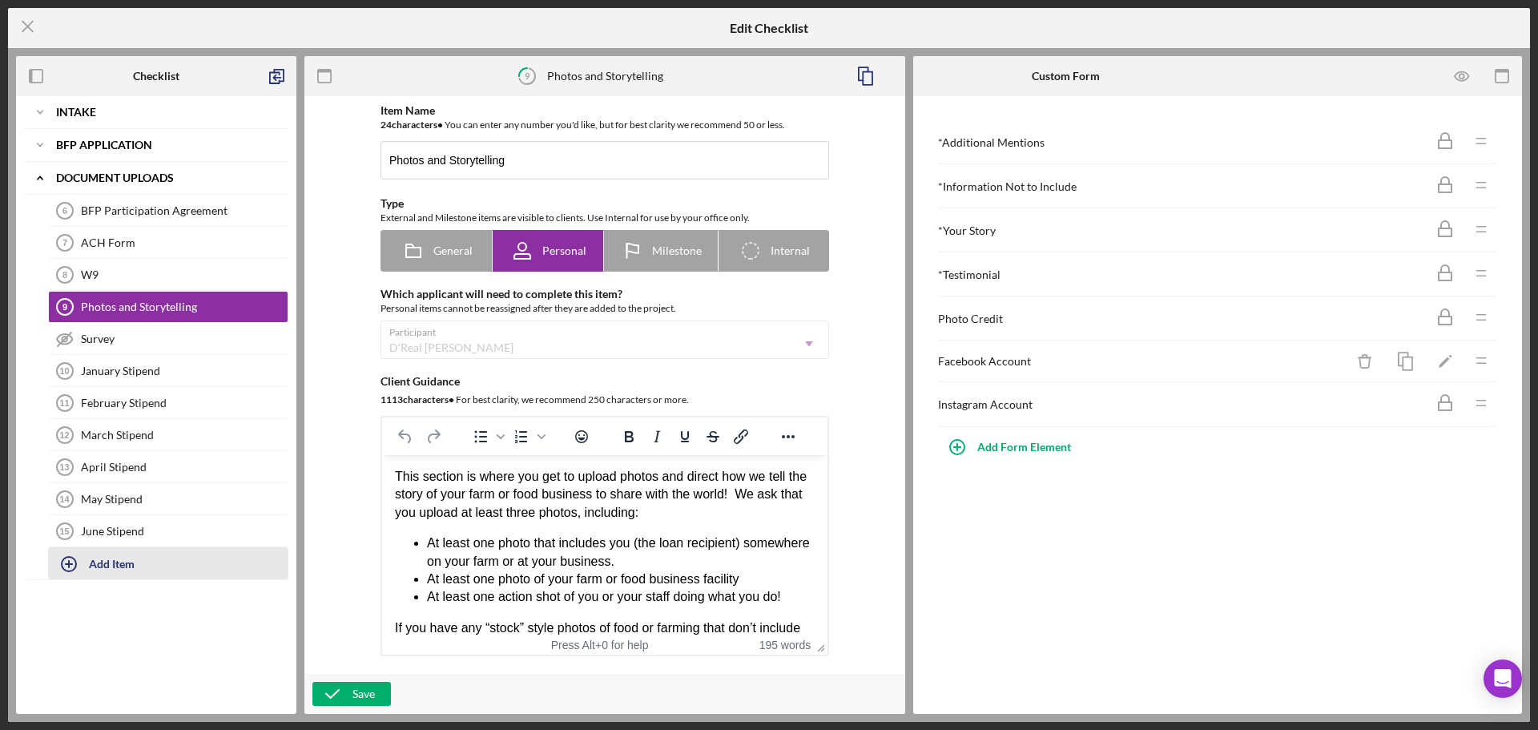
click at [91, 566] on button "Add Item" at bounding box center [168, 563] width 240 height 32
click at [278, 73] on polyline "button" at bounding box center [275, 78] width 10 height 11
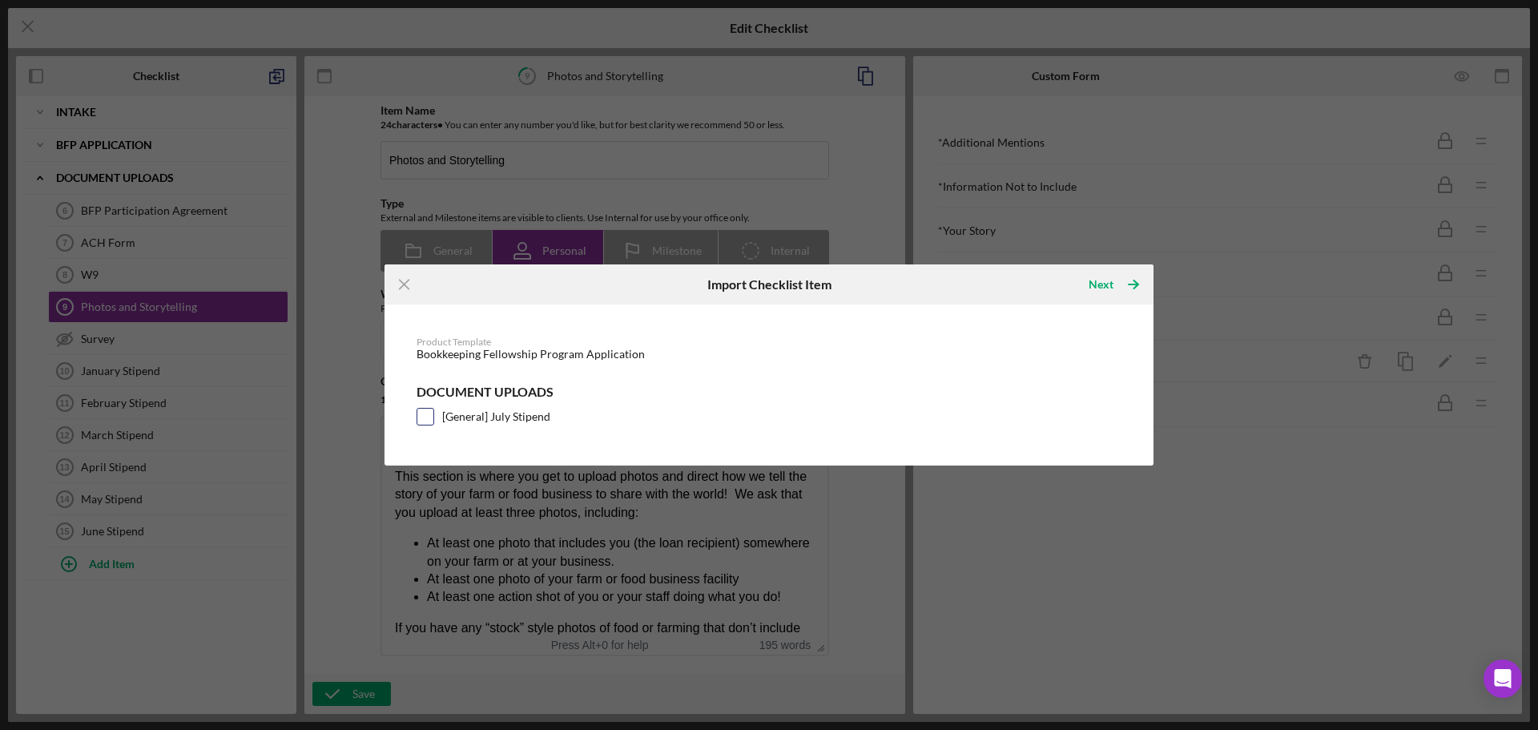
click at [428, 422] on input "[General] July Stipend" at bounding box center [425, 416] width 16 height 16
checkbox input "true"
click at [1121, 279] on icon "Icon/Table Pagination Arrow" at bounding box center [1133, 284] width 40 height 40
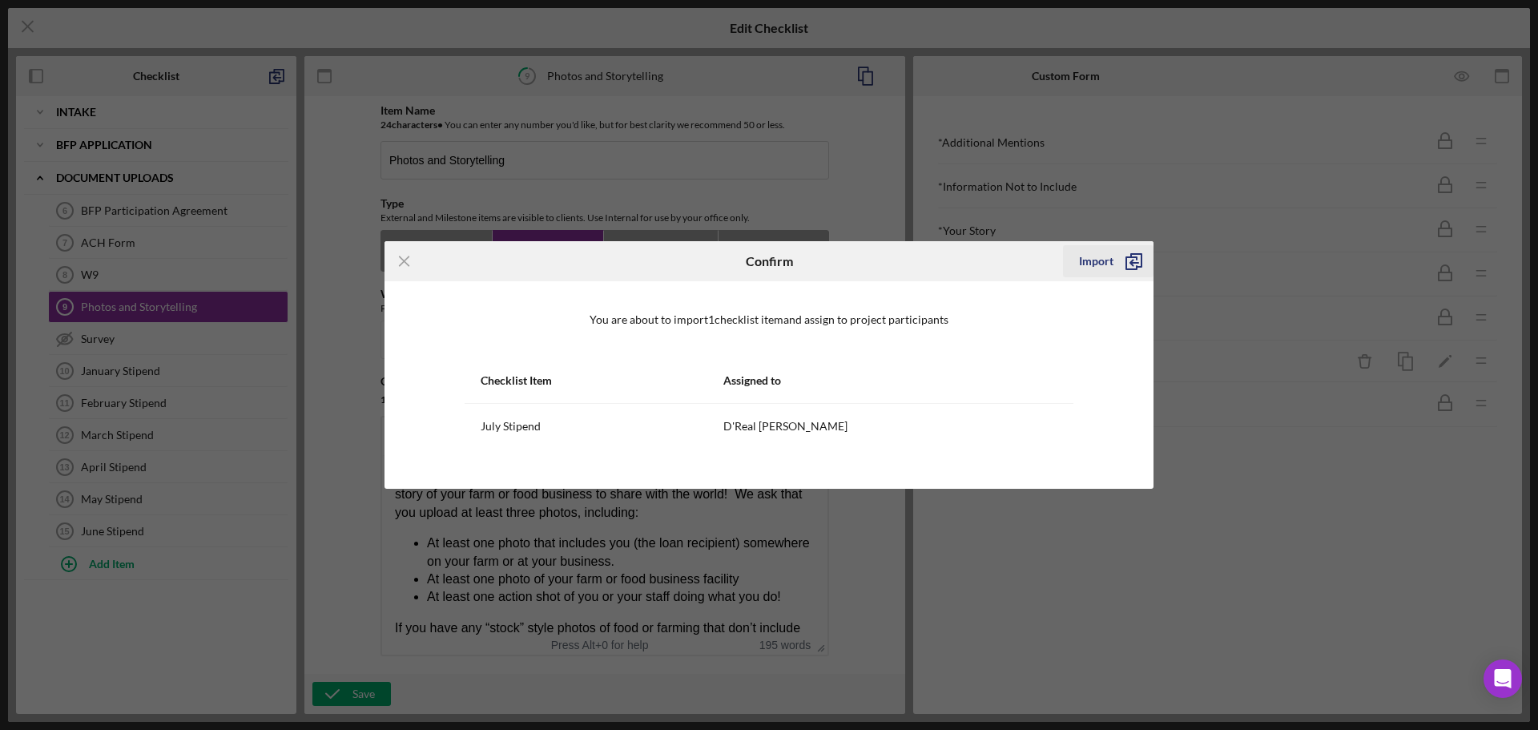
click at [1091, 257] on div "Import" at bounding box center [1096, 261] width 34 height 32
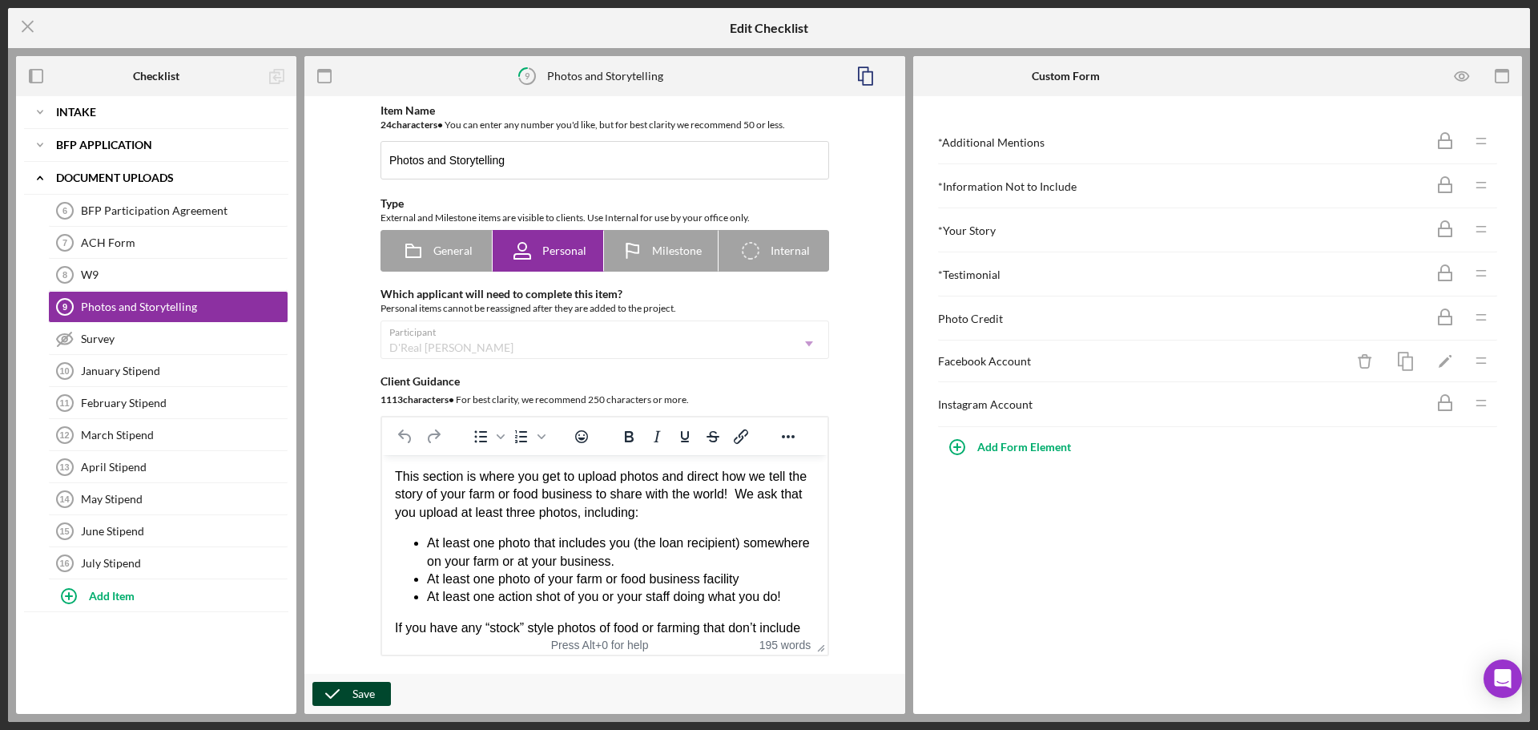
click at [327, 700] on icon "button" at bounding box center [332, 694] width 40 height 40
click at [20, 25] on icon "Icon/Menu Close" at bounding box center [28, 26] width 40 height 40
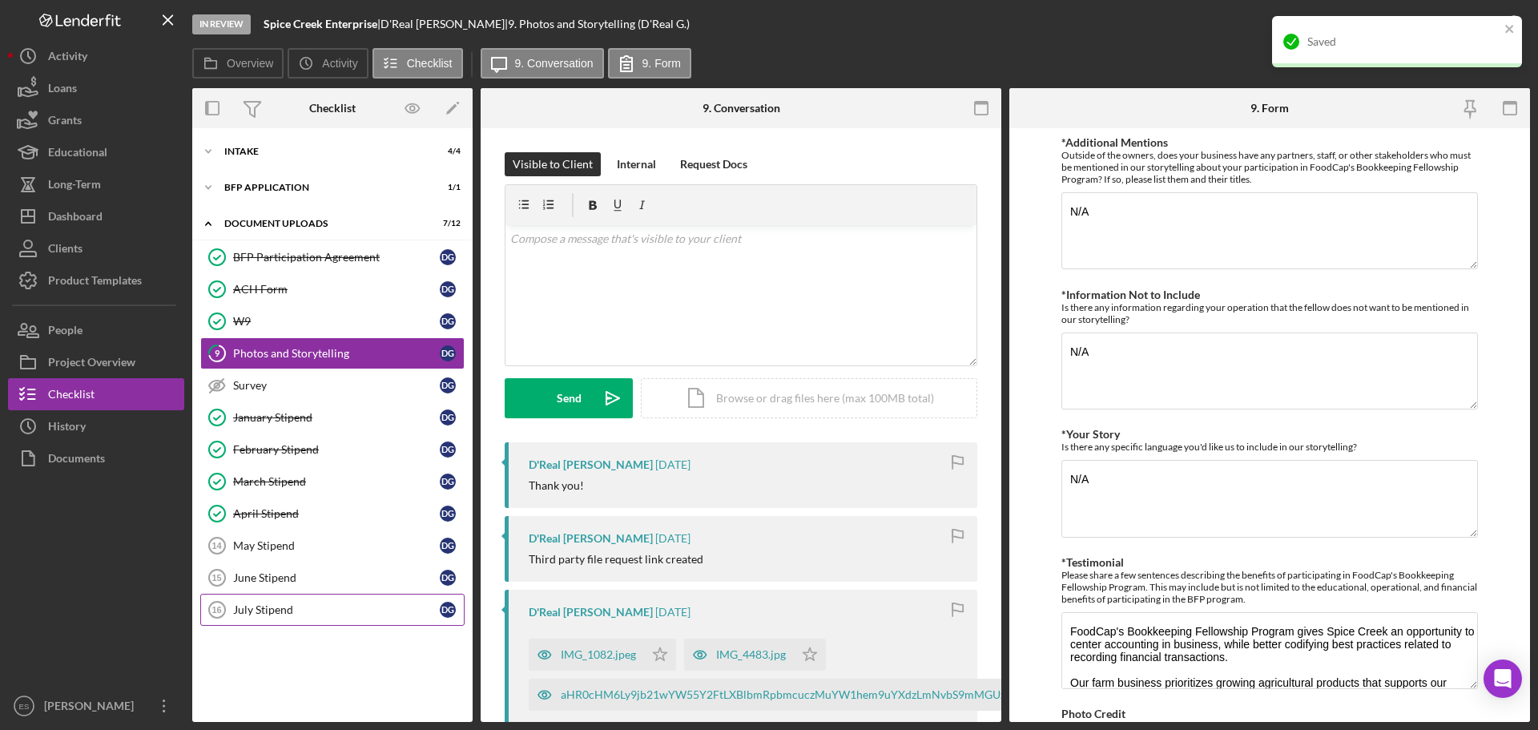
click at [364, 615] on div "July Stipend" at bounding box center [336, 609] width 207 height 13
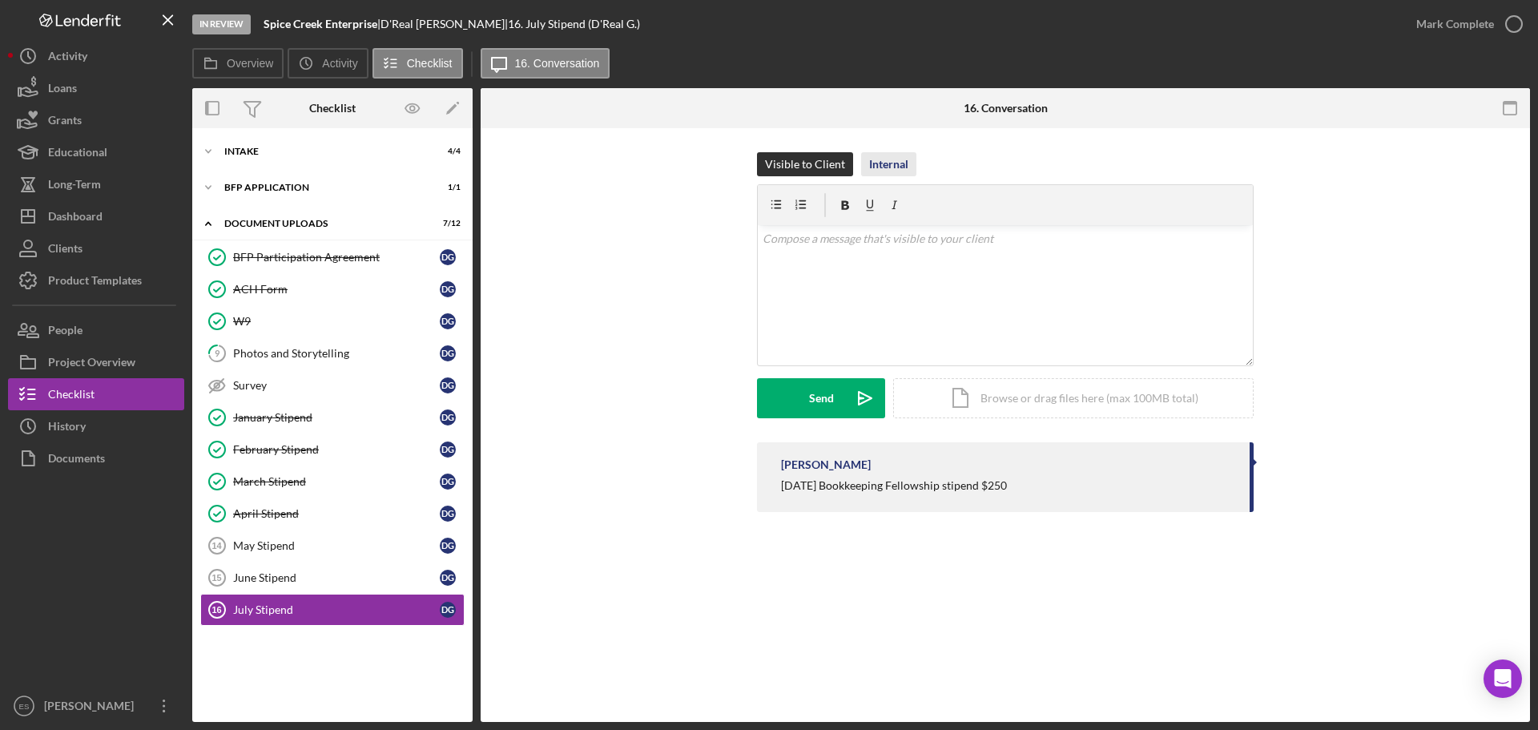
click at [881, 170] on div "Internal" at bounding box center [888, 164] width 39 height 24
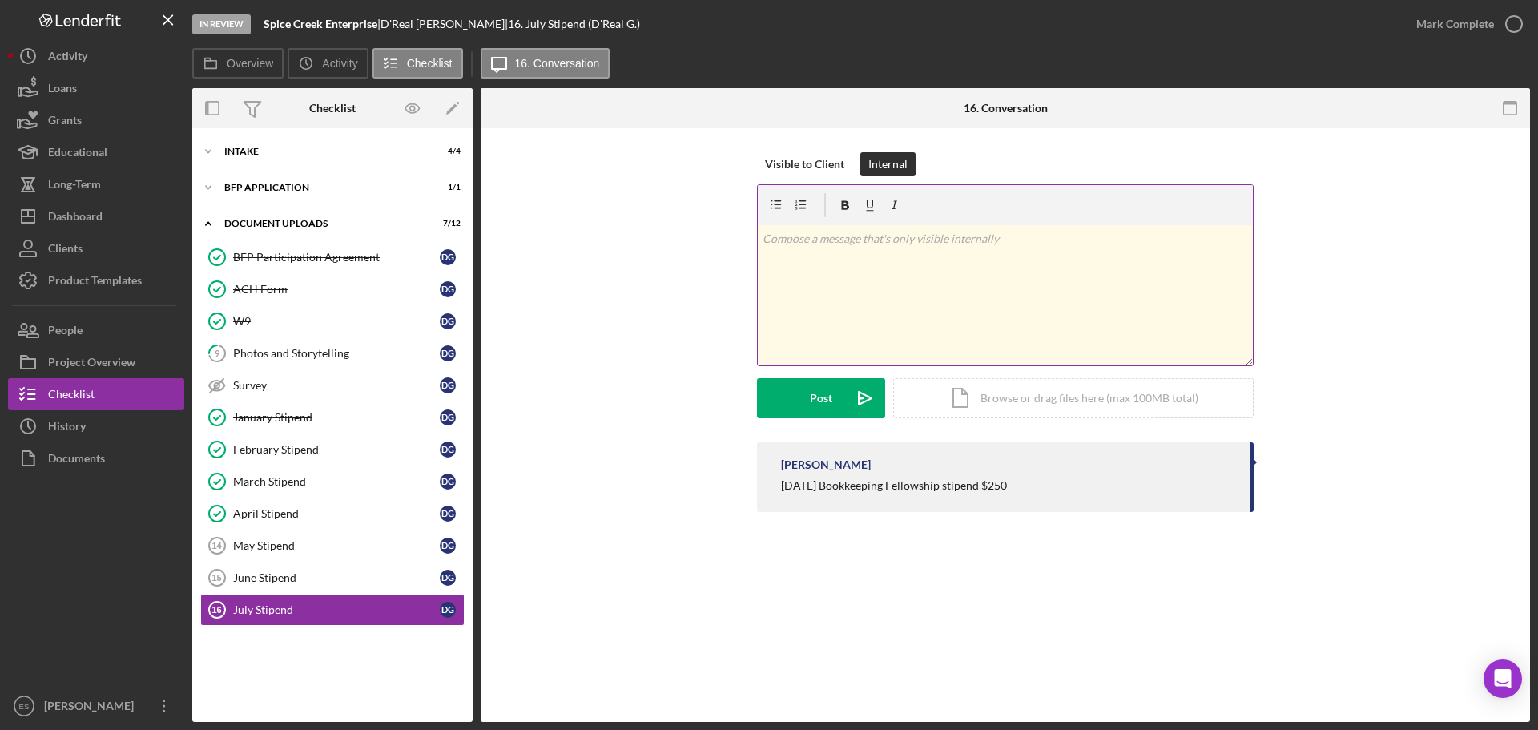
click at [858, 251] on div "v Color teal Color pink Remove color Add row above Add row below Add column bef…" at bounding box center [1005, 295] width 495 height 140
click at [664, 477] on div "Emily Sepulveda July 2025 Bookkeeping Fellowship stipend $250" at bounding box center [1005, 481] width 1001 height 78
click at [825, 406] on div "Post" at bounding box center [821, 398] width 22 height 40
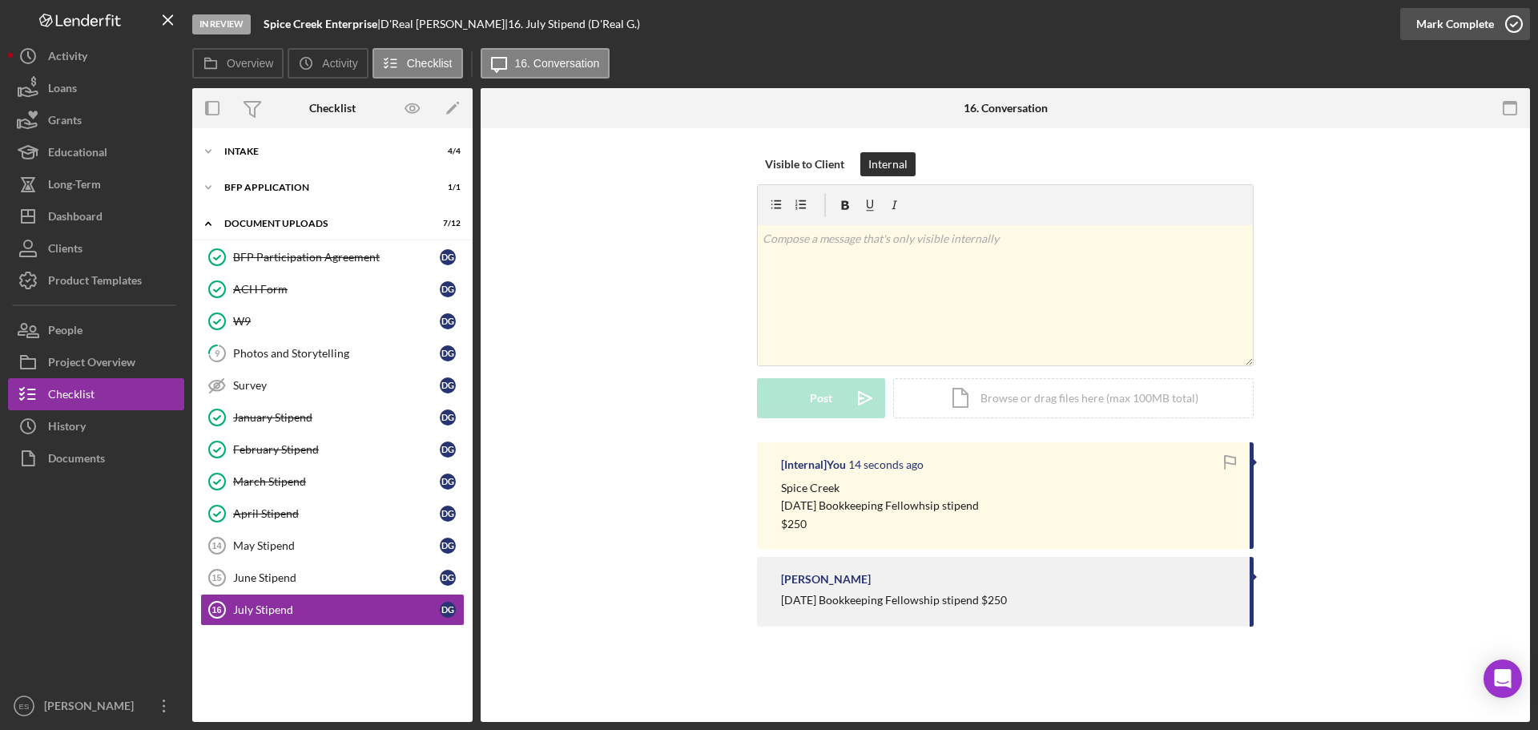
click at [1452, 22] on div "Mark Complete" at bounding box center [1455, 24] width 78 height 32
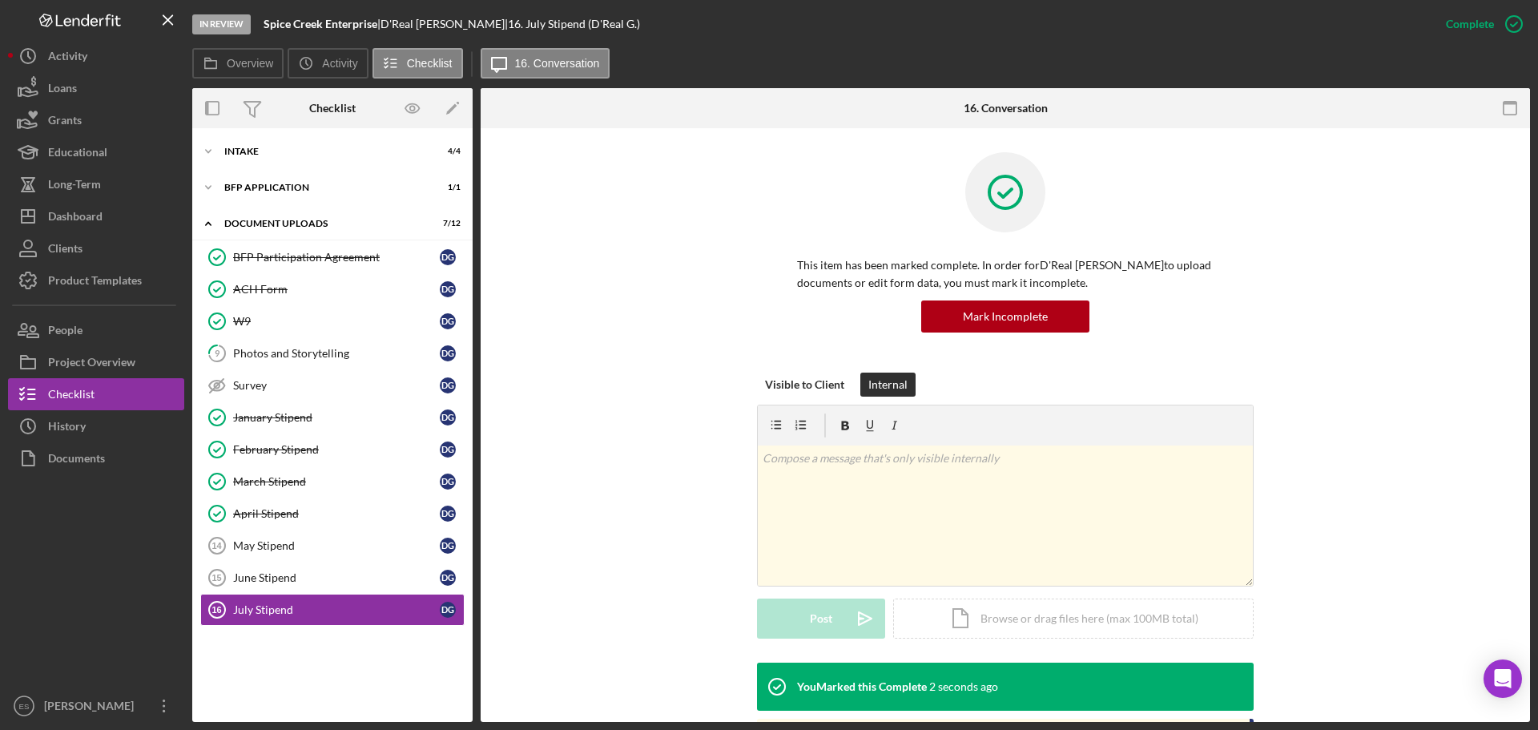
drag, startPoint x: 305, startPoint y: 579, endPoint x: 526, endPoint y: 513, distance: 230.8
click at [307, 579] on div "June Stipend" at bounding box center [336, 577] width 207 height 13
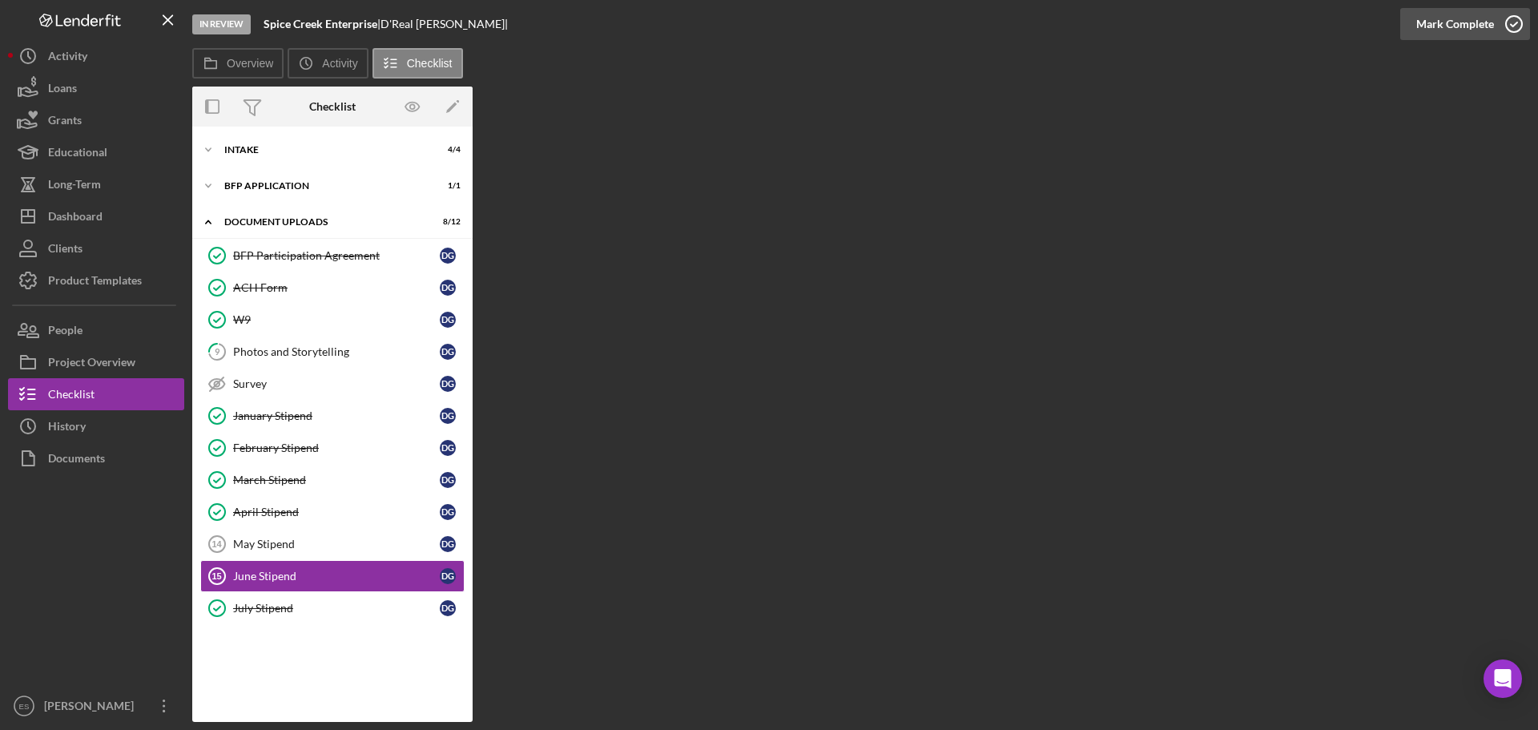
click at [1456, 24] on div "Mark Complete" at bounding box center [1455, 24] width 78 height 32
click at [272, 545] on div "May Stipend" at bounding box center [336, 543] width 207 height 13
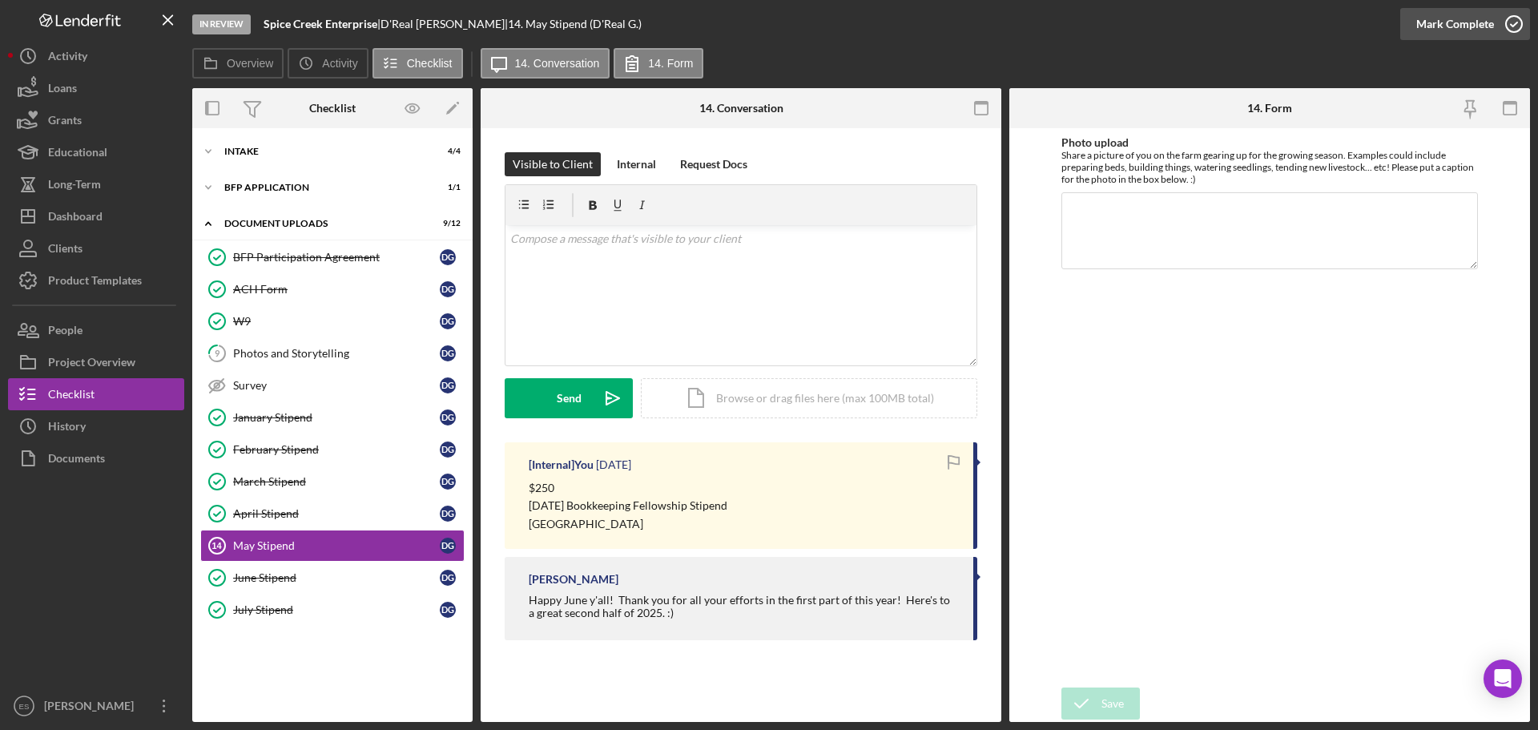
click at [1472, 27] on div "Mark Complete" at bounding box center [1455, 24] width 78 height 32
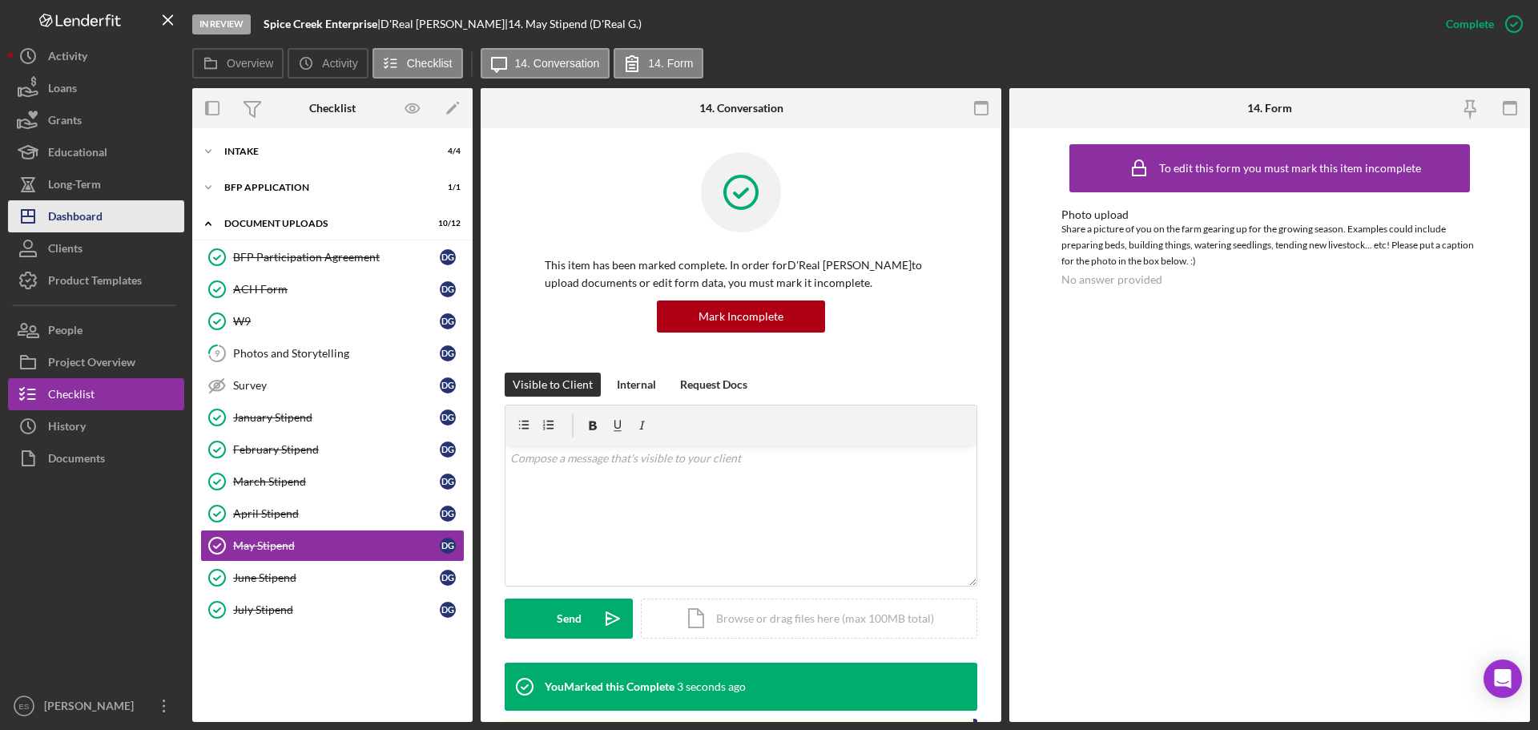
click at [82, 217] on div "Dashboard" at bounding box center [75, 218] width 54 height 36
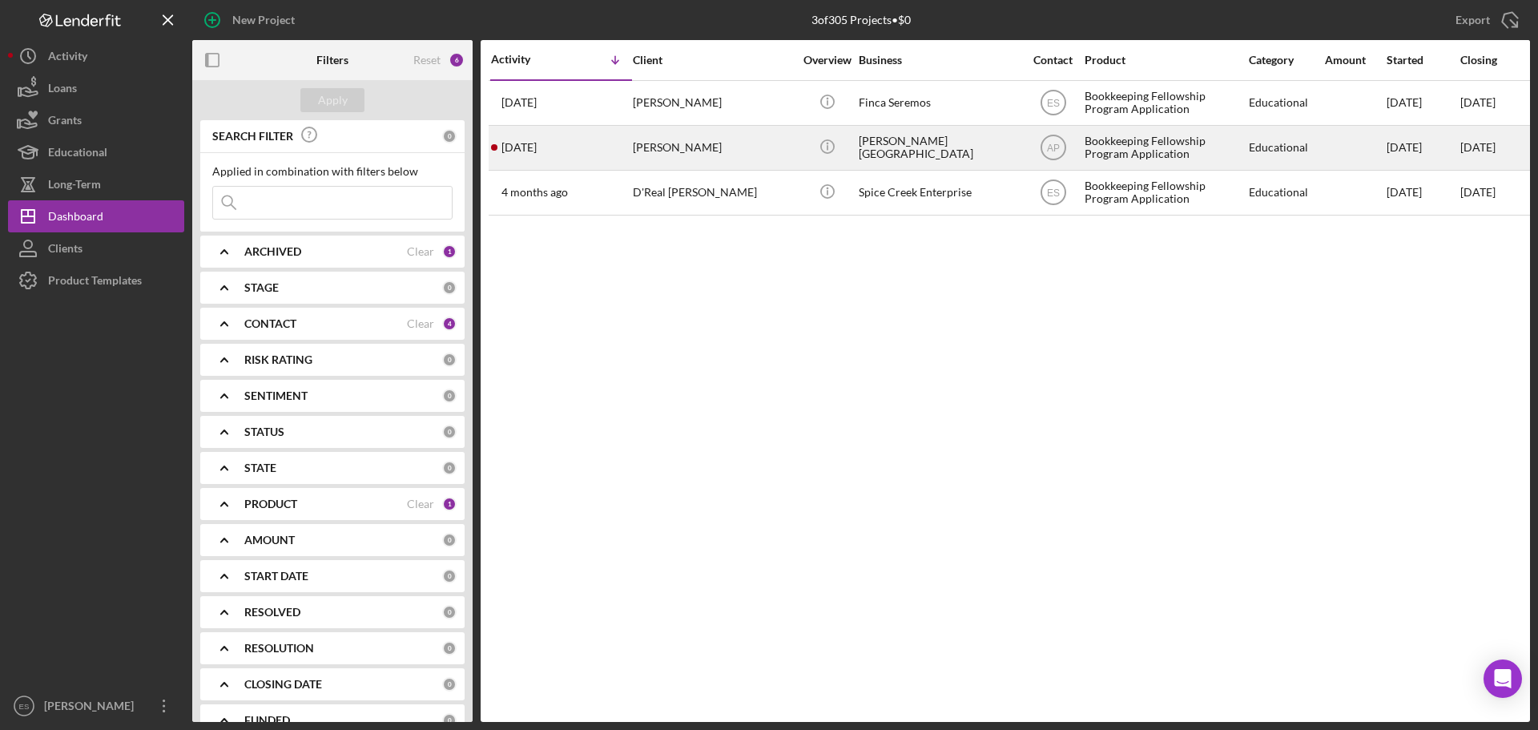
click at [734, 156] on div "Merlon Harper" at bounding box center [713, 148] width 160 height 42
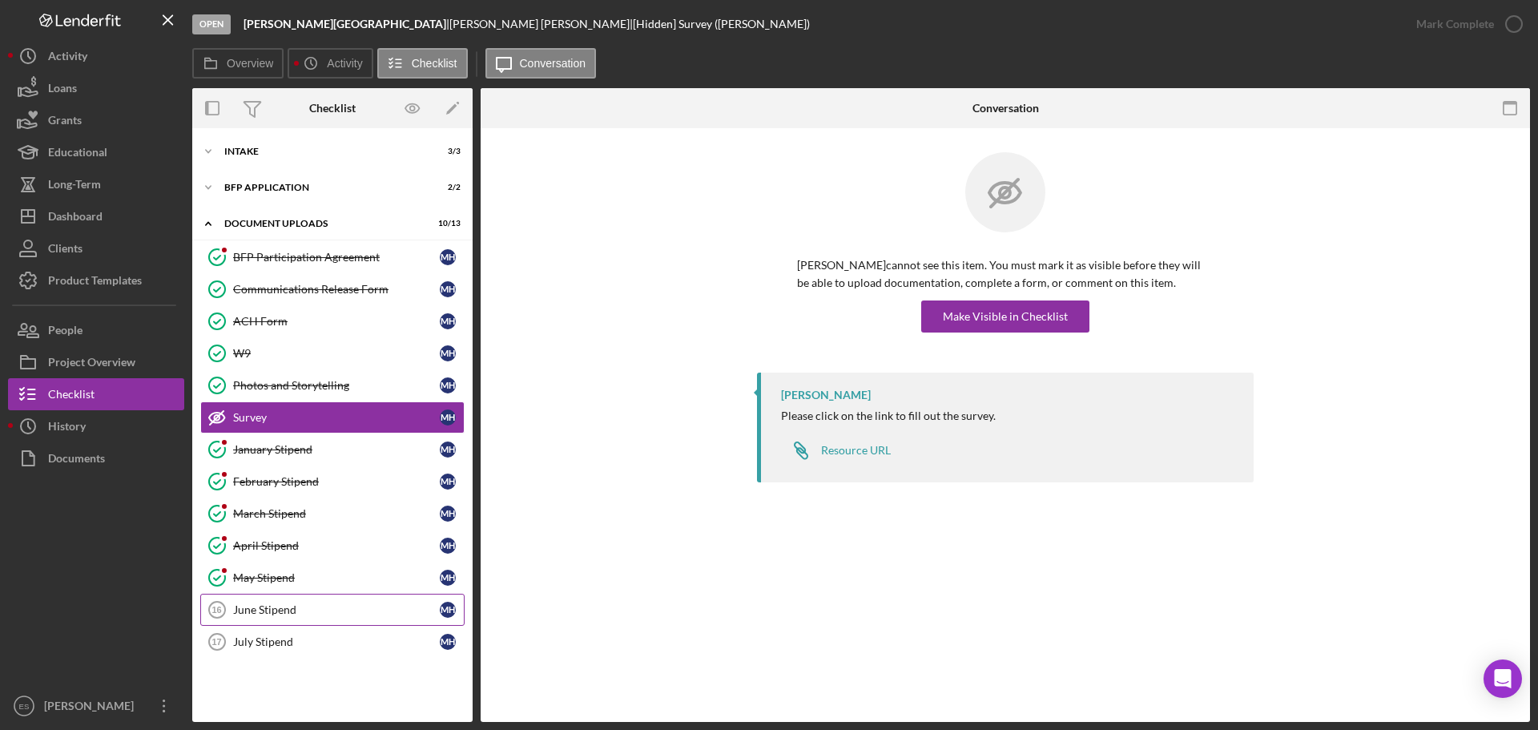
click at [254, 608] on div "June Stipend" at bounding box center [336, 609] width 207 height 13
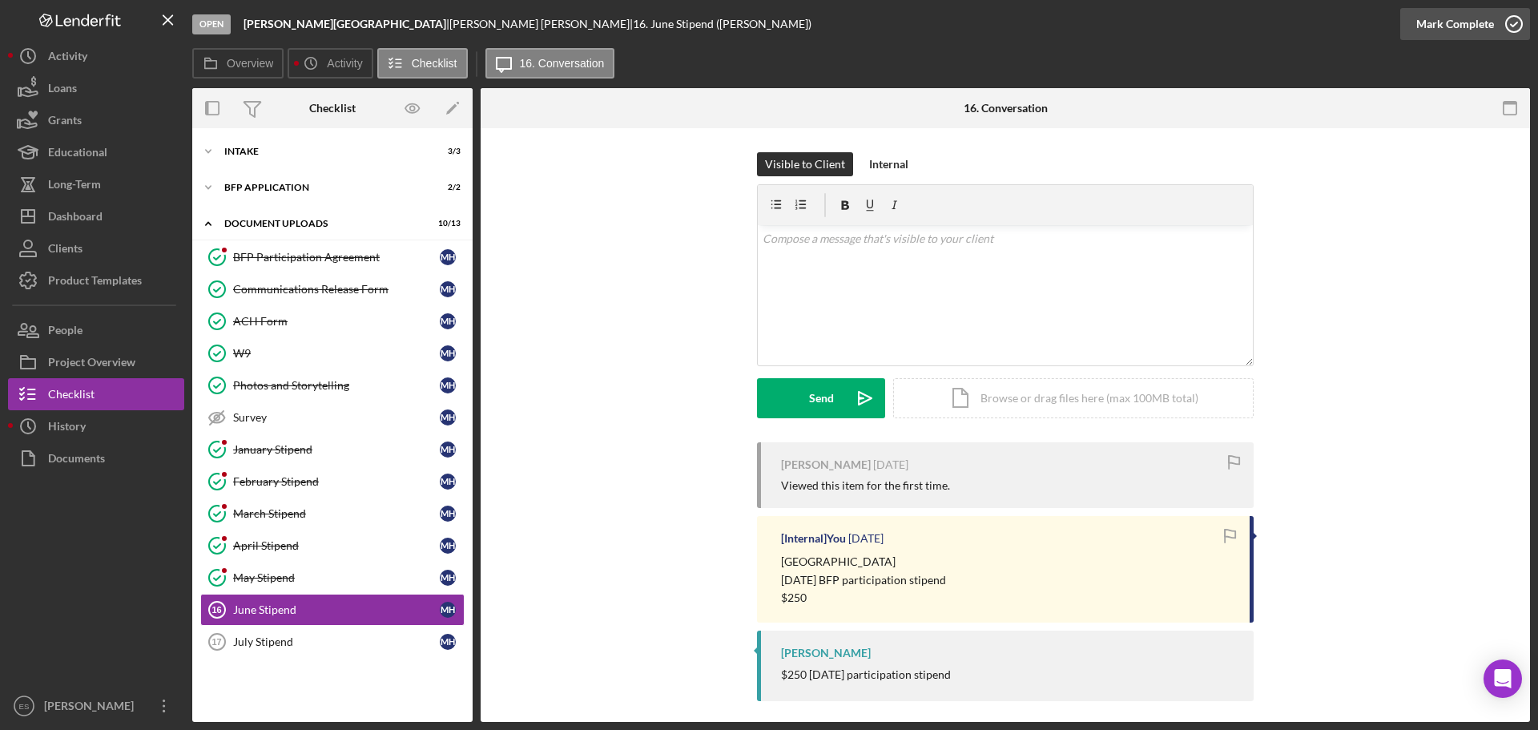
click at [1460, 27] on div "Mark Complete" at bounding box center [1455, 24] width 78 height 32
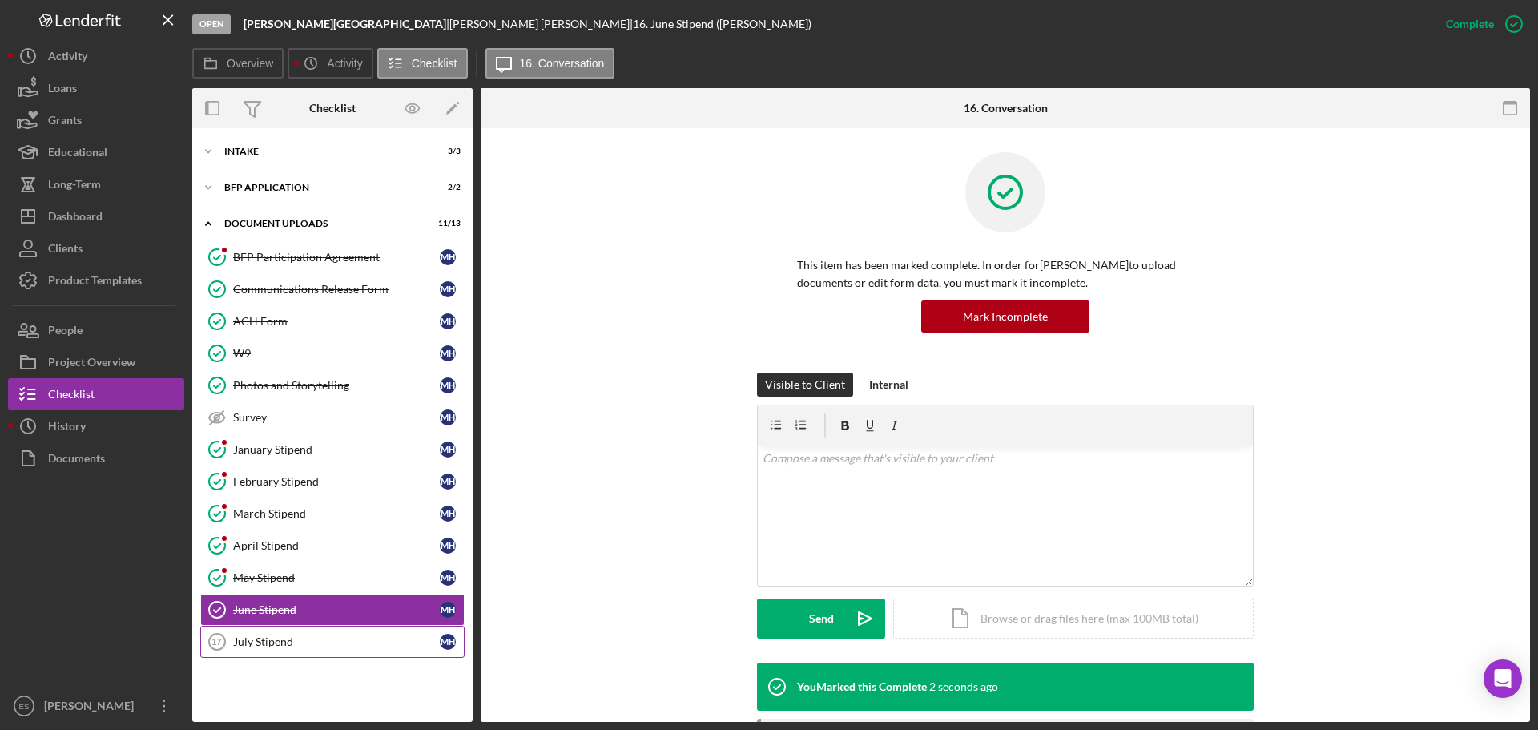
click at [285, 645] on div "July Stipend" at bounding box center [336, 641] width 207 height 13
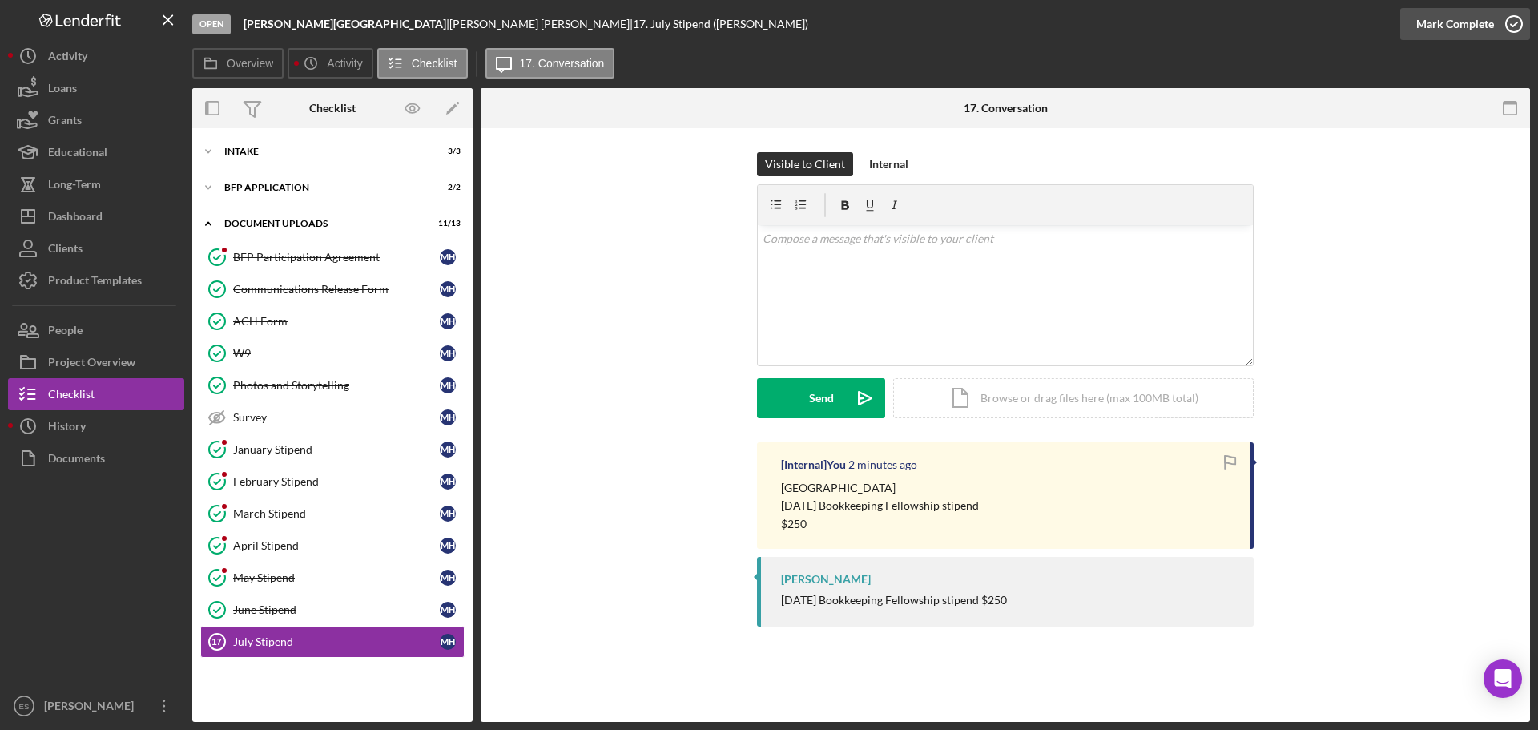
click at [1474, 24] on div "Mark Complete" at bounding box center [1455, 24] width 78 height 32
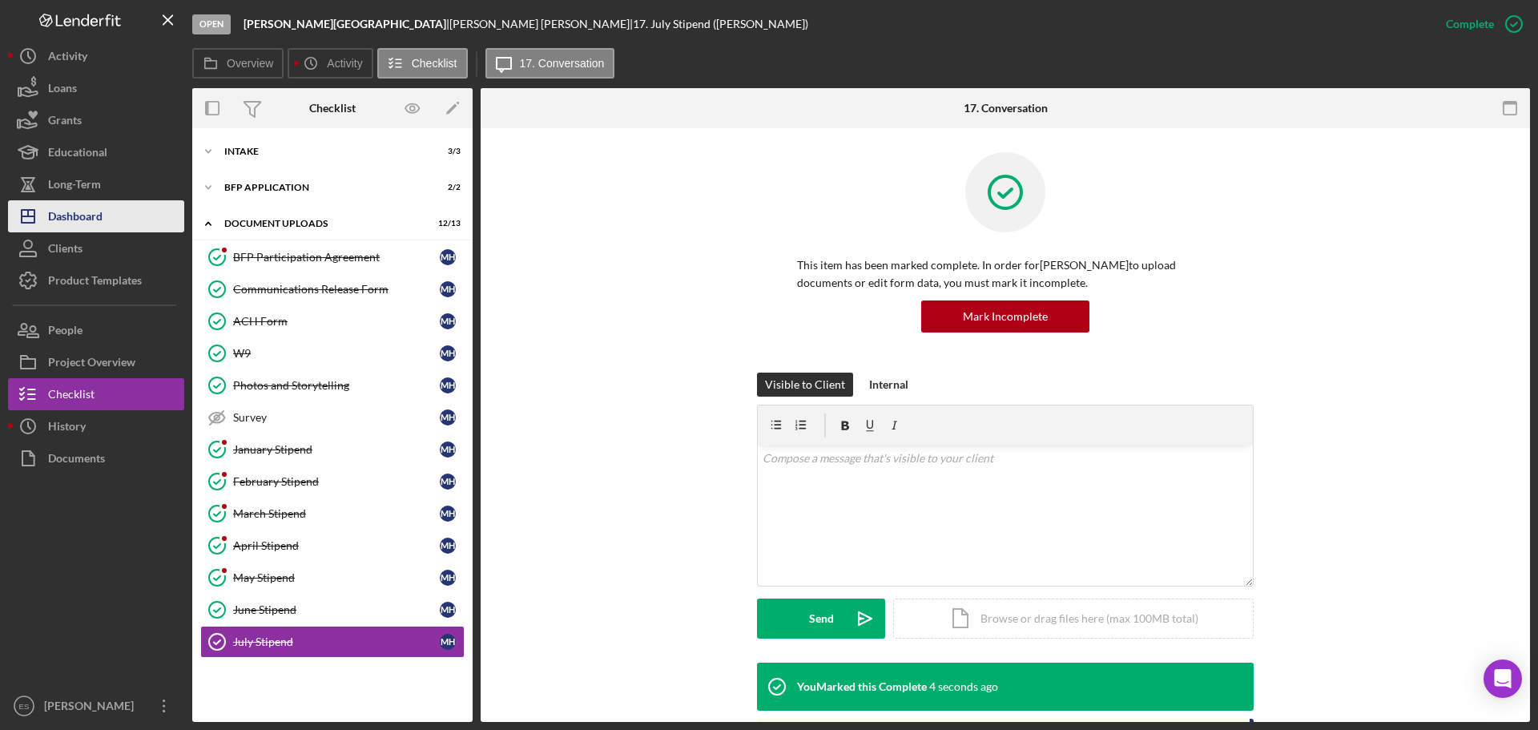
click at [87, 220] on div "Dashboard" at bounding box center [75, 218] width 54 height 36
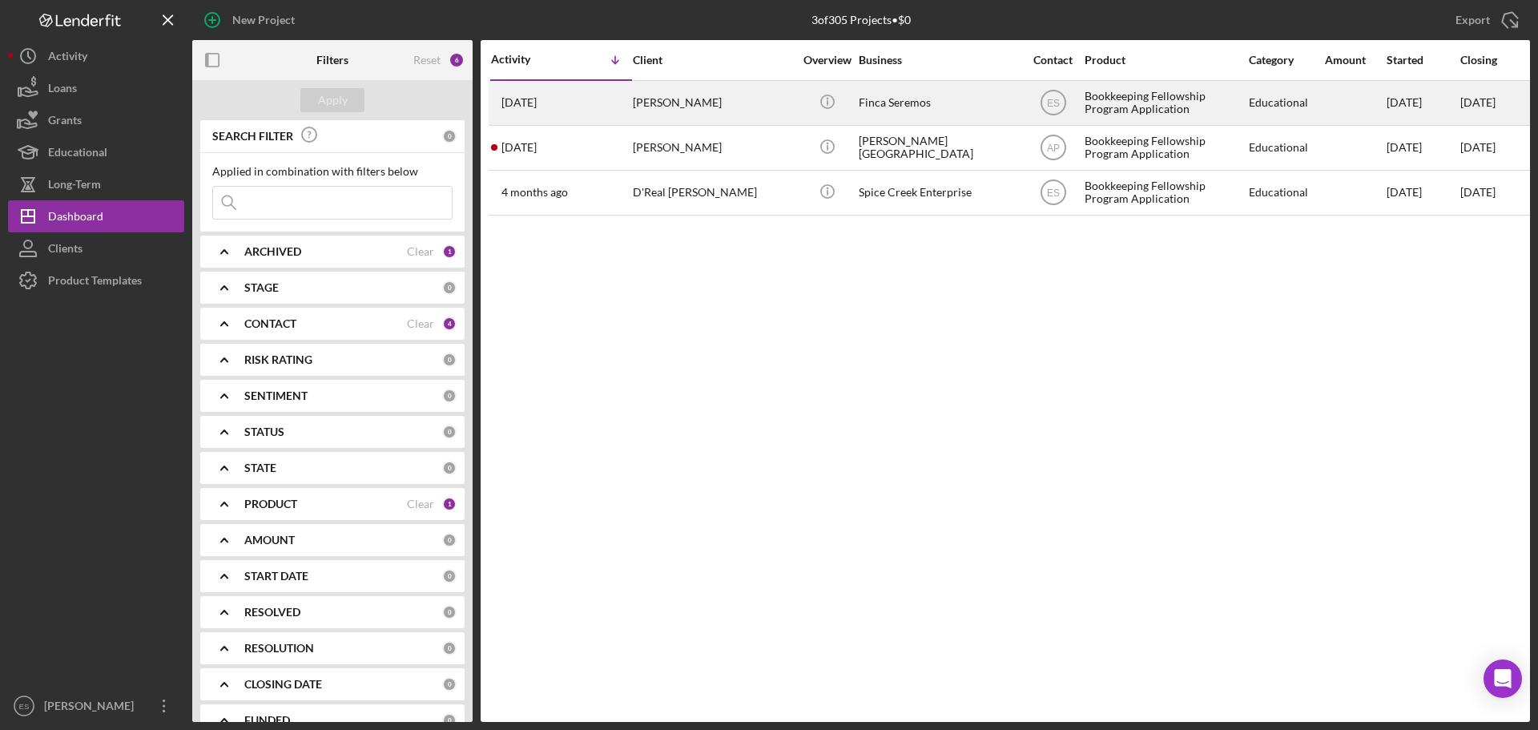
click at [769, 101] on div "Brenda Gonzalez" at bounding box center [713, 103] width 160 height 42
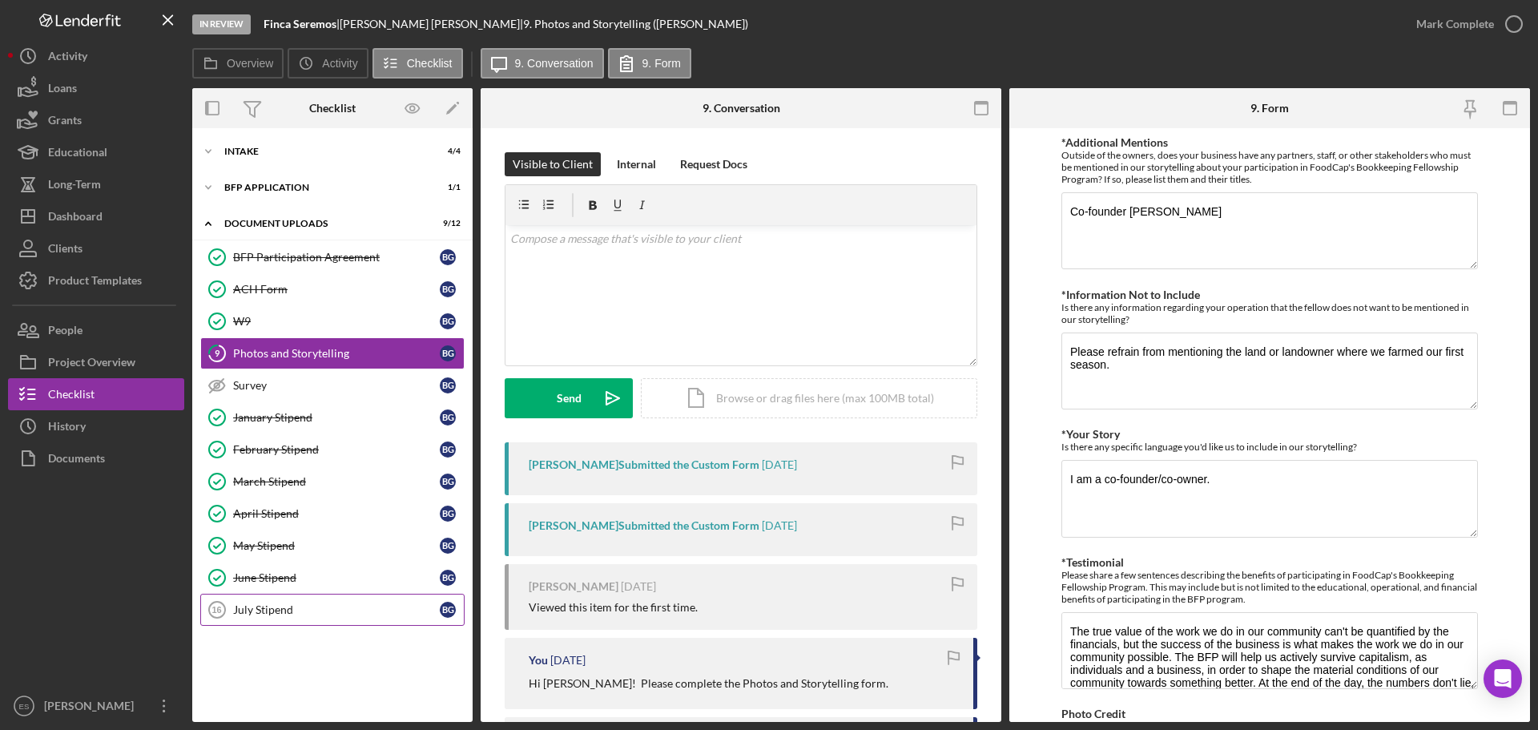
click at [256, 608] on div "July Stipend" at bounding box center [336, 609] width 207 height 13
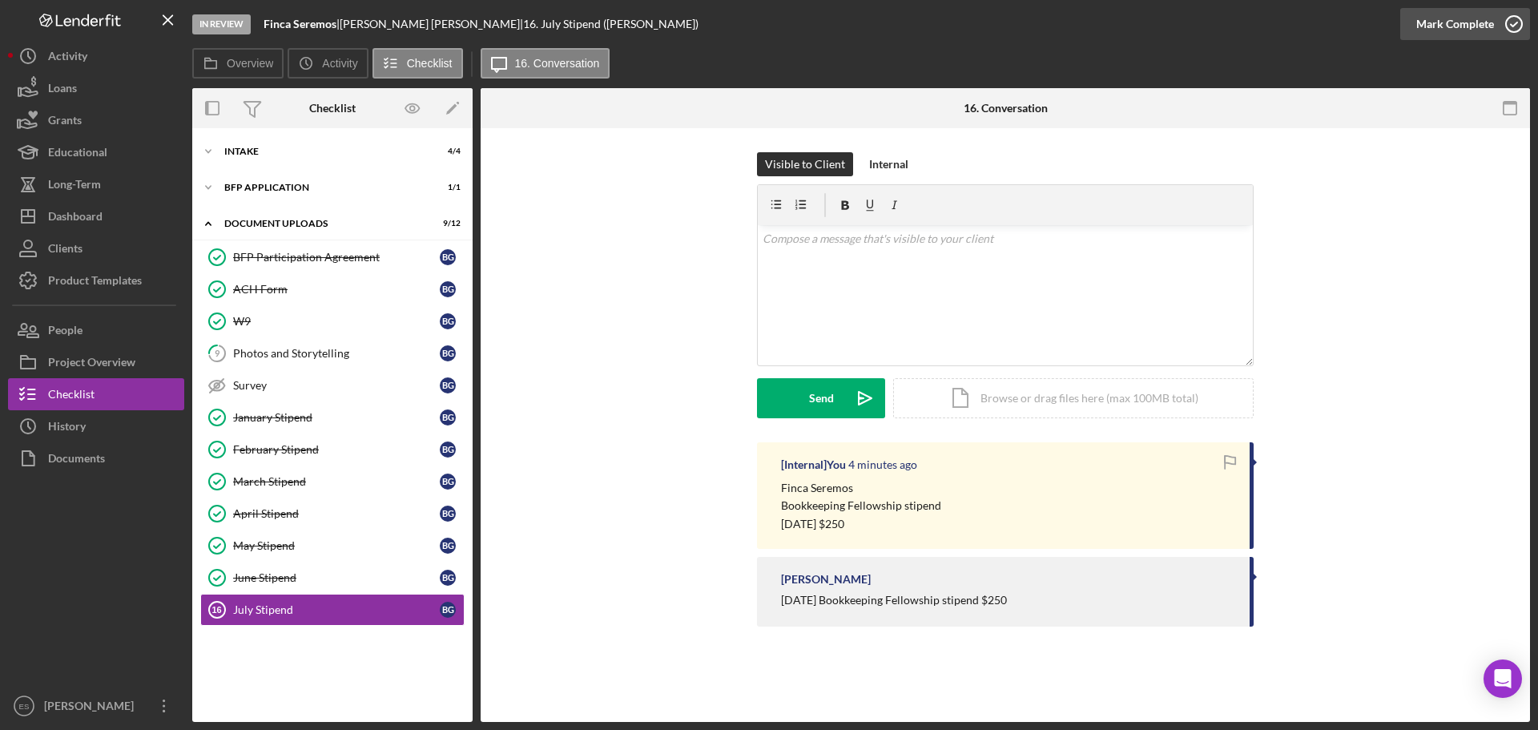
click at [1440, 21] on div "Mark Complete" at bounding box center [1455, 24] width 78 height 32
